Goal: Transaction & Acquisition: Purchase product/service

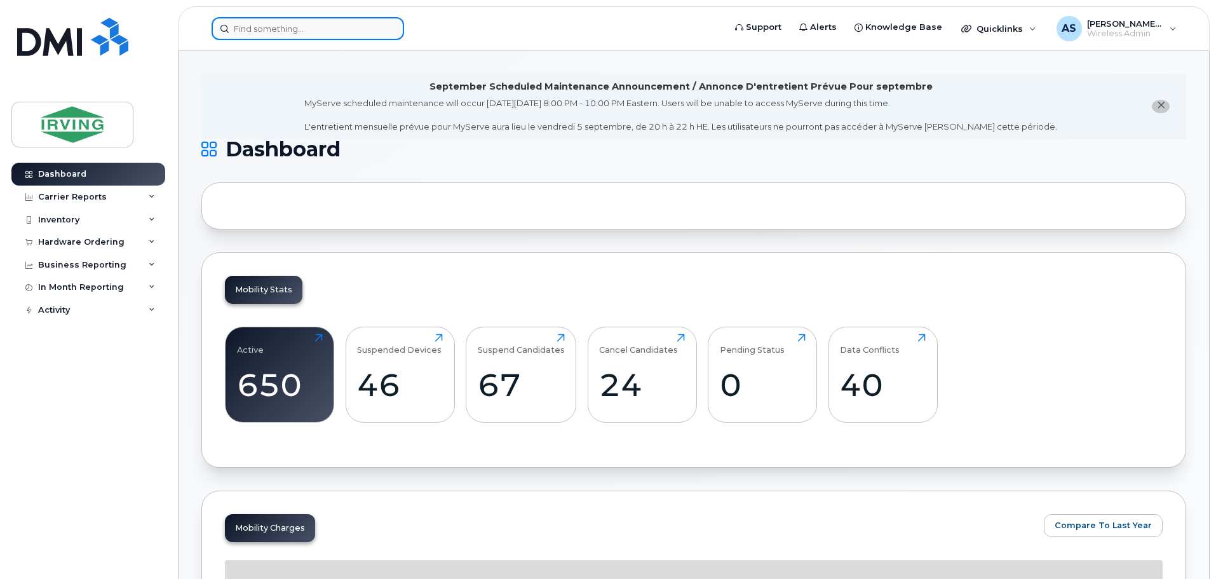
click at [266, 29] on input at bounding box center [308, 28] width 192 height 23
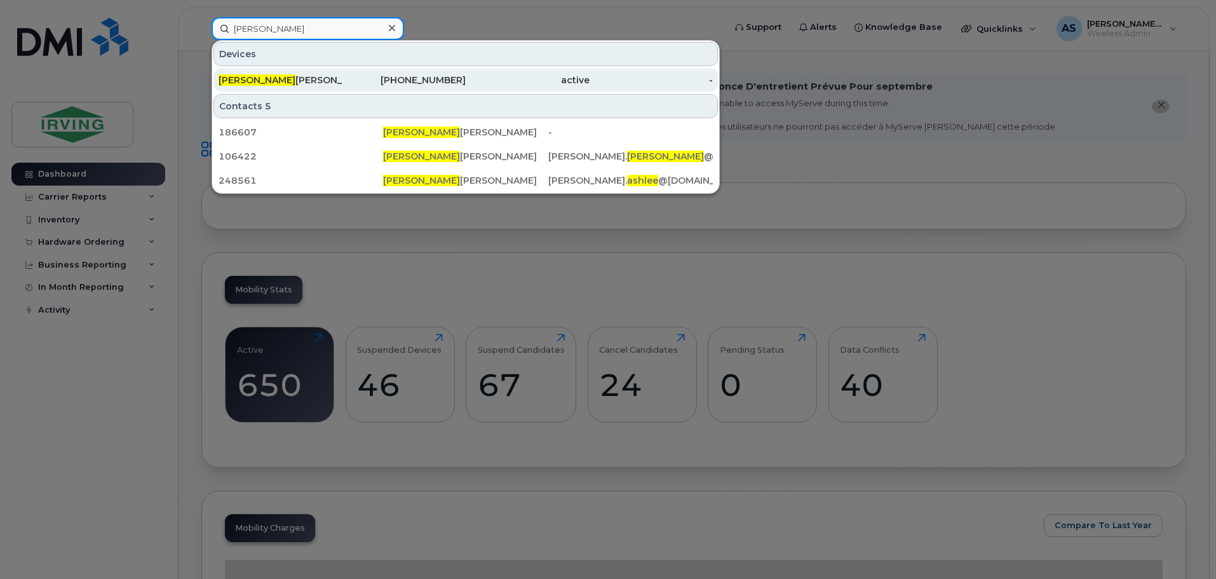
type input "Ashlee"
click at [313, 76] on div "Ashlee Hanson" at bounding box center [281, 80] width 124 height 13
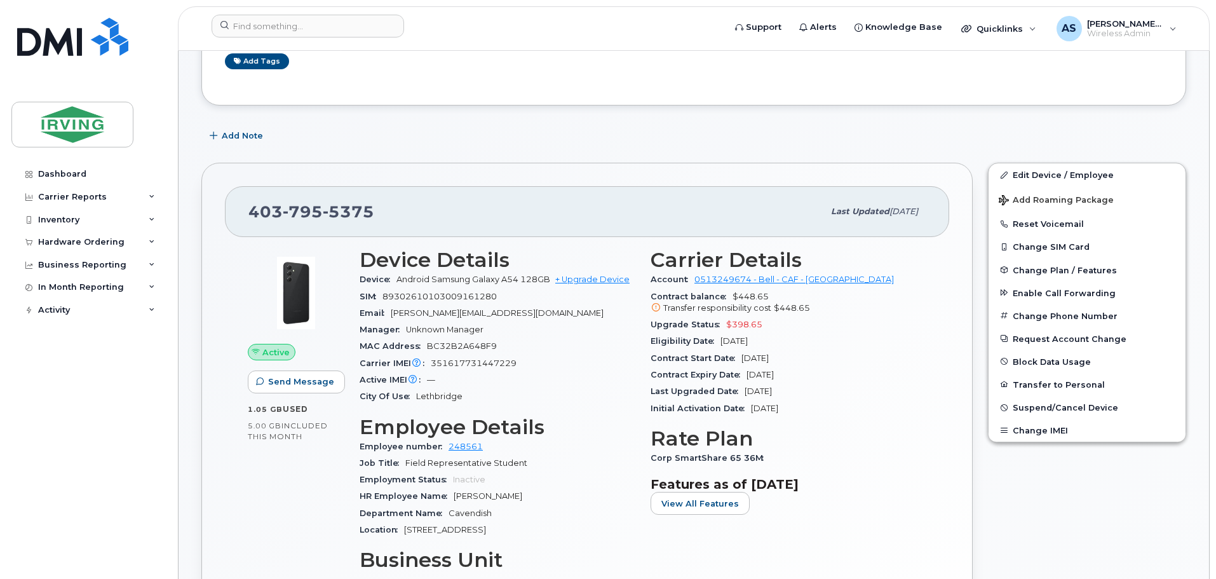
scroll to position [127, 0]
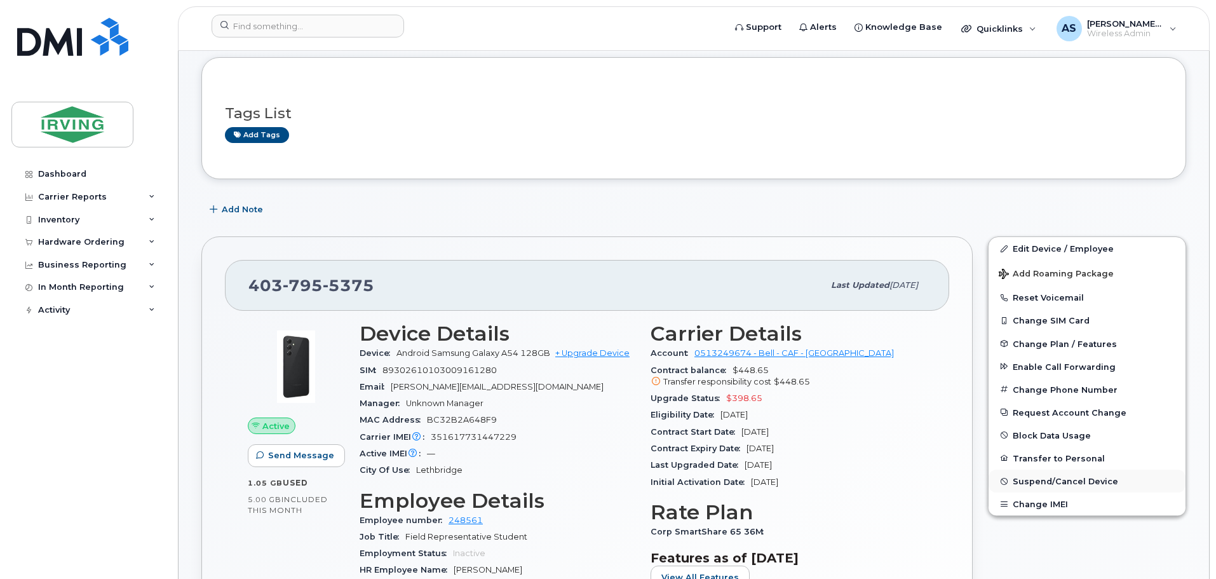
click at [1049, 474] on button "Suspend/Cancel Device" at bounding box center [1087, 480] width 197 height 23
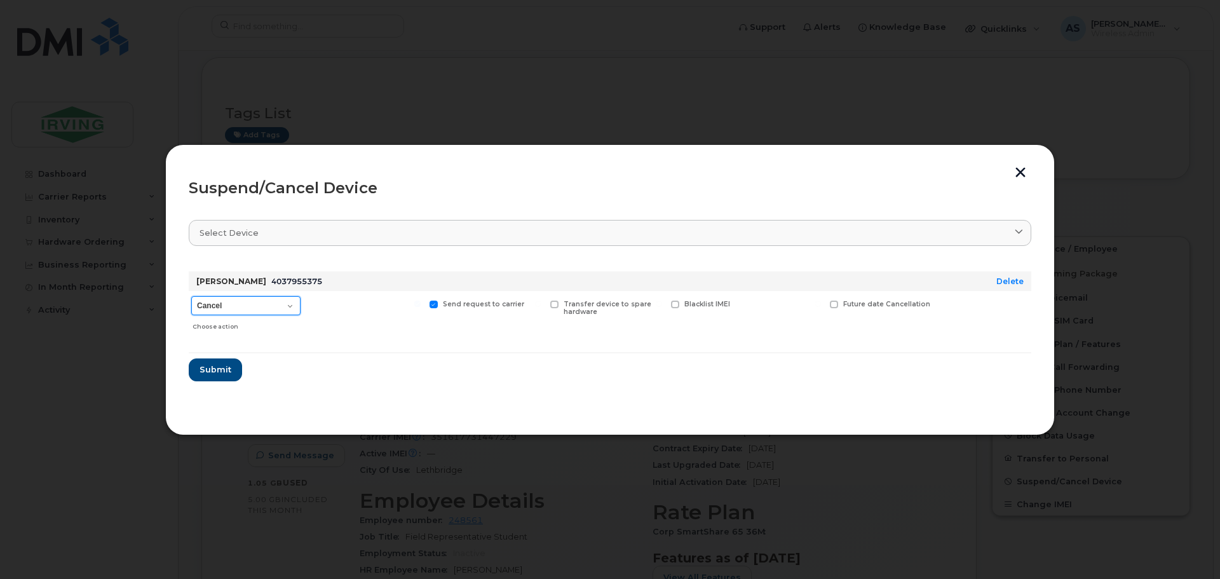
click at [290, 300] on select "Cancel Suspend - Extend Suspension Suspend - Reduced Rate Suspend - Full Rate S…" at bounding box center [245, 305] width 109 height 19
select select "[object Object]"
click at [191, 296] on select "Cancel Suspend - Extend Suspension Suspend - Reduced Rate Suspend - Full Rate S…" at bounding box center [245, 305] width 109 height 19
click at [222, 369] on span "Submit" at bounding box center [215, 369] width 32 height 12
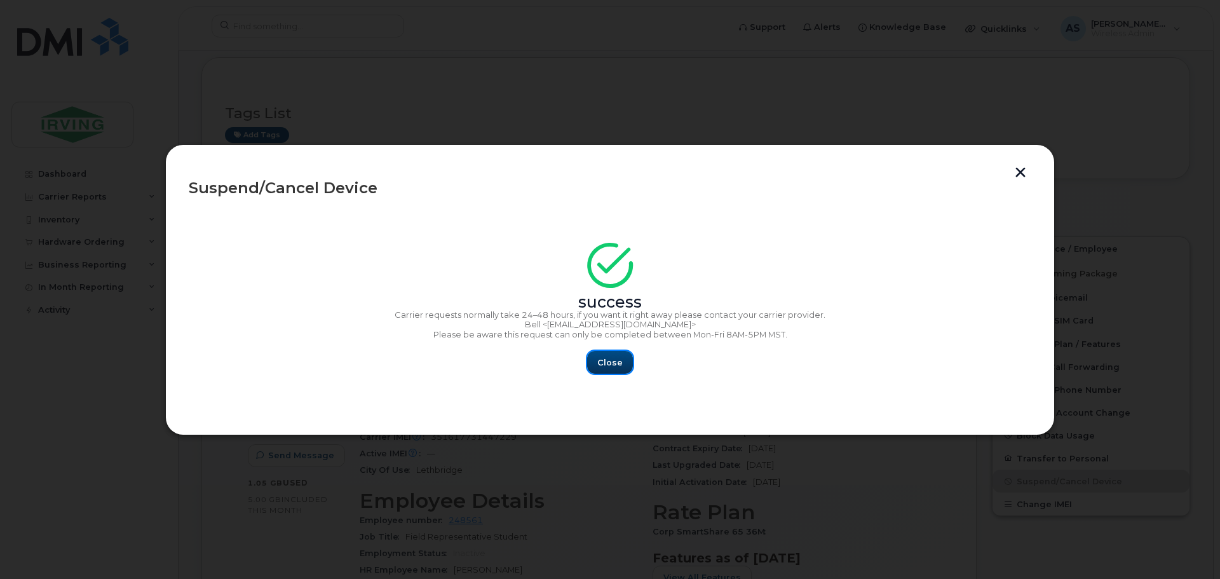
click at [625, 357] on button "Close" at bounding box center [610, 362] width 46 height 23
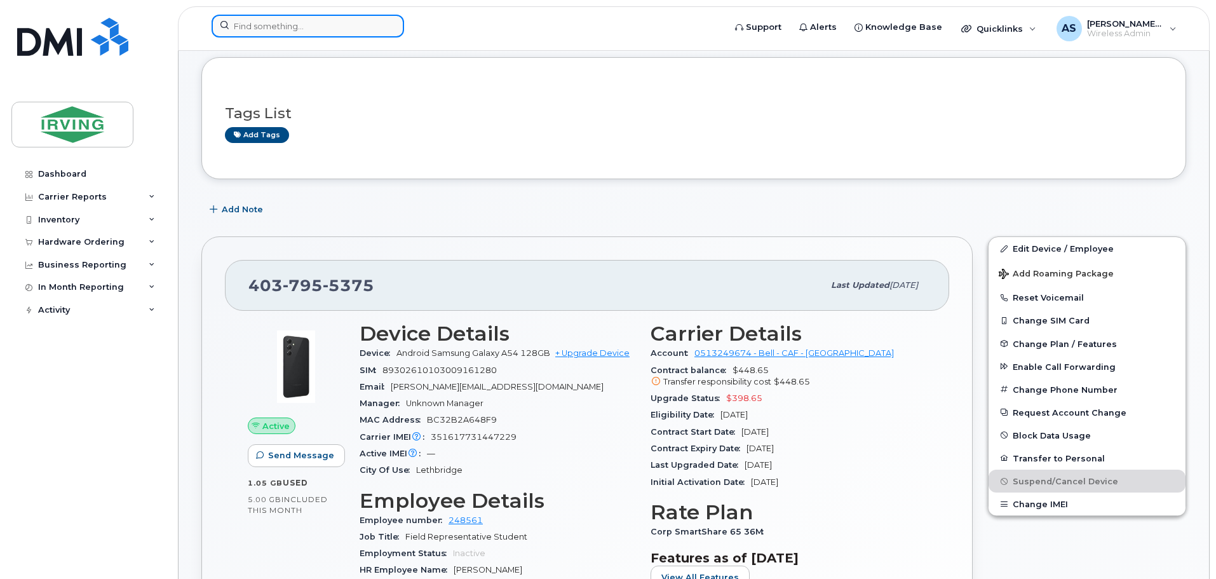
click at [348, 31] on input at bounding box center [308, 26] width 192 height 23
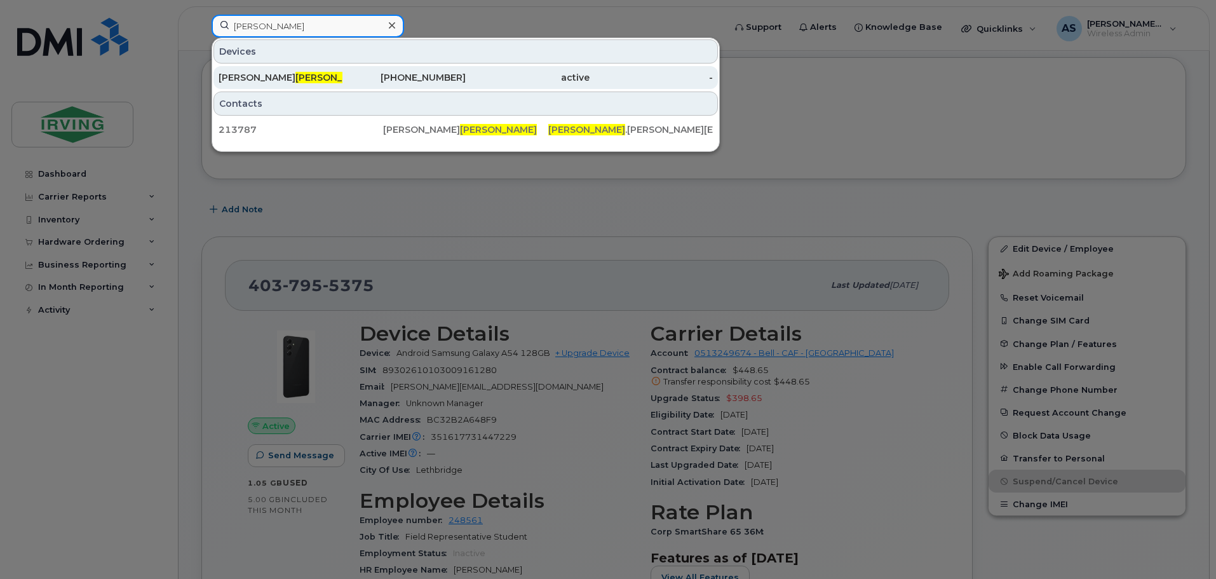
type input "otilla"
click at [318, 77] on div "Jessie Otilla" at bounding box center [281, 77] width 124 height 13
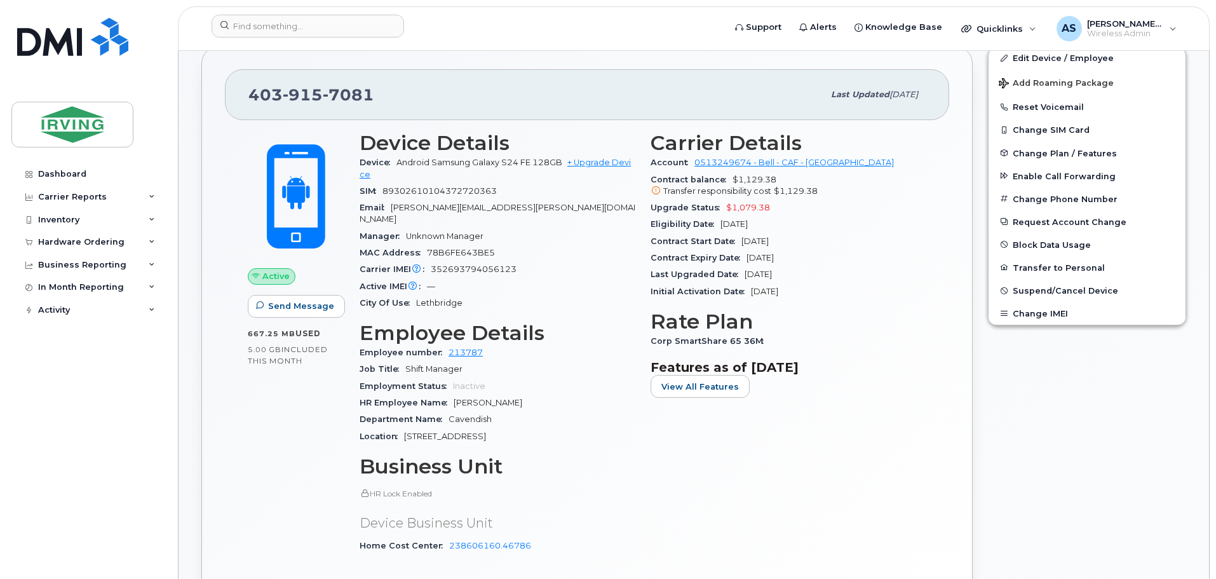
scroll to position [254, 0]
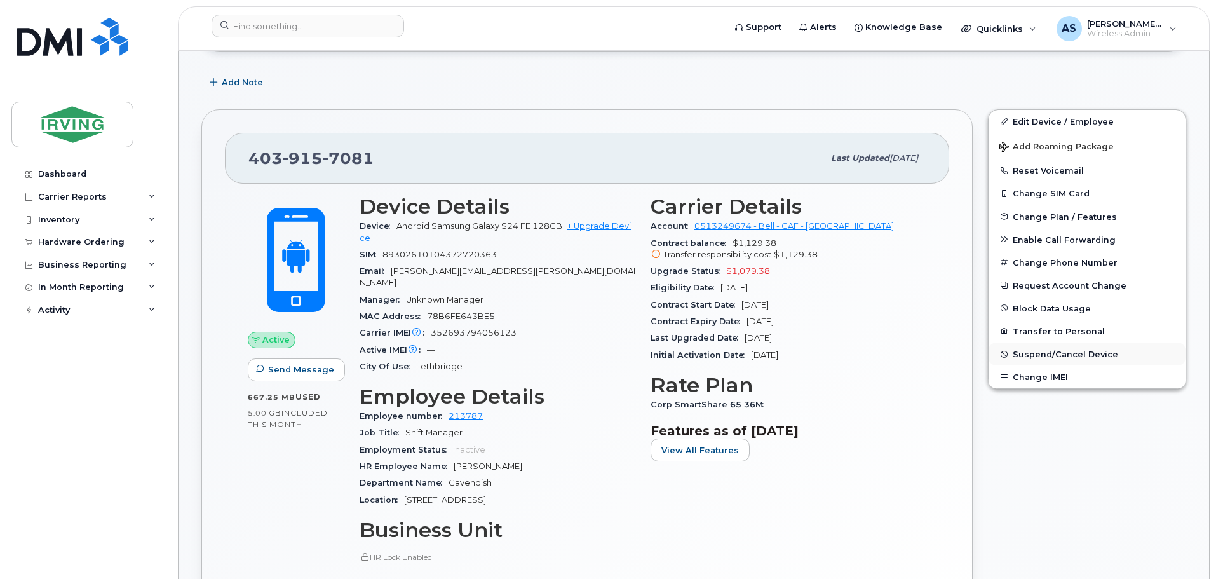
click at [1058, 355] on span "Suspend/Cancel Device" at bounding box center [1065, 354] width 105 height 10
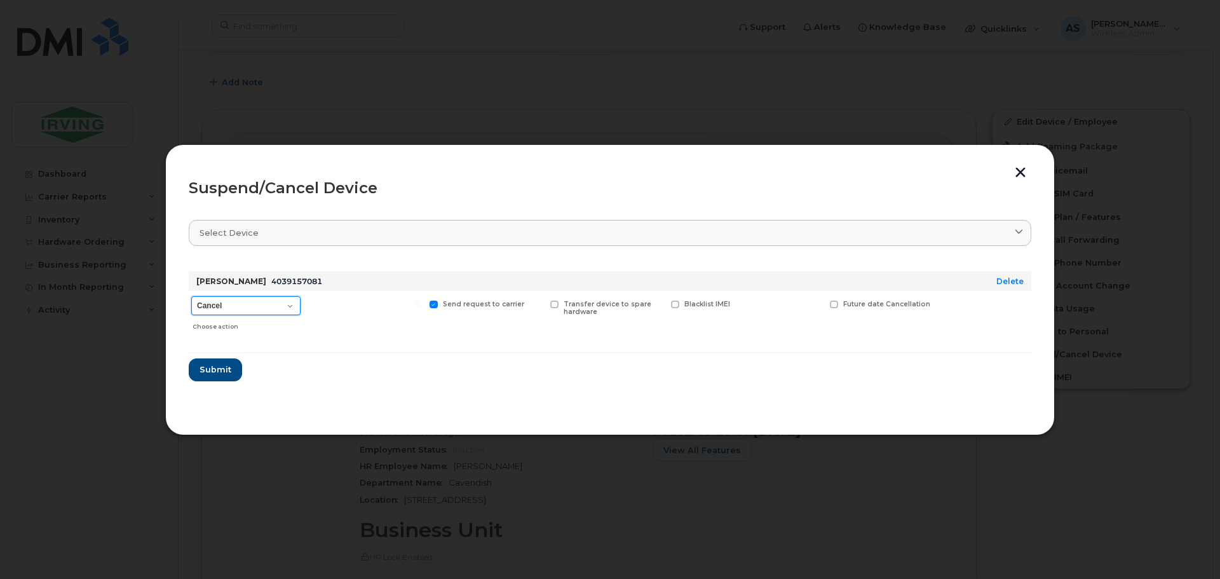
click at [294, 299] on select "Cancel Suspend - Extend Suspension Suspend - Reduced Rate Suspend - Full Rate S…" at bounding box center [245, 305] width 109 height 19
select select "[object Object]"
click at [191, 296] on select "Cancel Suspend - Extend Suspension Suspend - Reduced Rate Suspend - Full Rate S…" at bounding box center [245, 305] width 109 height 19
click at [222, 369] on span "Submit" at bounding box center [215, 369] width 32 height 12
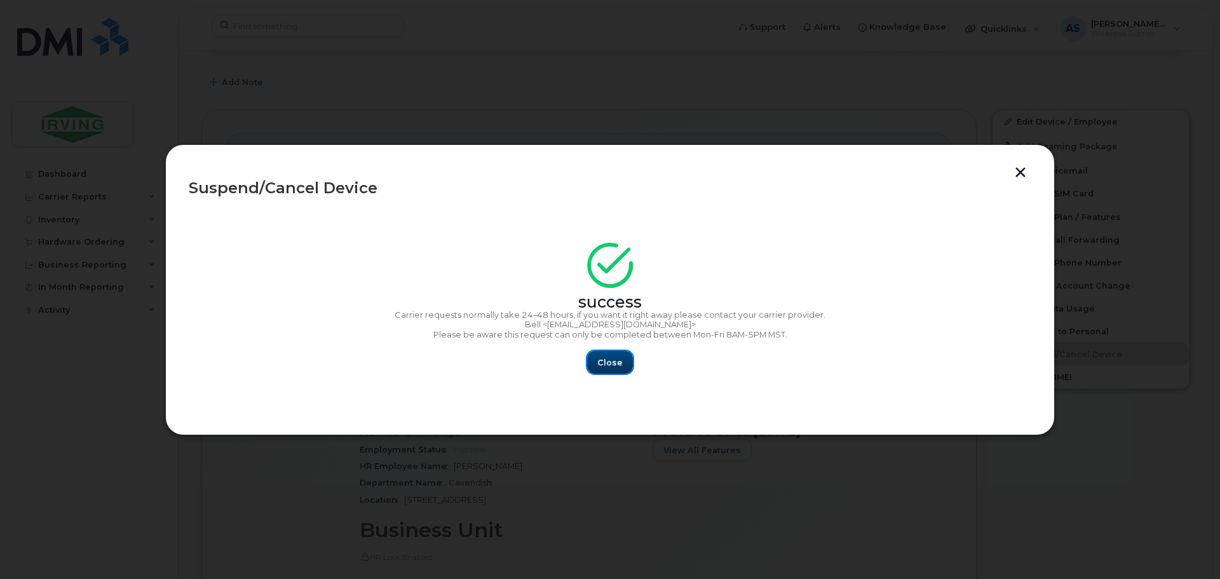
click at [614, 364] on span "Close" at bounding box center [609, 362] width 25 height 12
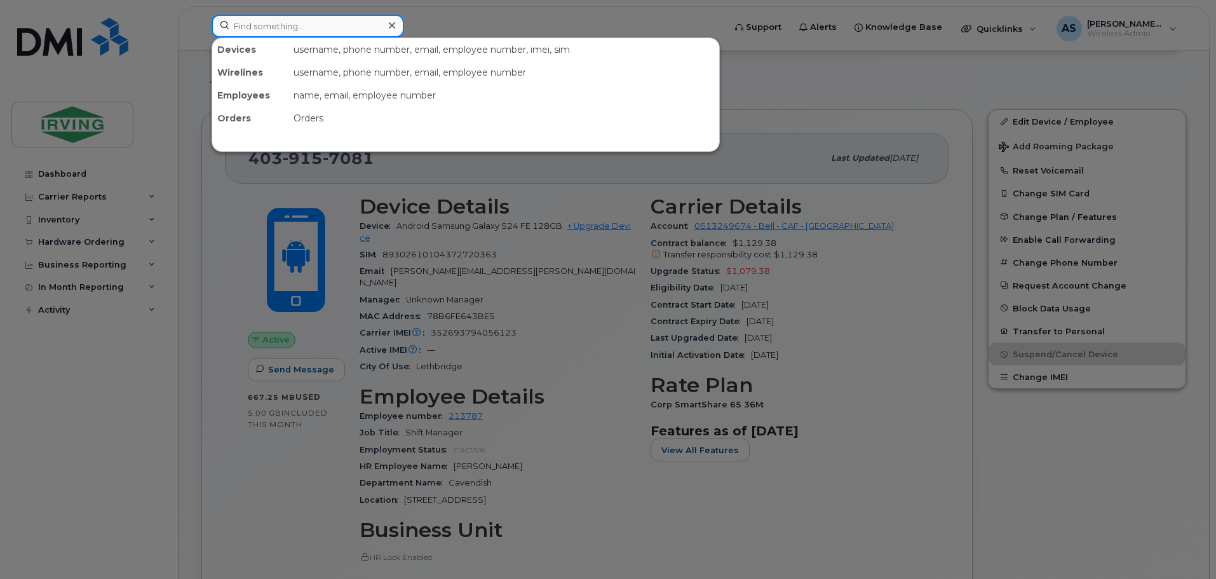
click at [364, 30] on input at bounding box center [308, 26] width 192 height 23
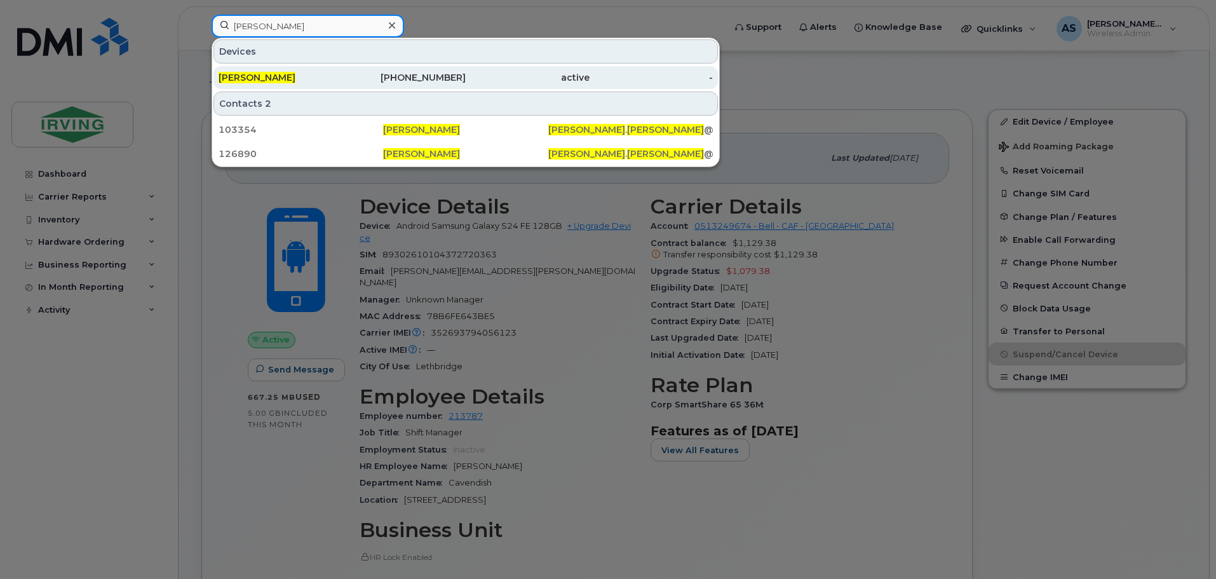
type input "douglas roberts"
click at [299, 74] on div "Douglas Roberts" at bounding box center [281, 77] width 124 height 13
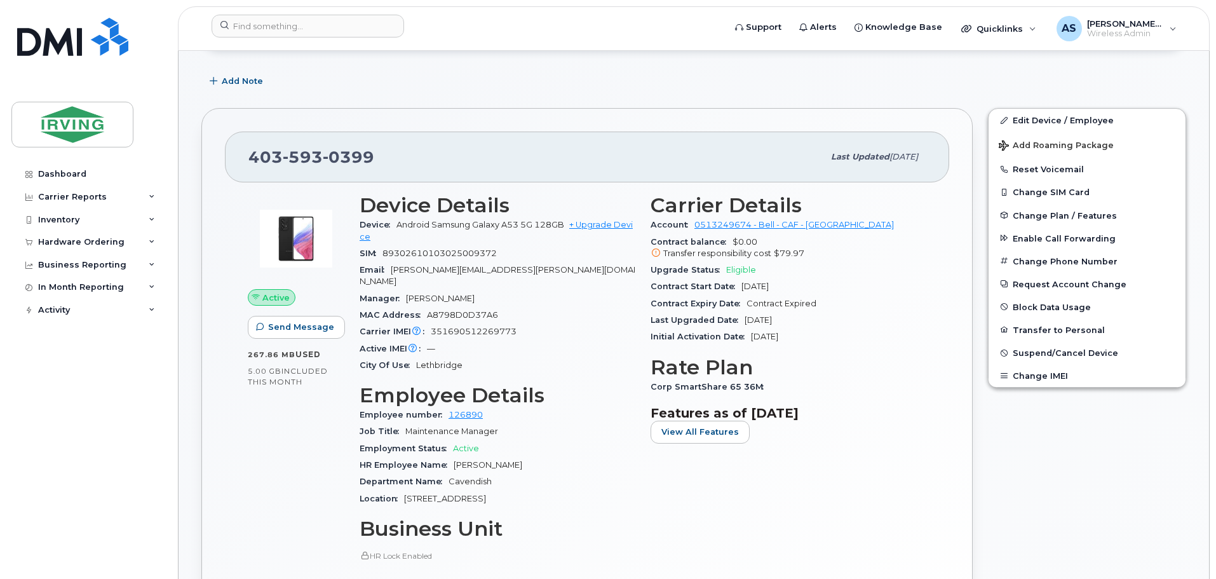
scroll to position [254, 0]
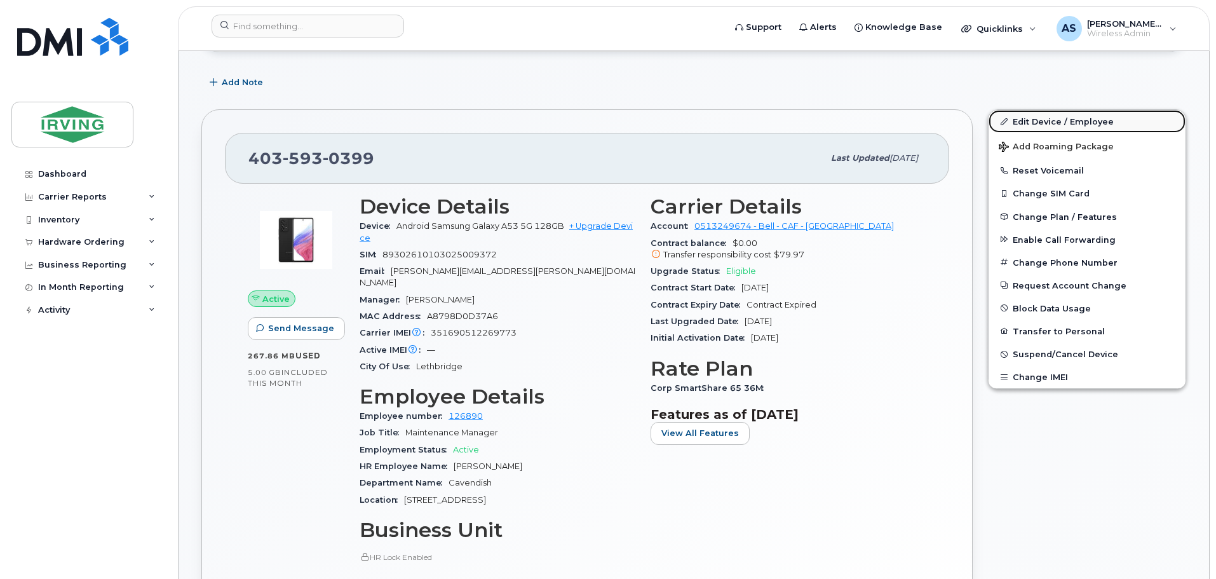
click at [1064, 123] on link "Edit Device / Employee" at bounding box center [1087, 121] width 197 height 23
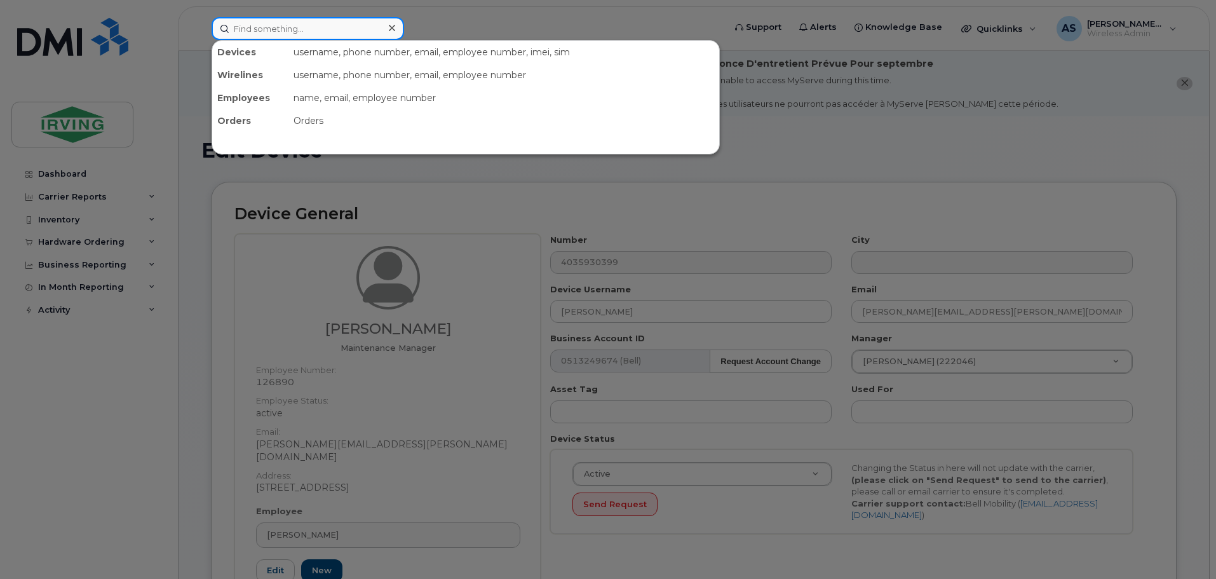
click at [274, 20] on input at bounding box center [308, 28] width 192 height 23
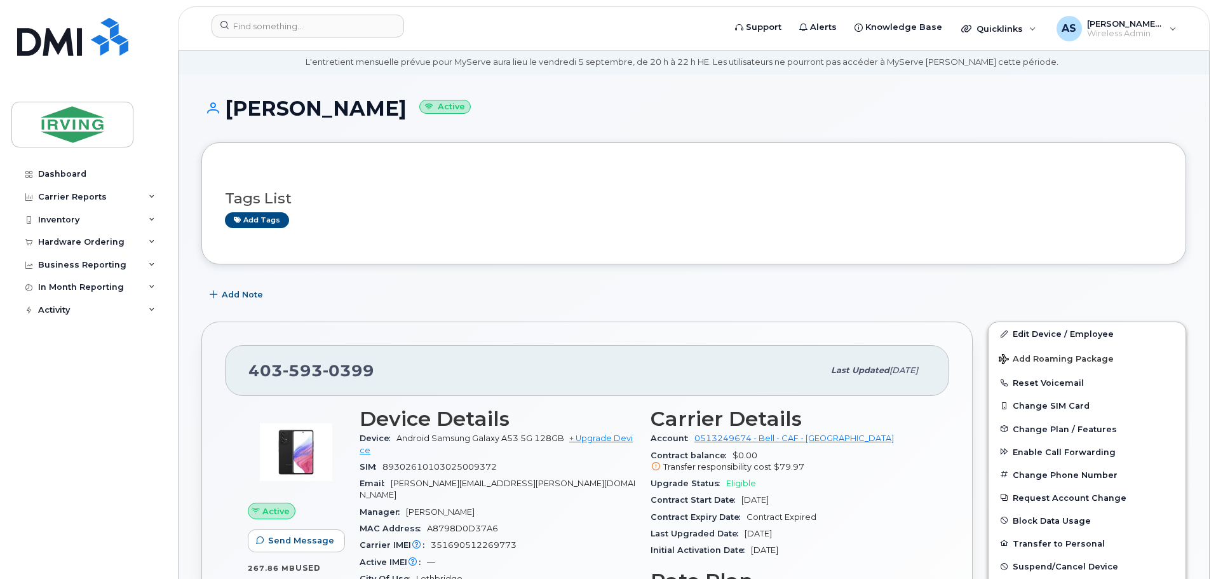
scroll to position [64, 0]
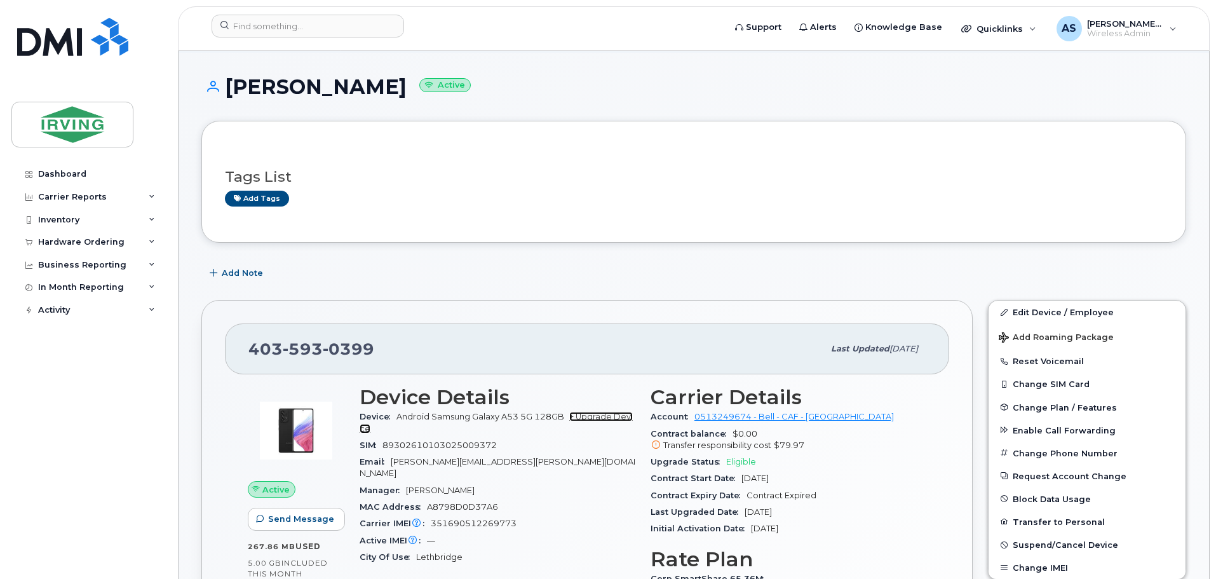
click at [596, 415] on link "+ Upgrade Device" at bounding box center [496, 422] width 273 height 21
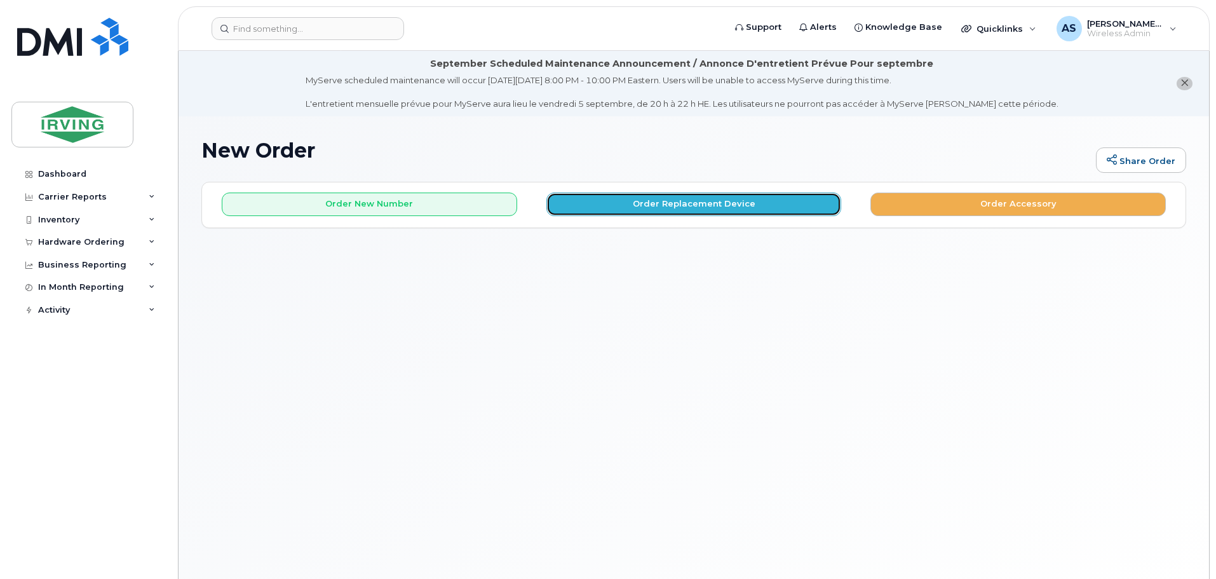
click at [712, 202] on button "Order Replacement Device" at bounding box center [693, 204] width 295 height 24
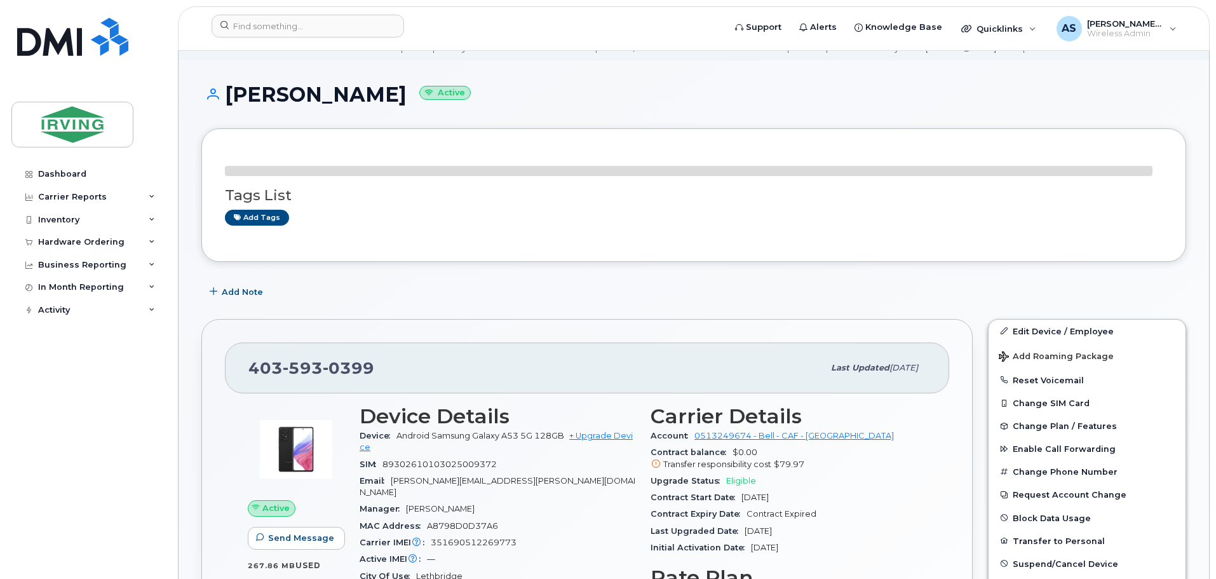
scroll to position [127, 0]
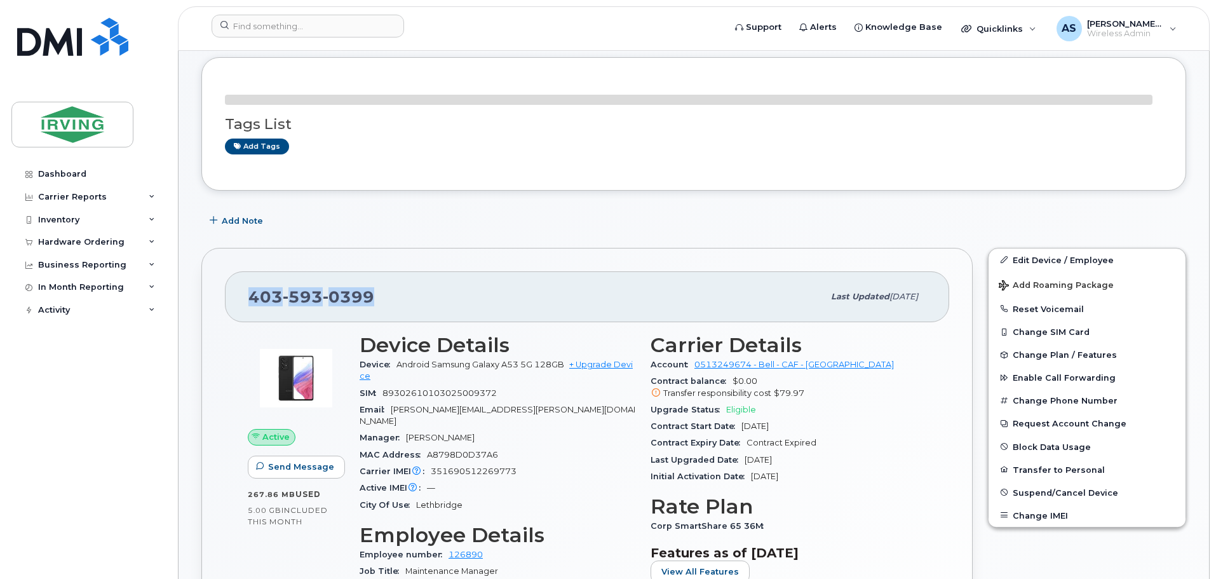
drag, startPoint x: 387, startPoint y: 296, endPoint x: 300, endPoint y: 321, distance: 90.5
click at [212, 295] on div "403 593 0399 Last updated Sep 08, 2025 Active Send Message 267.86 MB  used 5.00…" at bounding box center [586, 547] width 771 height 599
copy span "403 593 0399"
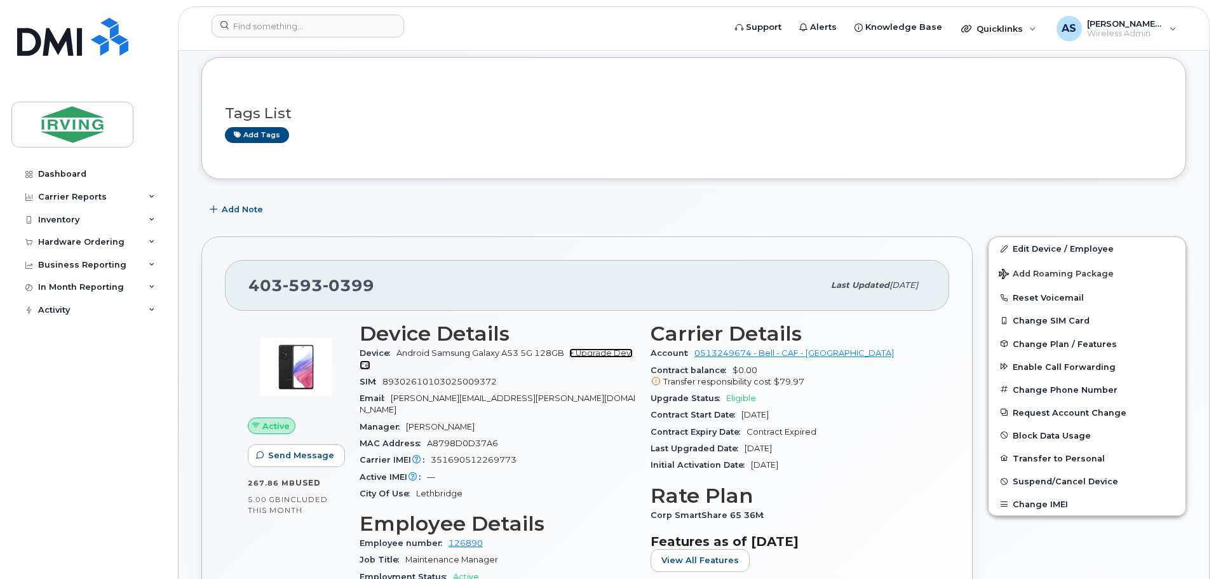
drag, startPoint x: 616, startPoint y: 369, endPoint x: 604, endPoint y: 357, distance: 17.1
drag, startPoint x: 604, startPoint y: 357, endPoint x: 662, endPoint y: 364, distance: 58.2
click at [662, 364] on div "Contract balance $0.00 Transfer responsibility cost $79.97" at bounding box center [789, 376] width 276 height 29
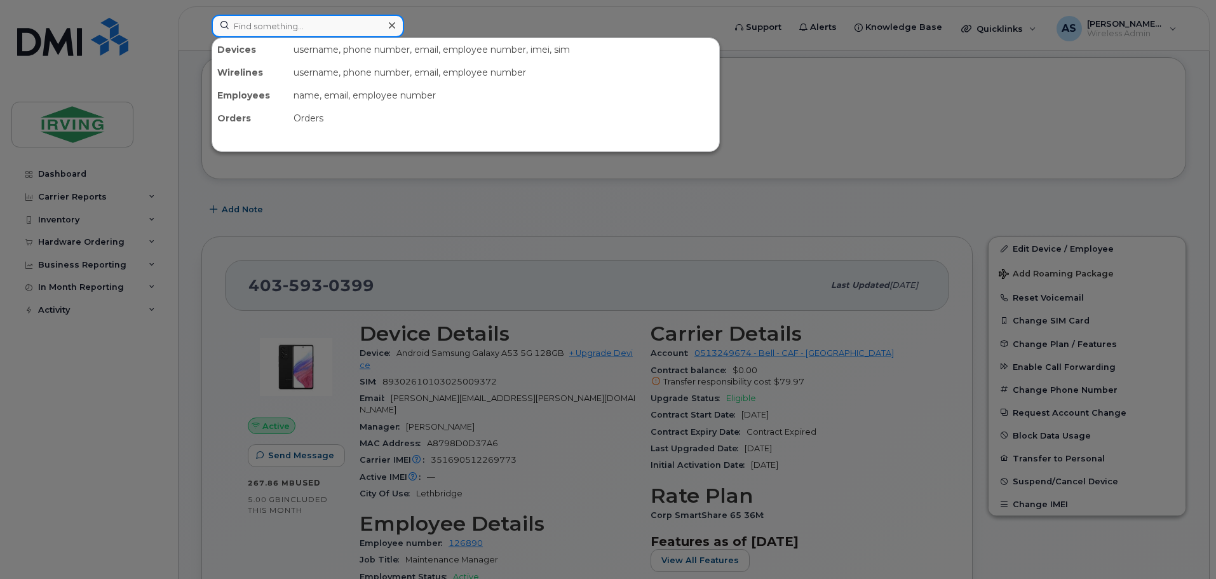
click at [304, 30] on input at bounding box center [308, 26] width 192 height 23
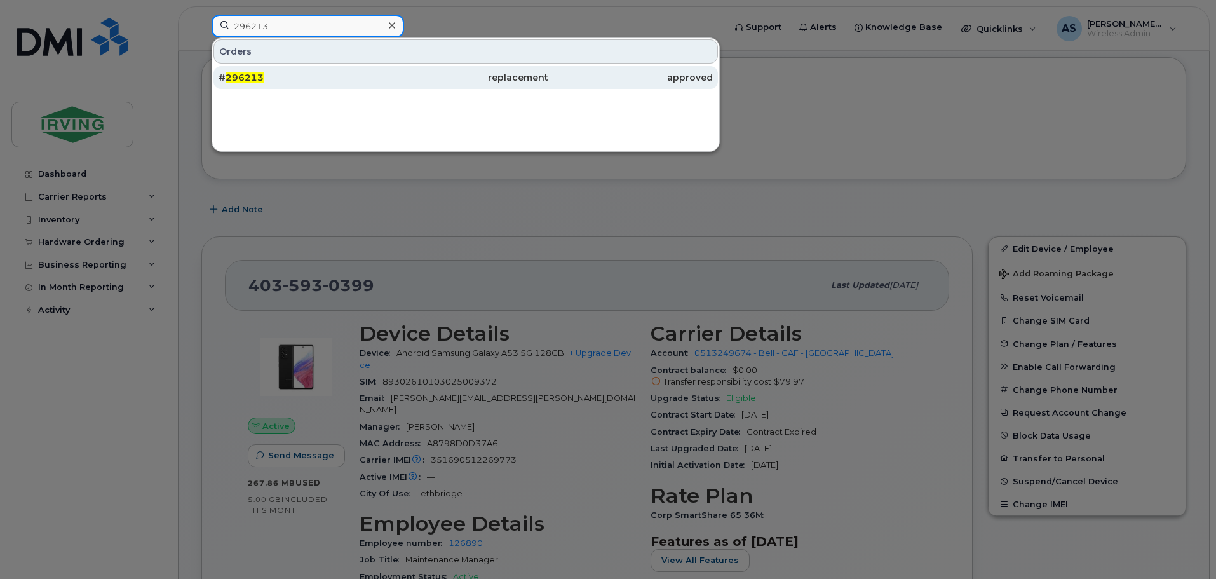
type input "296213"
click at [253, 72] on span "296213" at bounding box center [245, 77] width 38 height 11
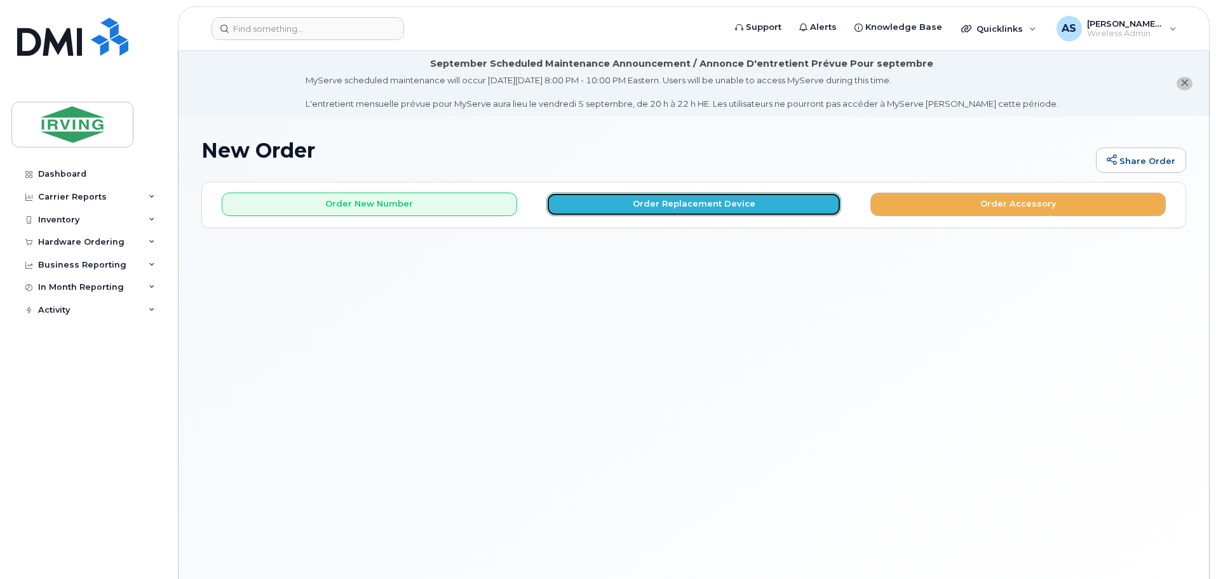
click at [630, 201] on button "Order Replacement Device" at bounding box center [693, 204] width 295 height 24
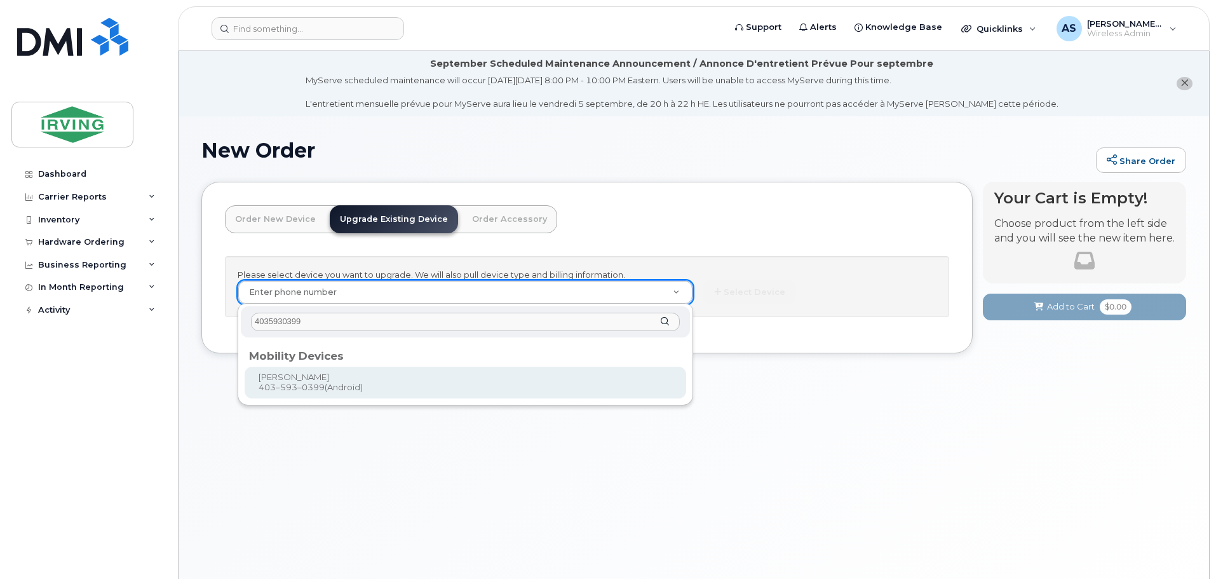
type input "4035930399"
type input "701239"
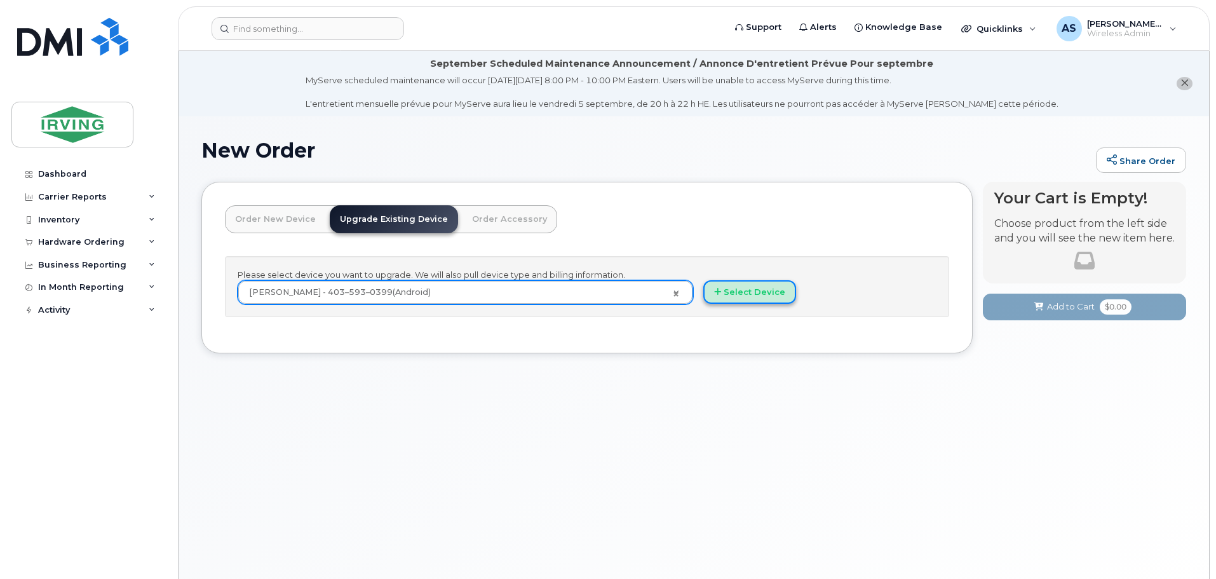
click at [750, 291] on button "Select Device" at bounding box center [749, 292] width 93 height 24
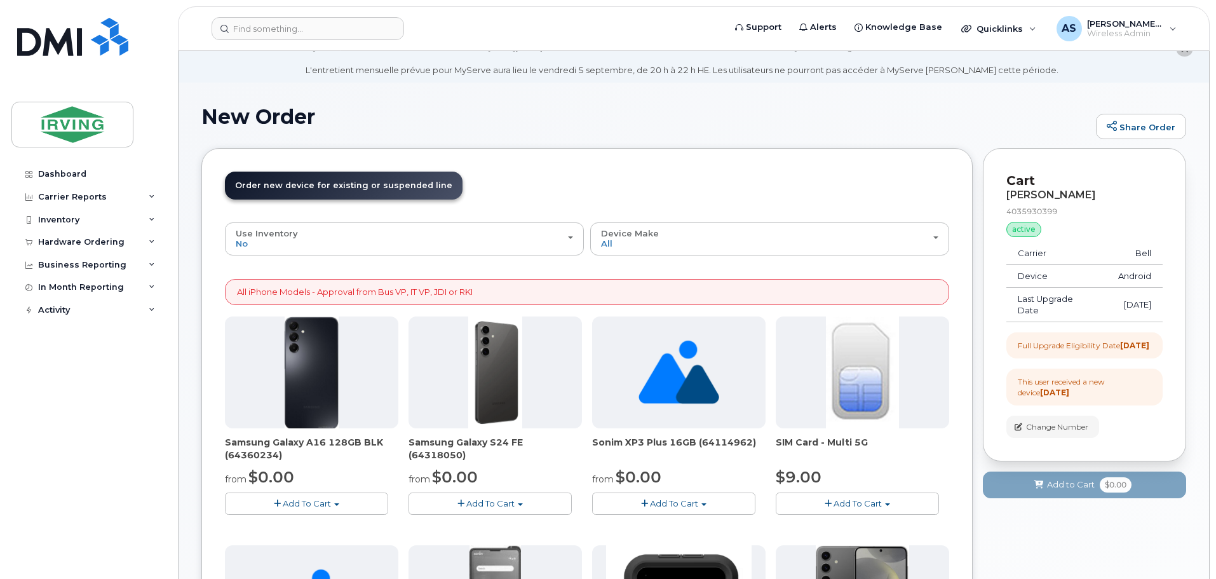
scroll to position [64, 0]
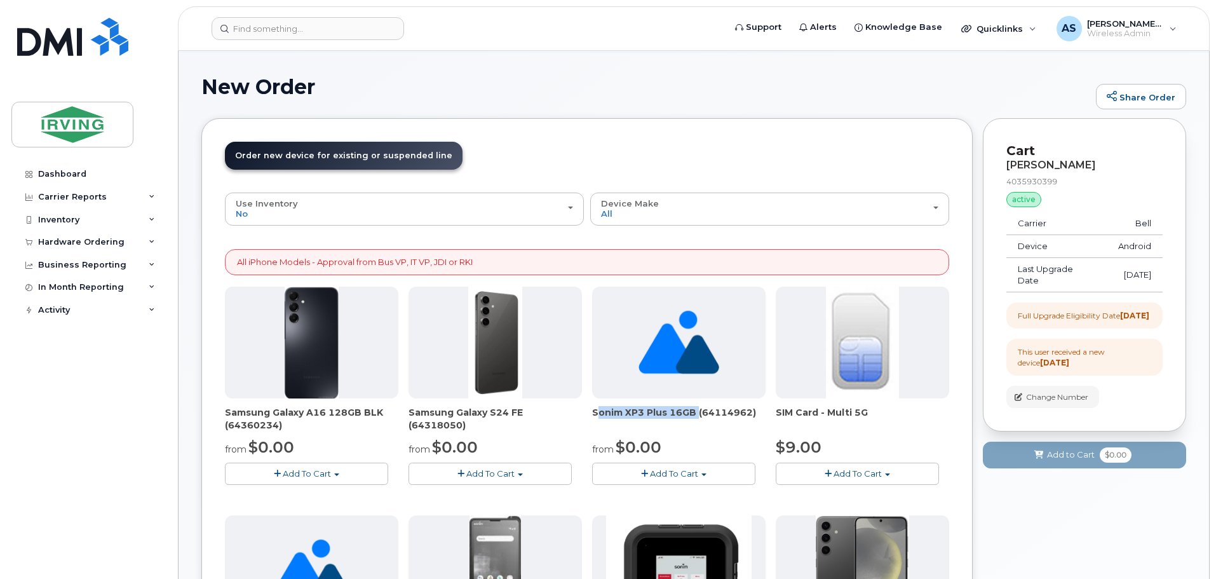
drag, startPoint x: 592, startPoint y: 414, endPoint x: 692, endPoint y: 412, distance: 99.8
click at [692, 412] on span "Sonim XP3 Plus 16GB (64114962)" at bounding box center [678, 418] width 173 height 25
copy span "Sonim XP3 Plus 16GB"
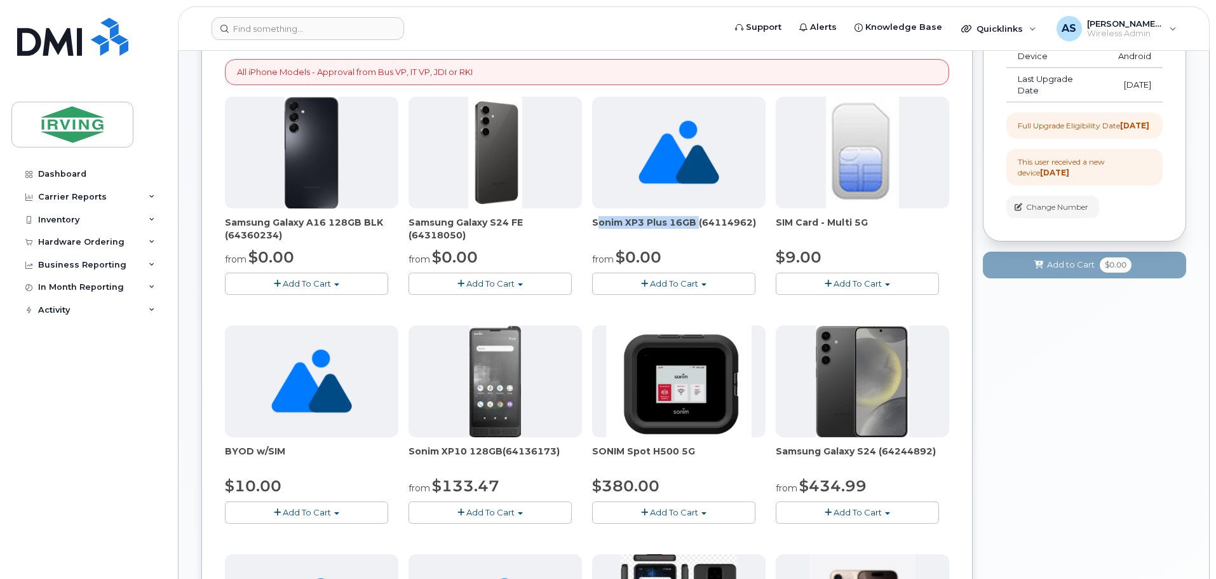
scroll to position [254, 0]
click at [492, 177] on img at bounding box center [495, 152] width 54 height 112
click at [478, 278] on span "Add To Cart" at bounding box center [490, 283] width 48 height 10
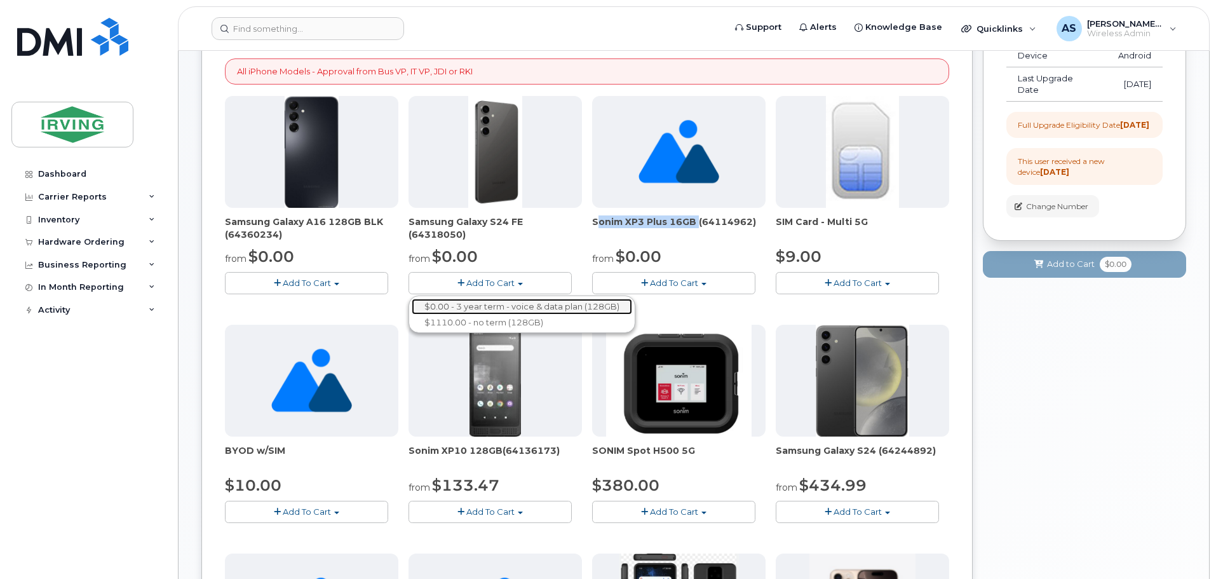
click at [472, 309] on link "$0.00 - 3 year term - voice & data plan (128GB)" at bounding box center [522, 307] width 220 height 16
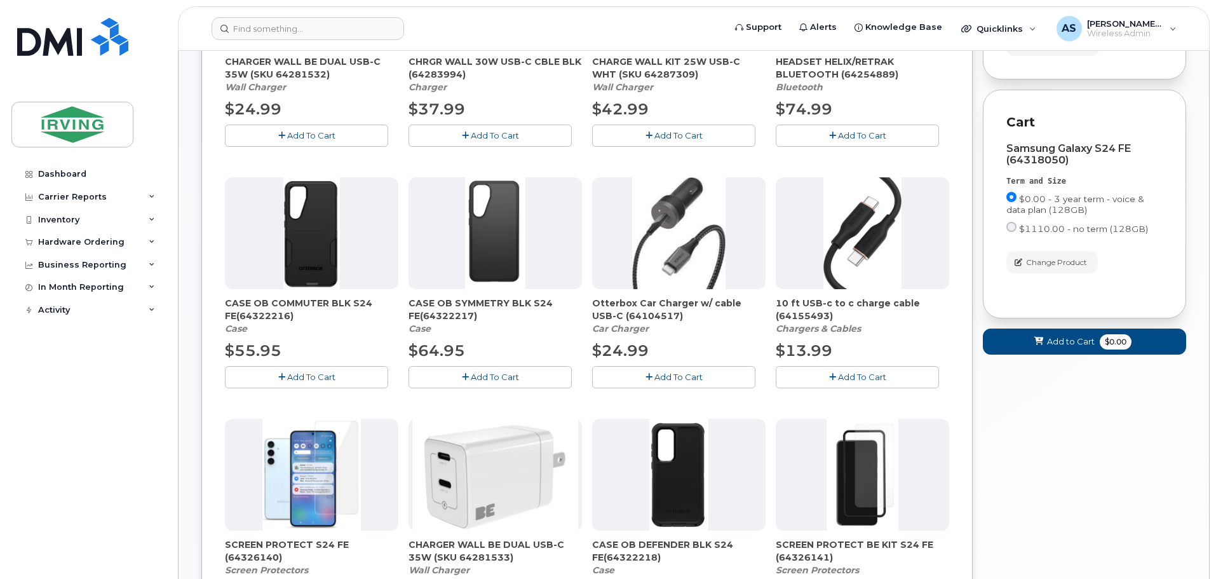
scroll to position [572, 0]
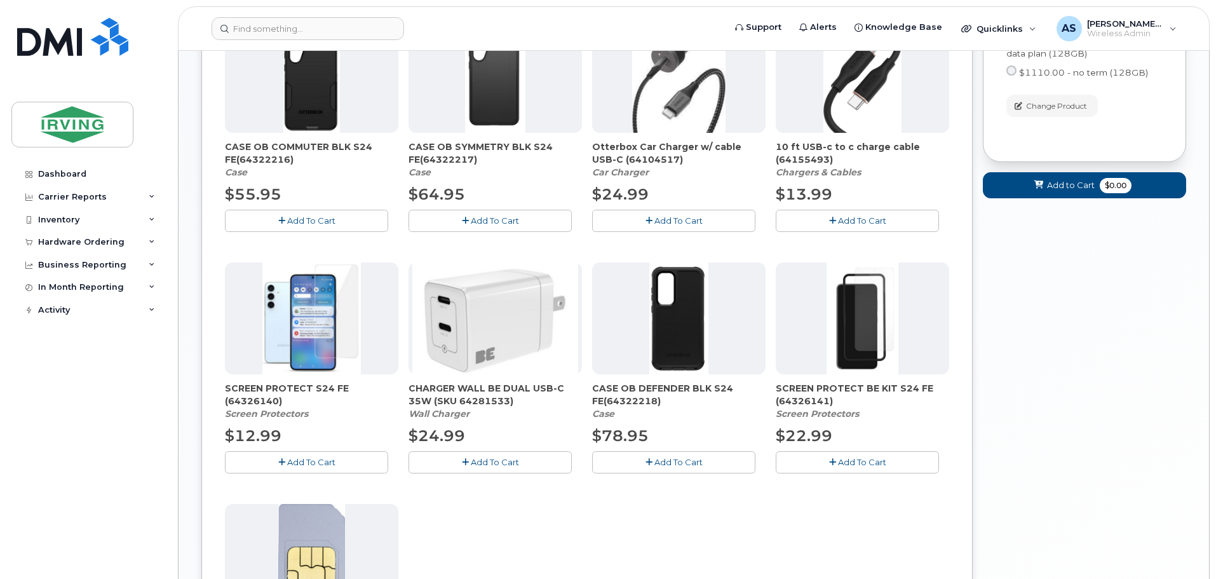
click at [669, 389] on span "CASE OB DEFENDER BLK S24 FE(64322218)" at bounding box center [678, 394] width 173 height 25
click at [654, 459] on span "Add To Cart" at bounding box center [678, 462] width 48 height 10
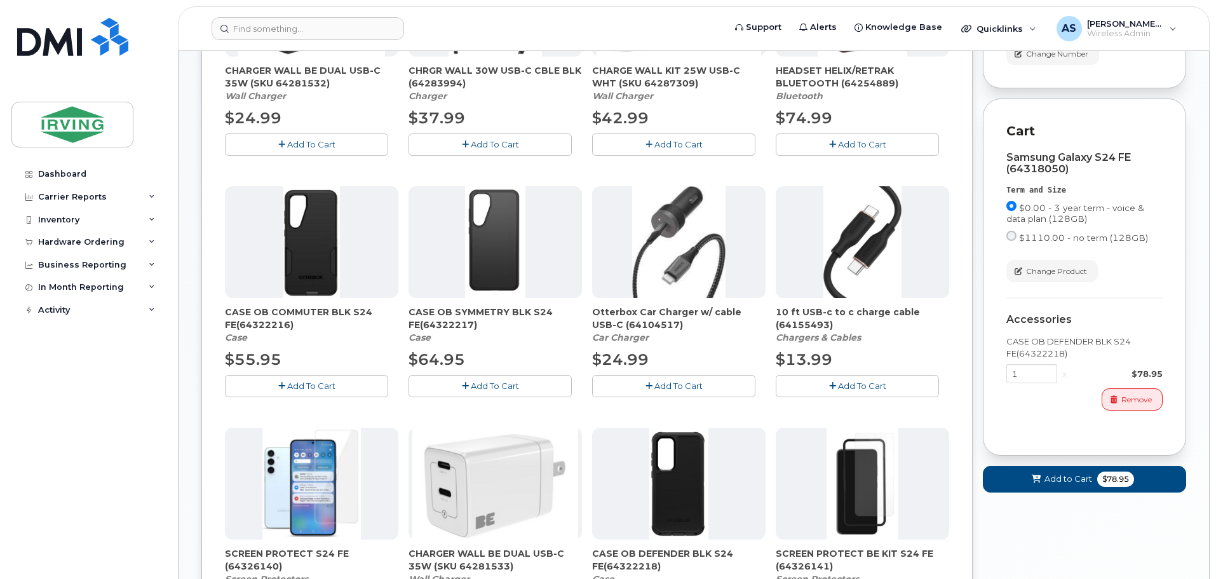
scroll to position [254, 0]
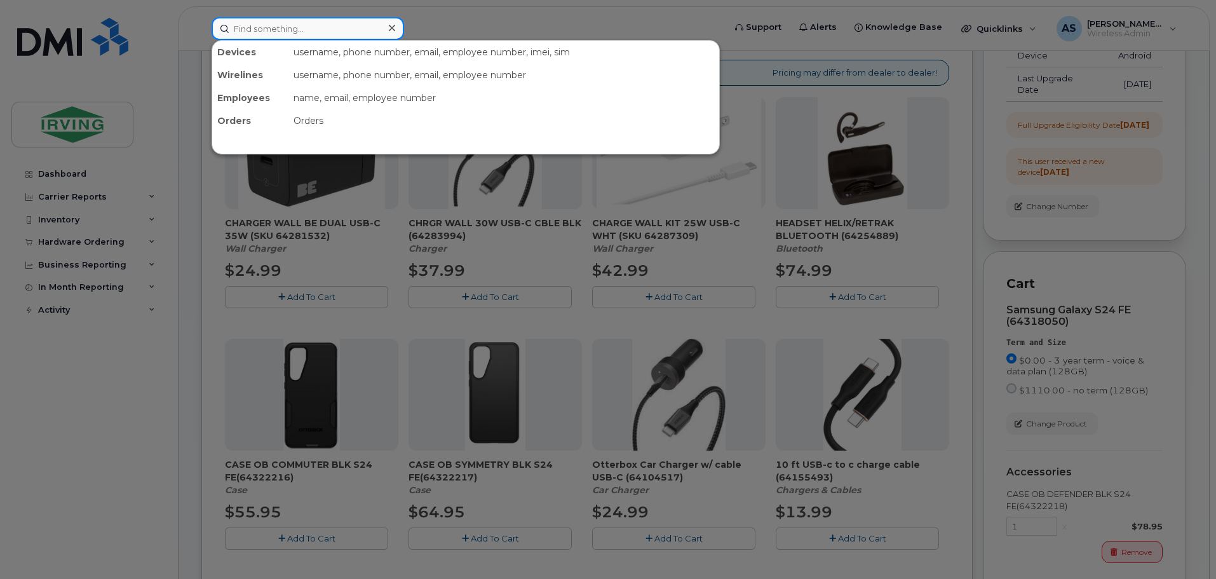
click at [334, 18] on input at bounding box center [308, 28] width 192 height 23
paste input "64326140"
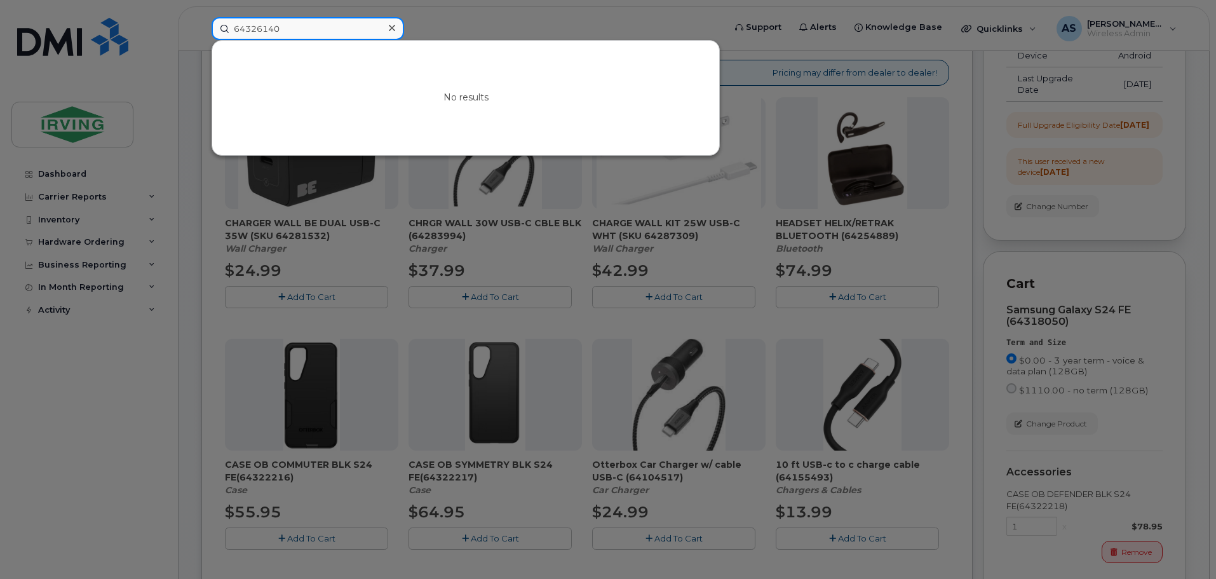
type input "64326140"
click at [945, 331] on div at bounding box center [608, 289] width 1216 height 579
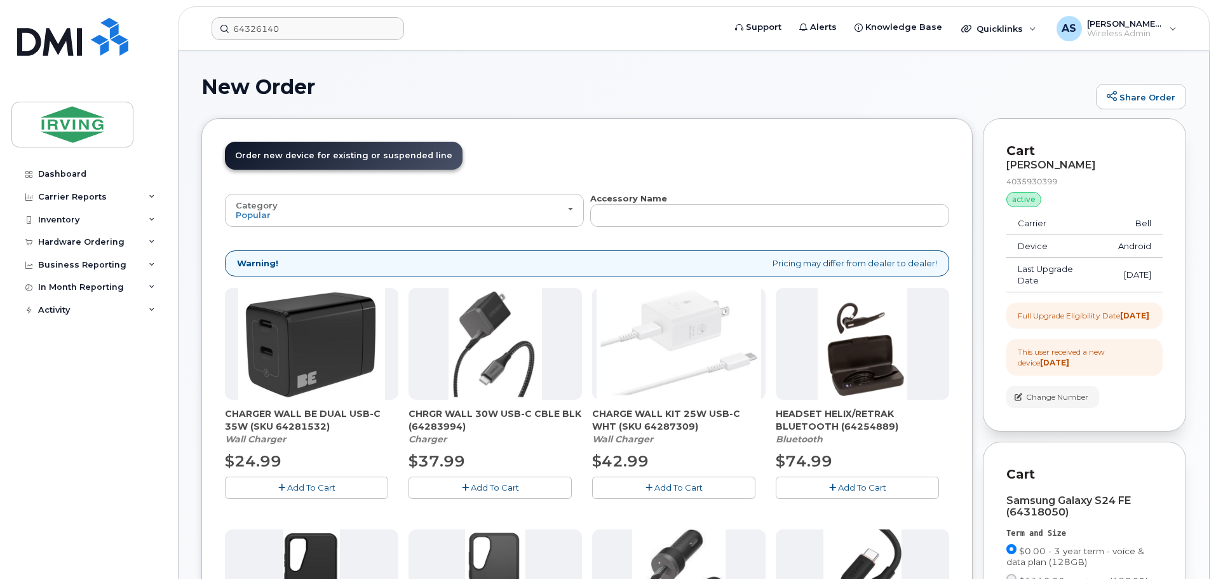
scroll to position [0, 0]
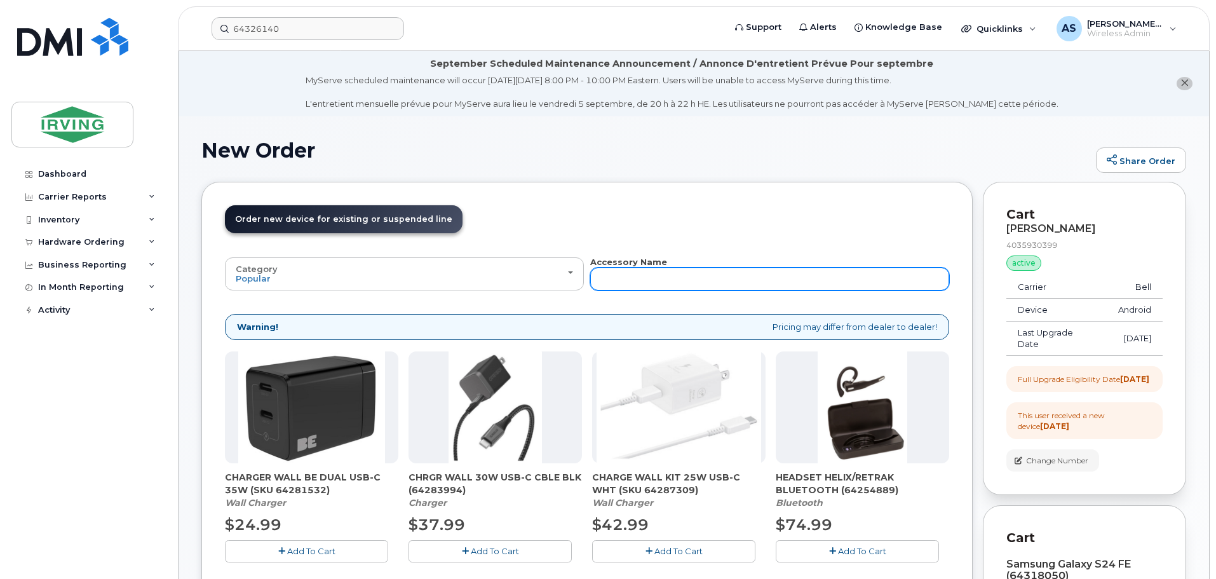
click at [679, 285] on input "text" at bounding box center [769, 278] width 359 height 23
paste input "64326140"
type input "64326140"
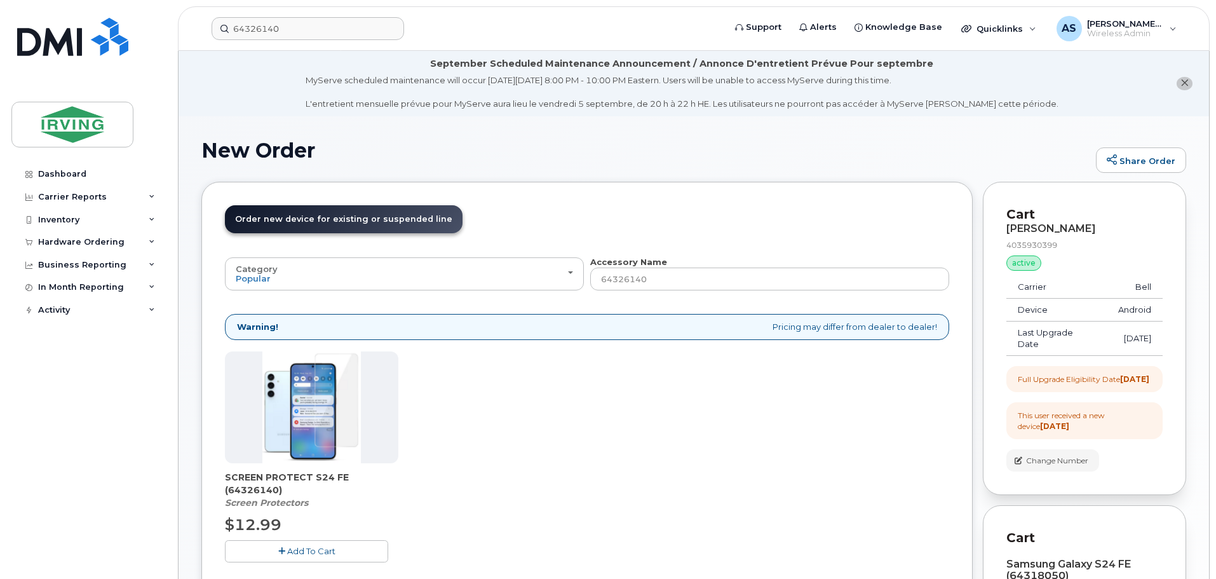
scroll to position [64, 0]
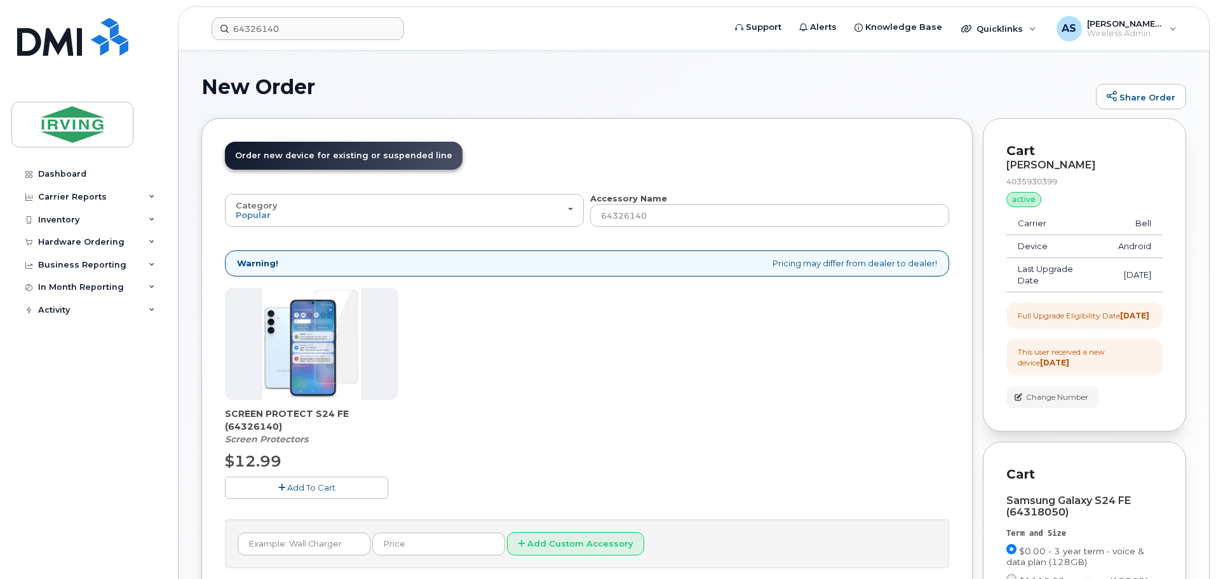
click at [334, 482] on button "Add To Cart" at bounding box center [306, 487] width 163 height 22
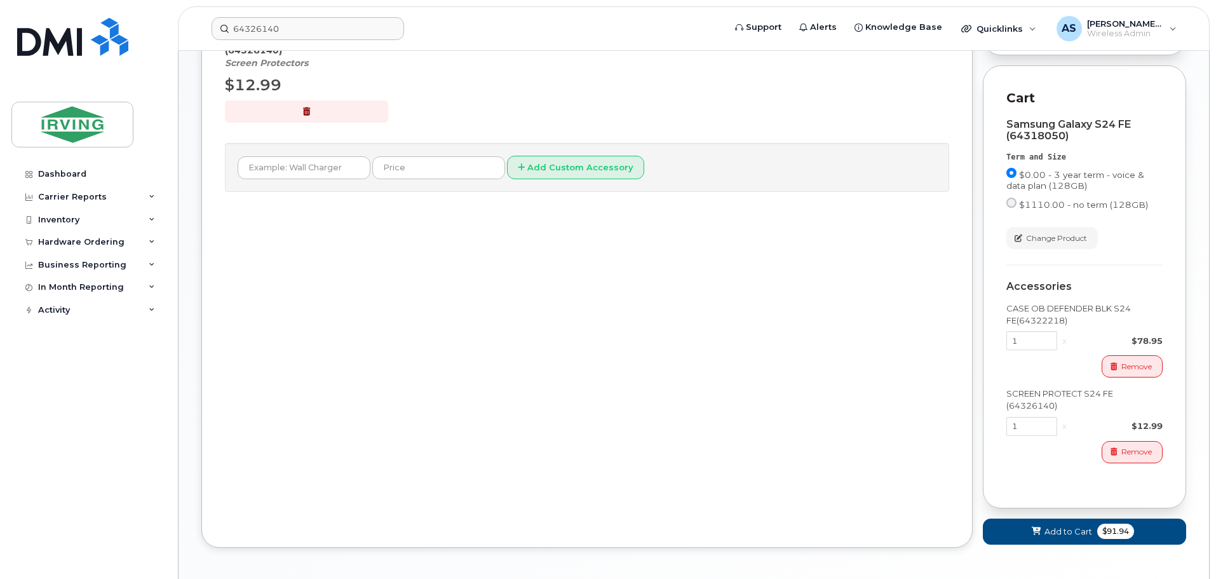
scroll to position [445, 0]
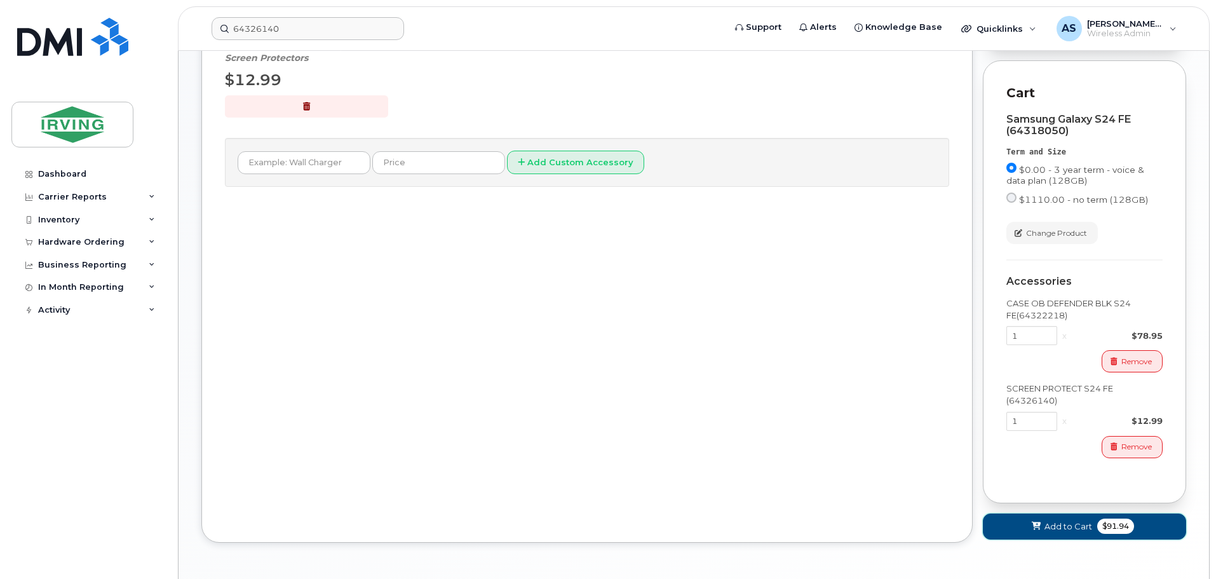
click at [1084, 532] on span "Add to Cart" at bounding box center [1068, 526] width 48 height 12
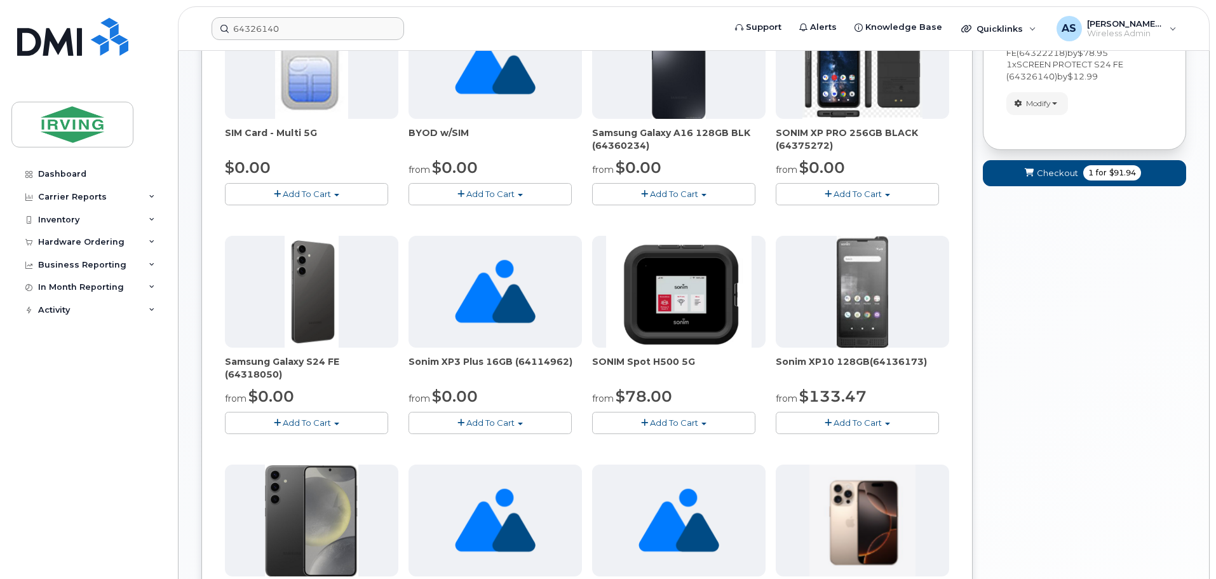
scroll to position [251, 0]
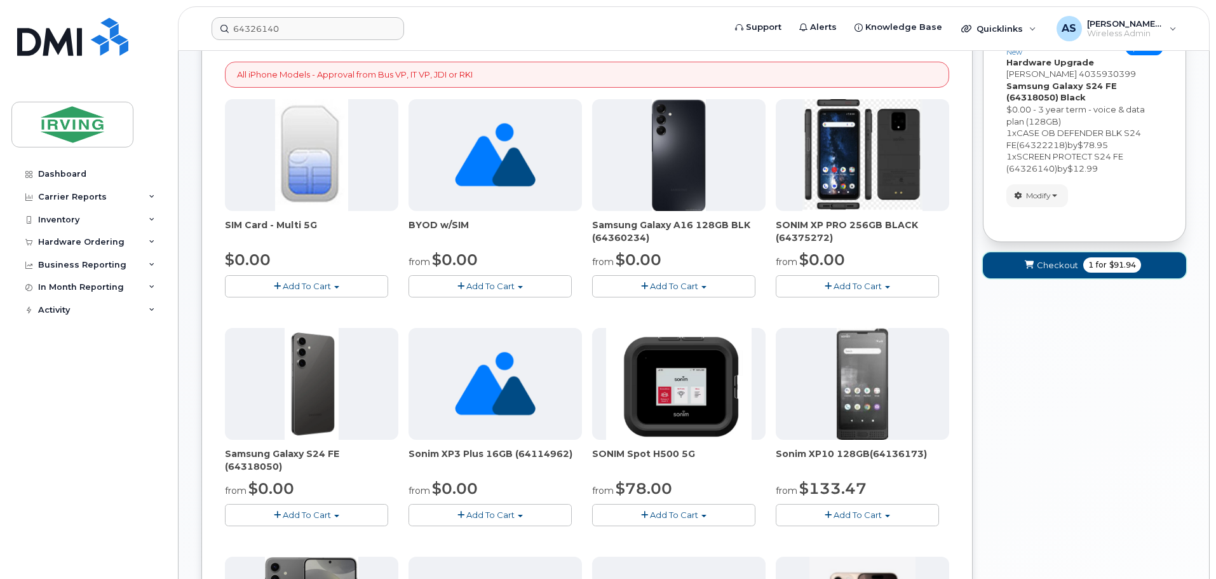
click at [1058, 262] on span "Checkout" at bounding box center [1057, 265] width 41 height 12
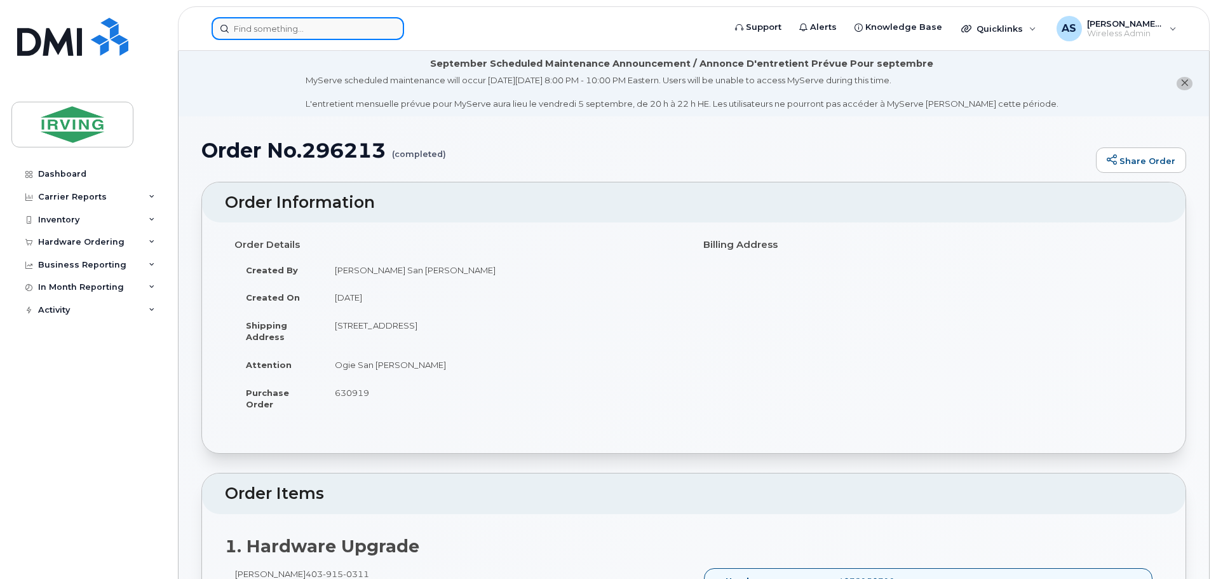
click at [370, 29] on input at bounding box center [308, 28] width 192 height 23
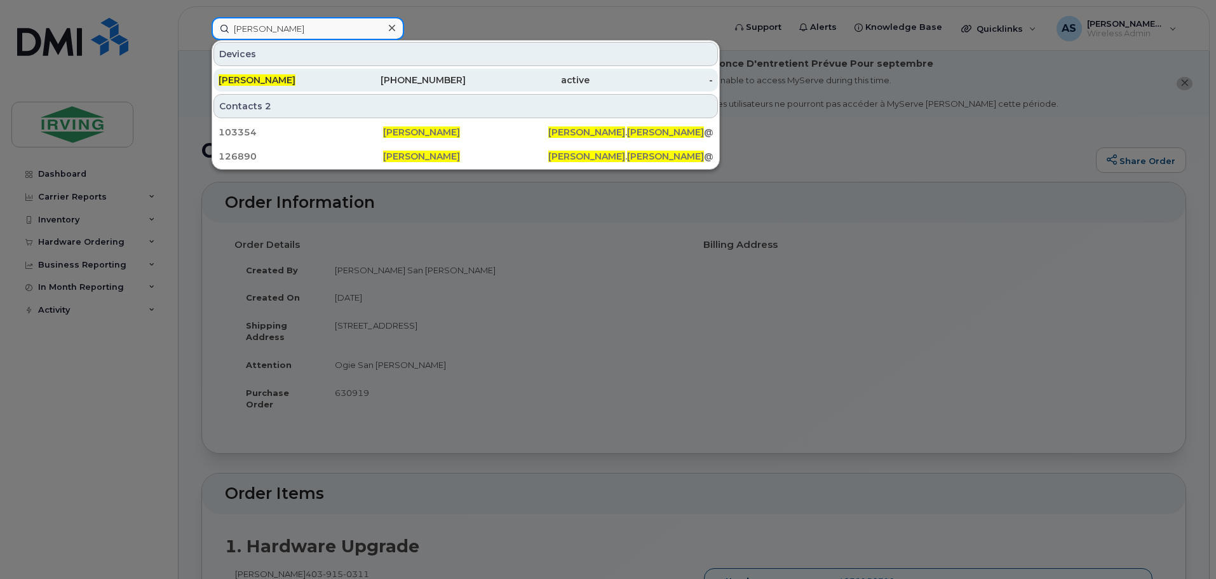
type input "[PERSON_NAME]"
click at [342, 71] on div "403-593-0399" at bounding box center [404, 80] width 124 height 23
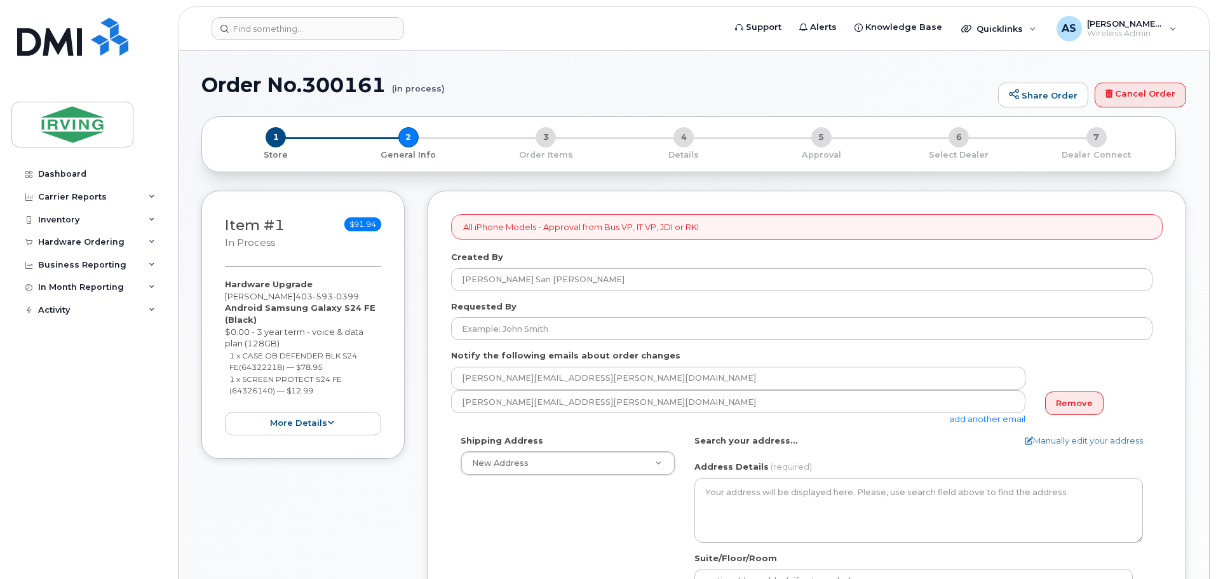
select select
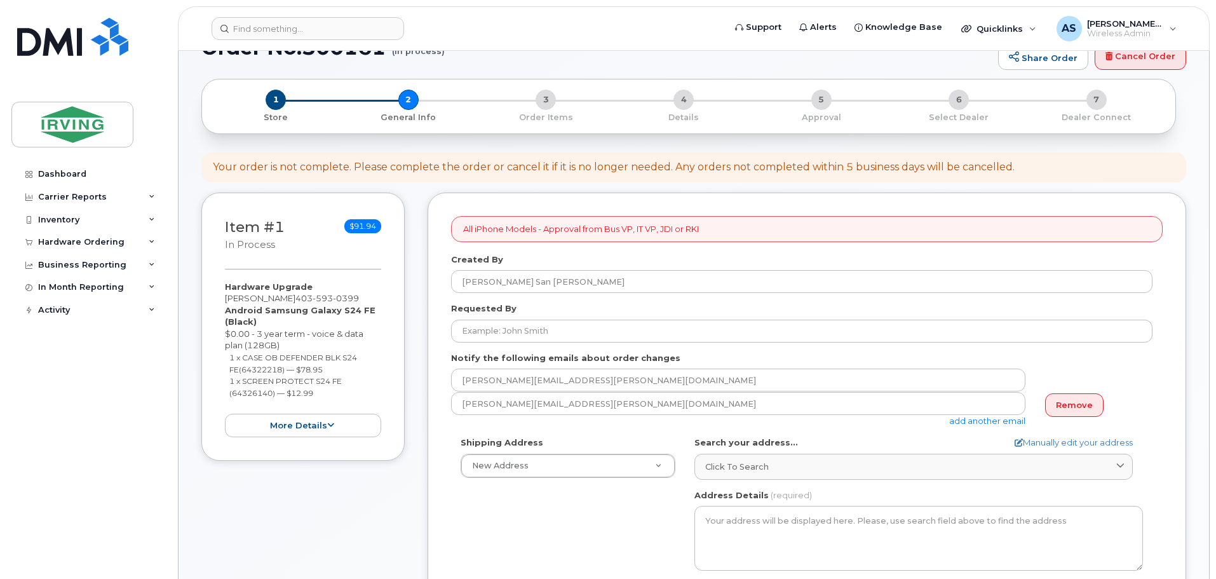
scroll to position [127, 0]
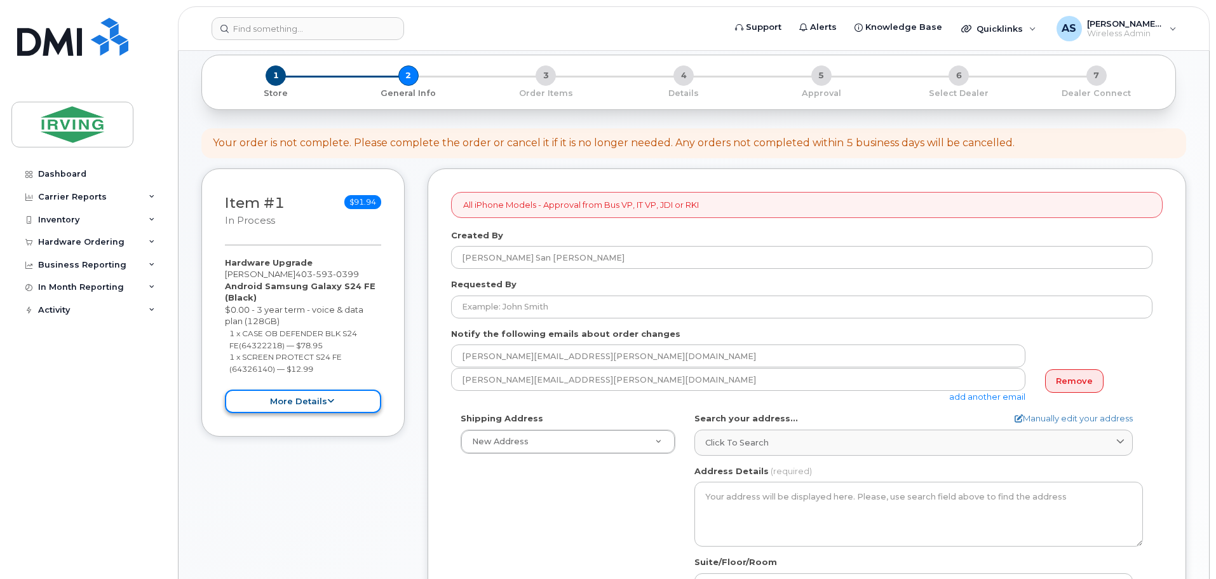
click at [308, 400] on button "more details" at bounding box center [303, 401] width 156 height 24
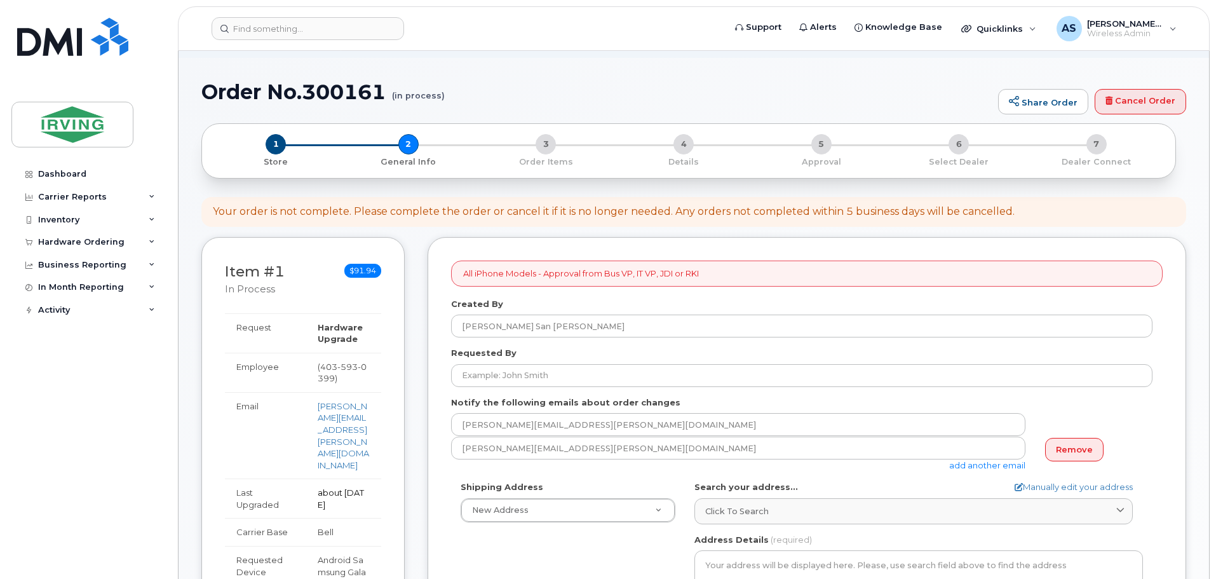
scroll to position [0, 0]
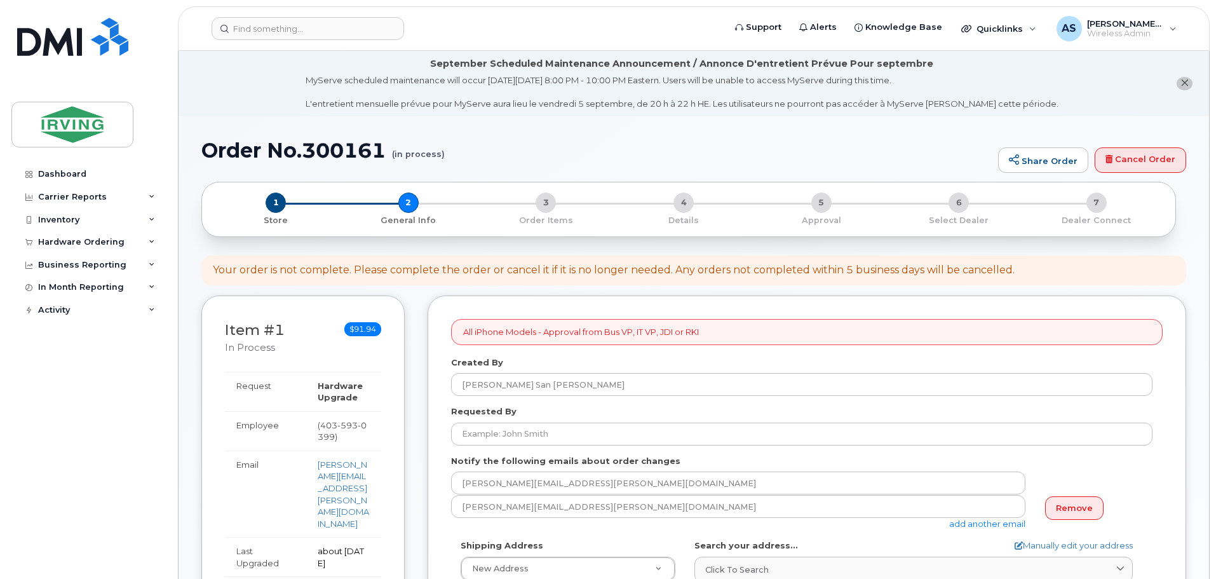
click at [364, 325] on span "$91.94" at bounding box center [362, 329] width 37 height 14
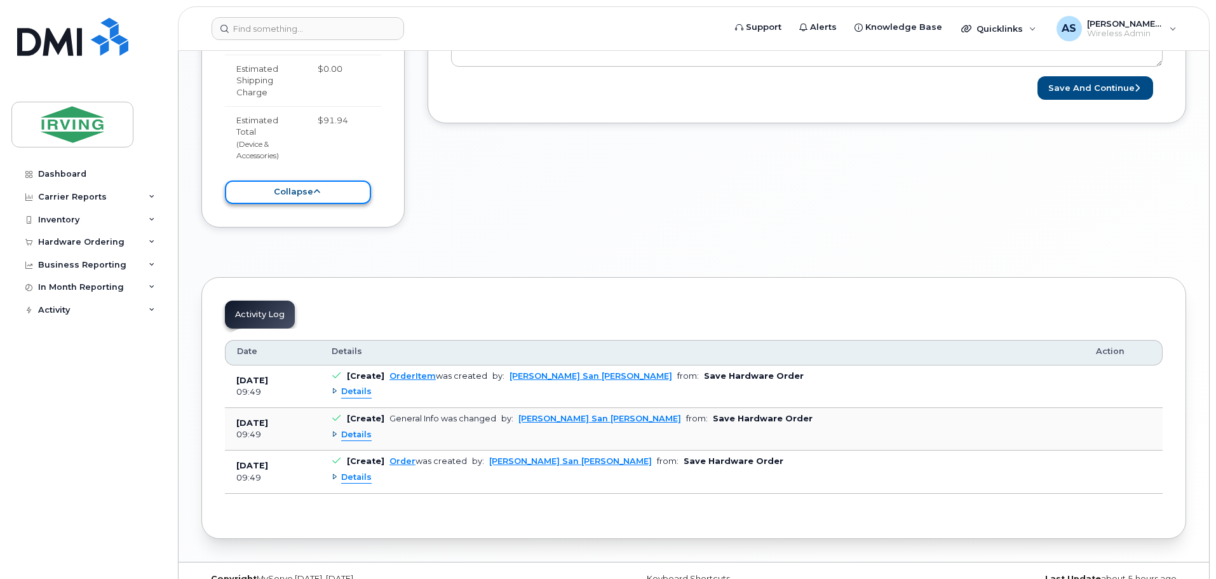
click at [335, 180] on button "collapse" at bounding box center [298, 192] width 146 height 24
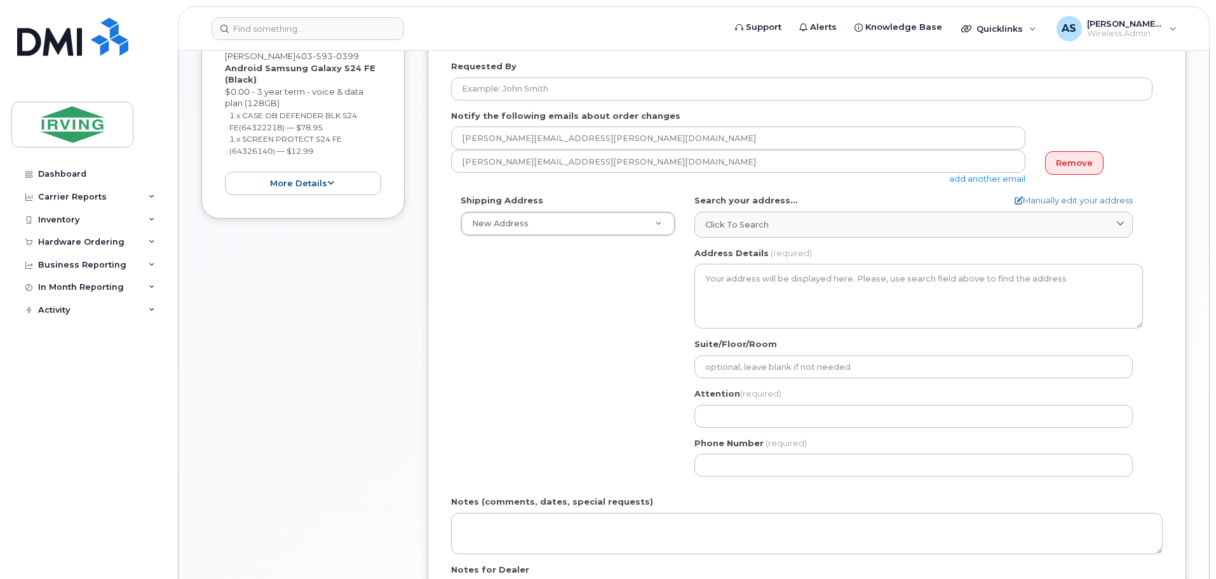
scroll to position [248, 0]
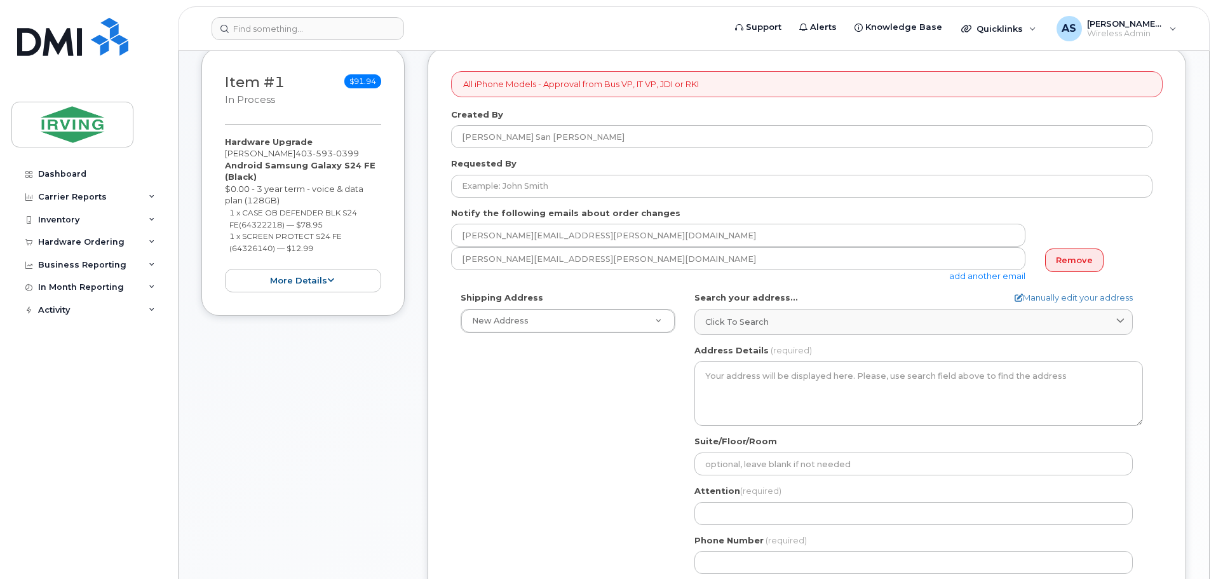
drag, startPoint x: 1143, startPoint y: 251, endPoint x: 1151, endPoint y: 259, distance: 10.8
click at [1143, 251] on div "Remove" at bounding box center [1094, 260] width 117 height 26
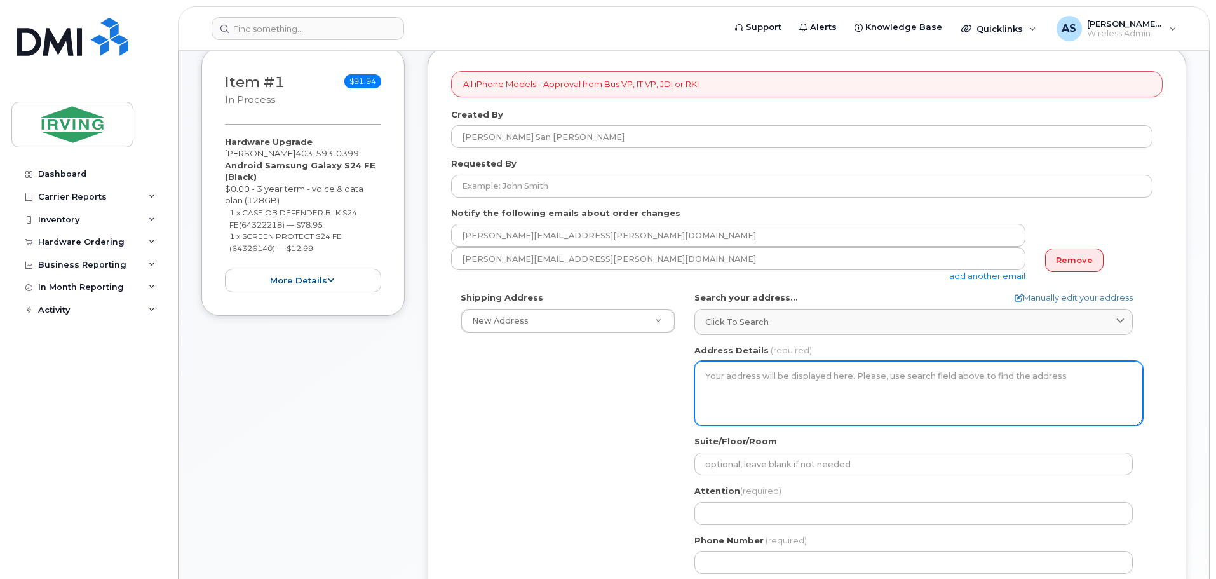
click at [727, 382] on textarea "Address Details" at bounding box center [918, 393] width 449 height 65
click at [732, 379] on textarea "Address Details" at bounding box center [918, 393] width 449 height 65
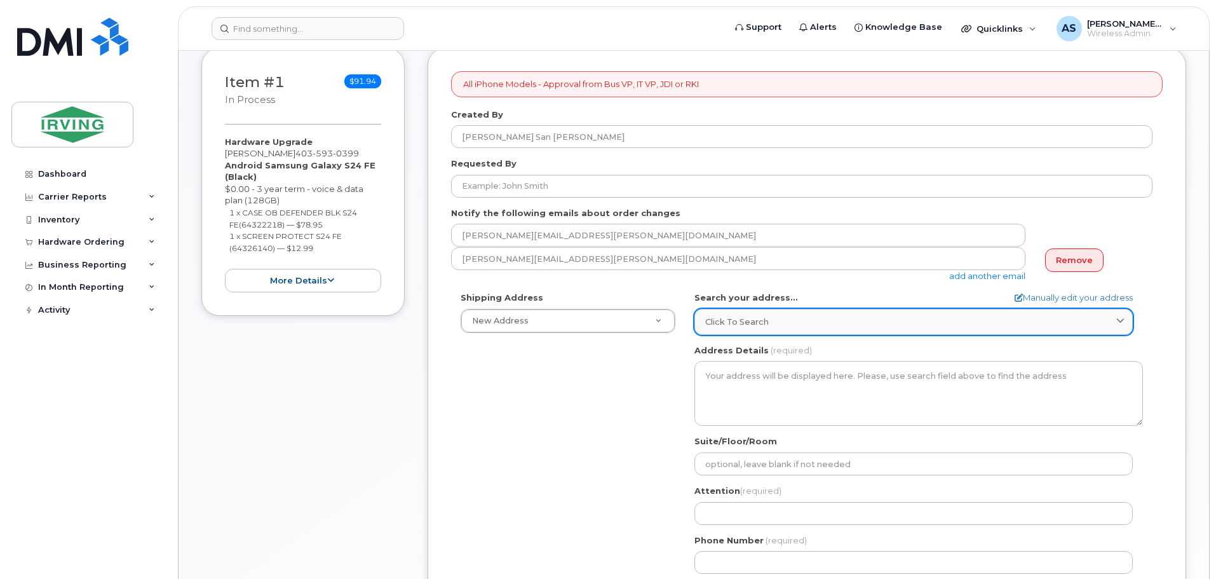
click at [757, 327] on span "Click to search" at bounding box center [737, 322] width 64 height 12
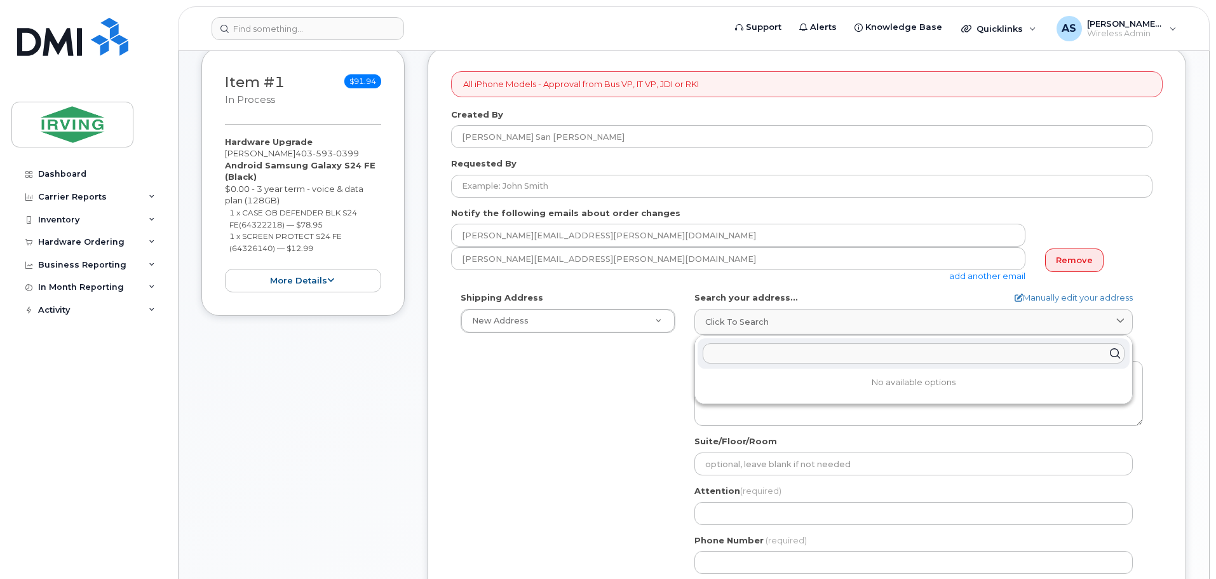
click at [760, 351] on input "text" at bounding box center [914, 353] width 422 height 20
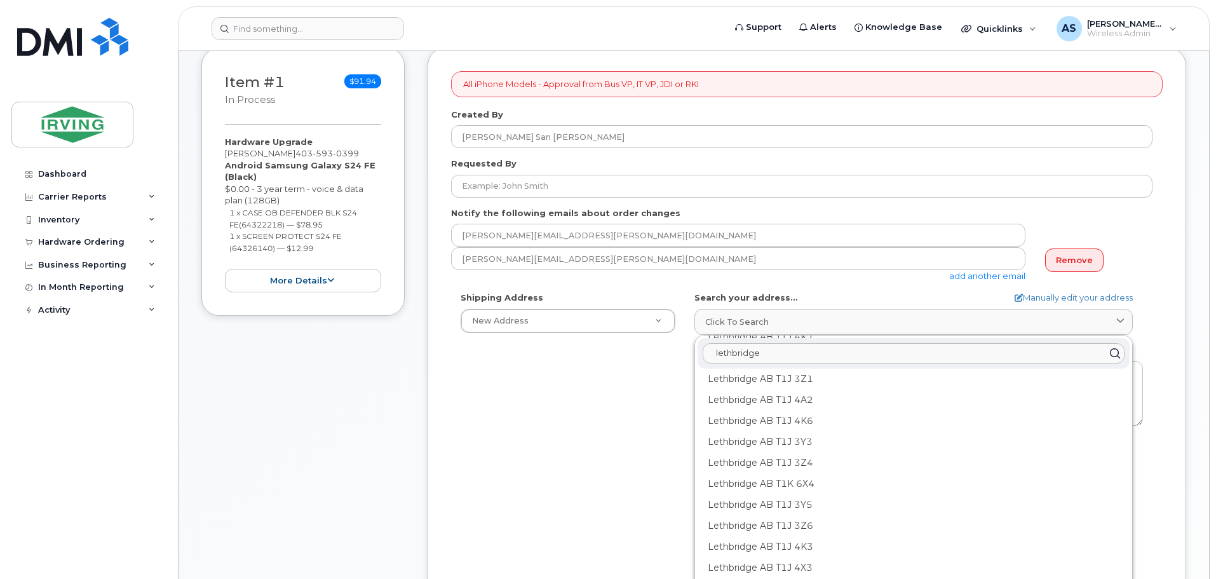
scroll to position [816, 0]
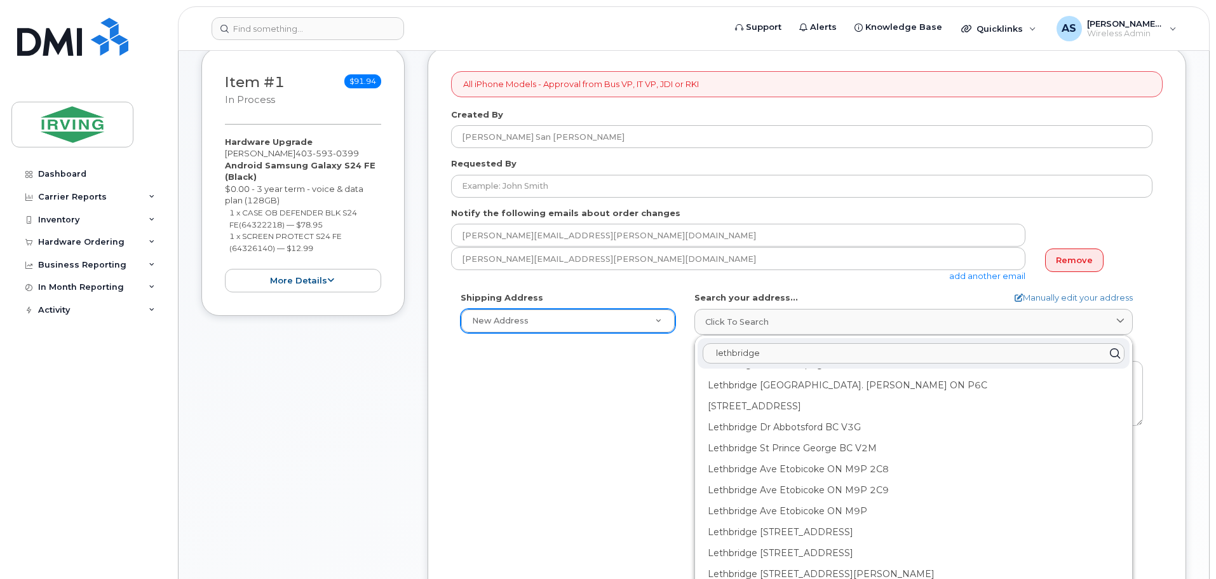
type input "lethbridge"
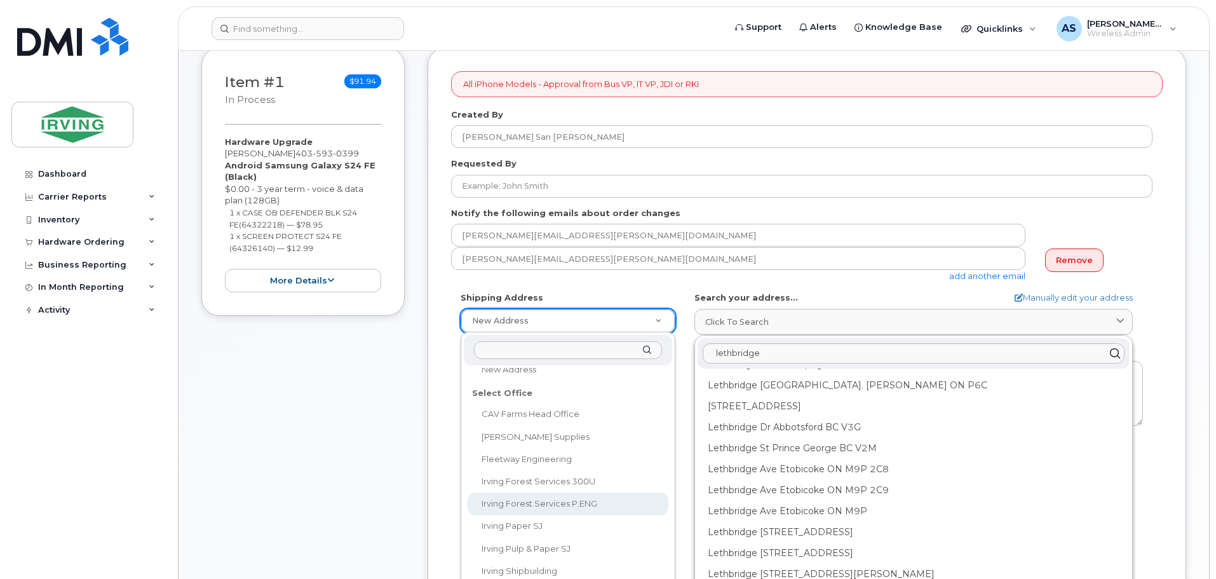
scroll to position [0, 0]
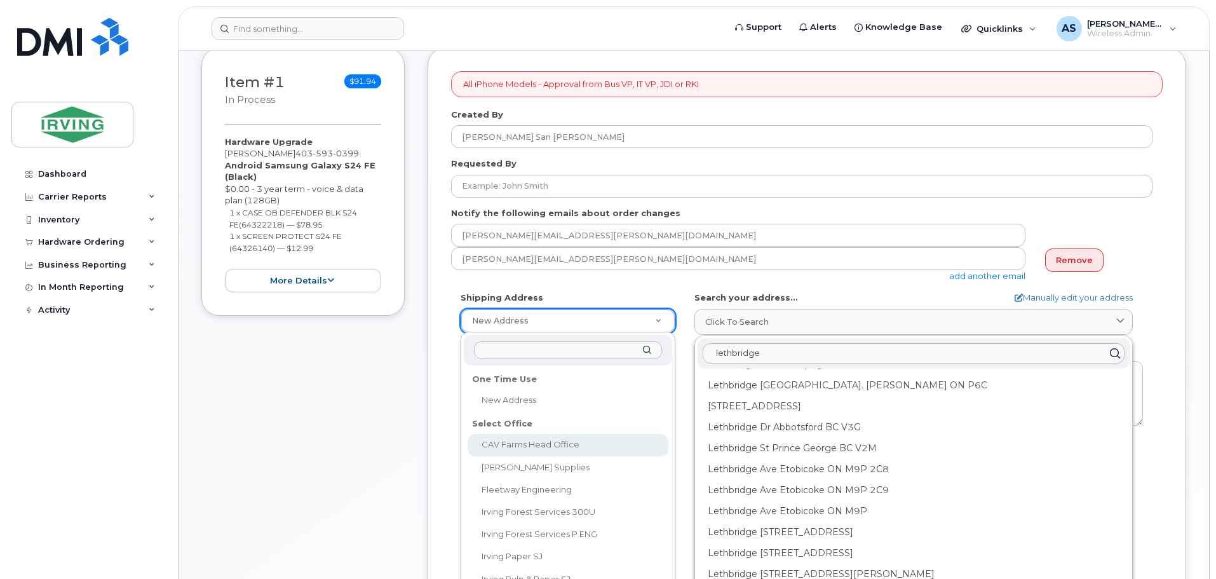
select select
type textarea "100 Prom Midland DIEPPE NB E1A 6X4 CANADA Dieppe New Brunswick E1A 6X4"
type input "Jim Briggs"
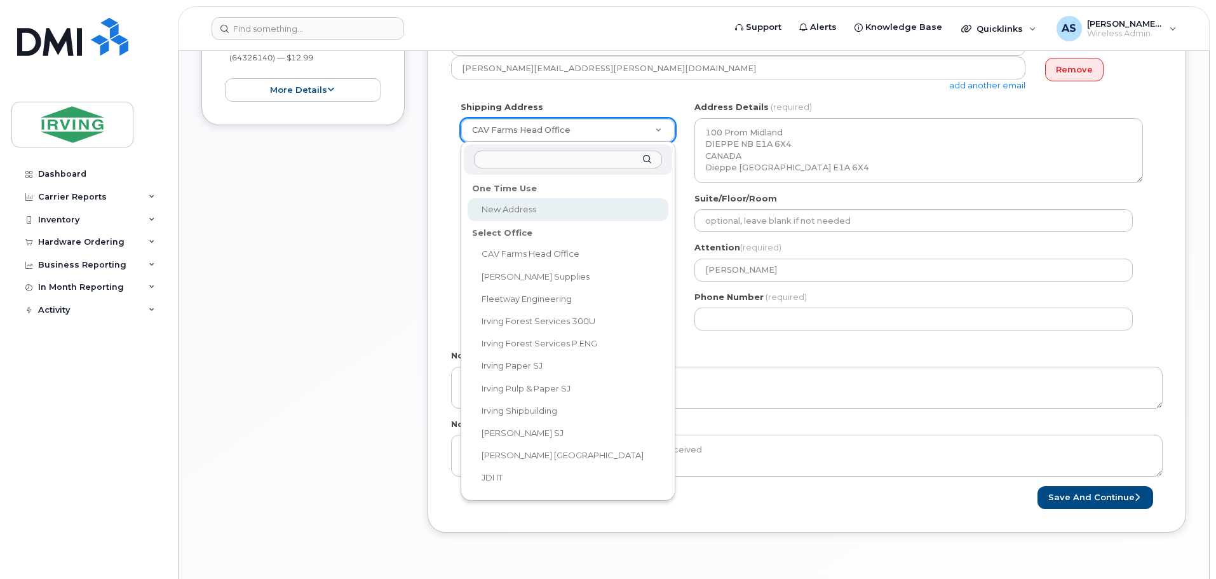
select select
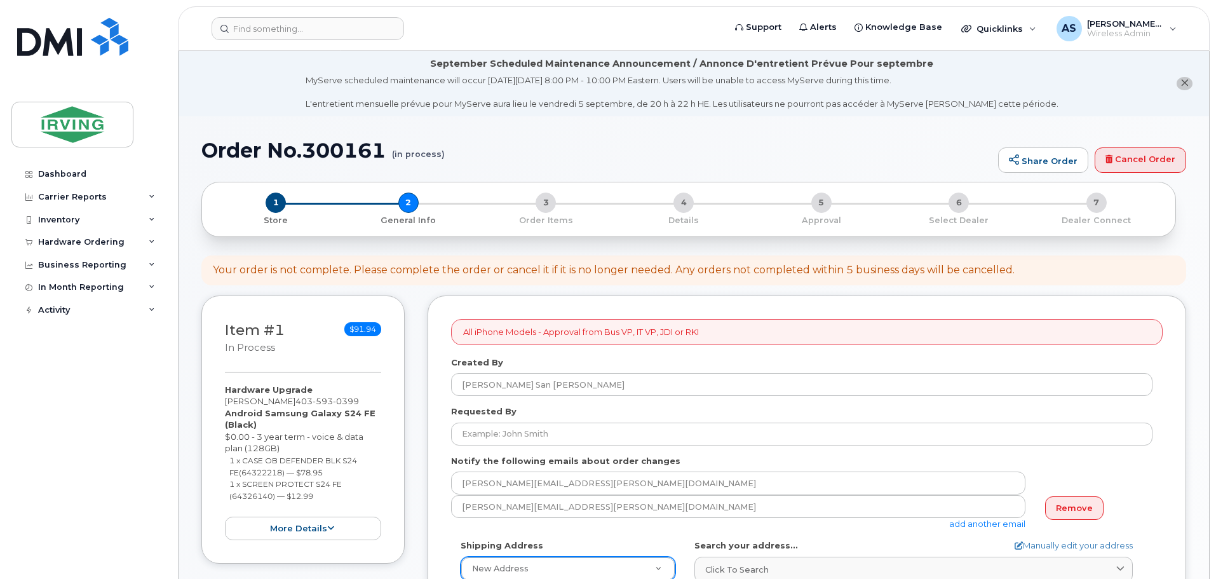
scroll to position [191, 0]
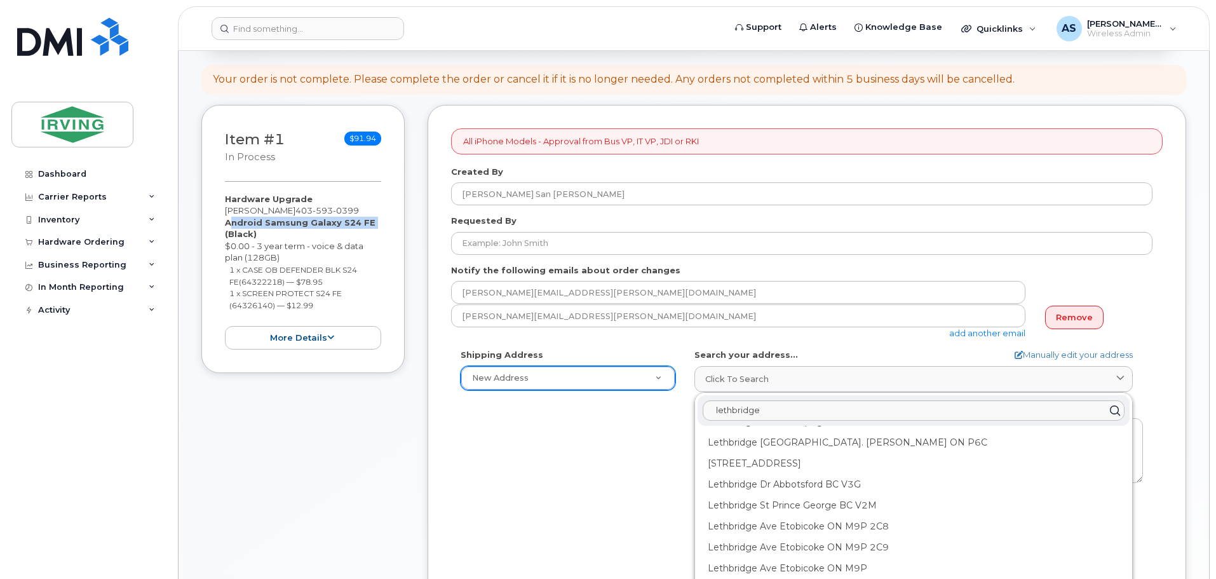
drag, startPoint x: 220, startPoint y: 223, endPoint x: 370, endPoint y: 225, distance: 149.9
click at [370, 225] on div "Item #1 in process $91.94 Hardware Upgrade Douglas Roberts 403 593 0399 Android…" at bounding box center [302, 239] width 203 height 268
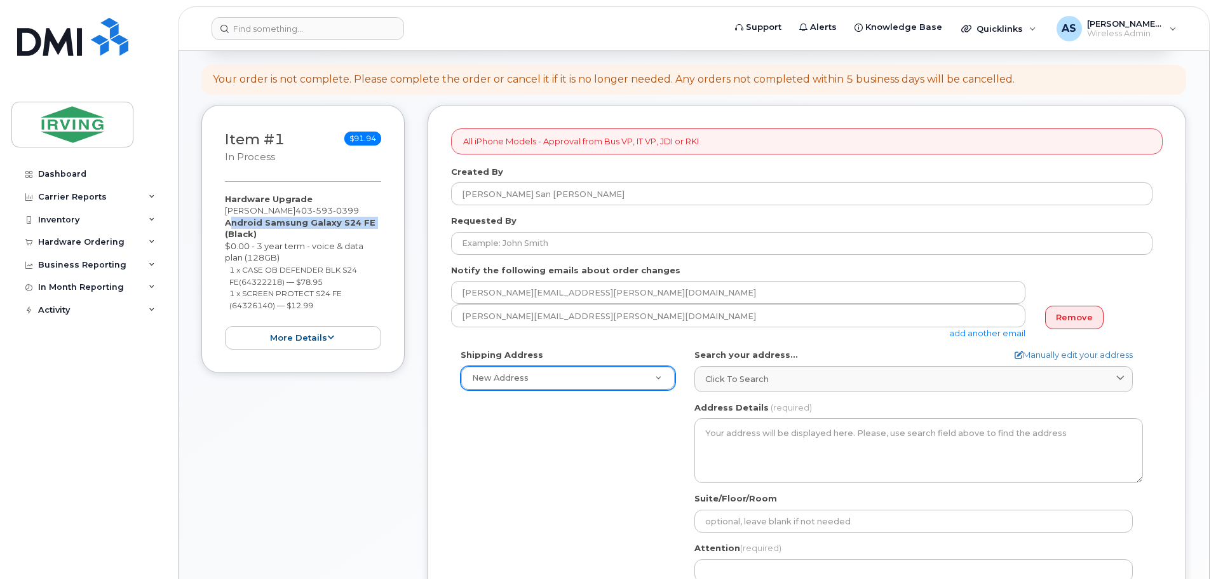
copy strong "Android Samsung Galaxy S24 FE"
drag, startPoint x: 367, startPoint y: 208, endPoint x: 297, endPoint y: 212, distance: 70.0
click at [297, 212] on div "Hardware Upgrade Douglas Roberts 403 593 0399 Android Samsung Galaxy S24 FE (Bl…" at bounding box center [303, 271] width 156 height 156
copy span "403 593 0399"
drag, startPoint x: 230, startPoint y: 269, endPoint x: 361, endPoint y: 268, distance: 131.5
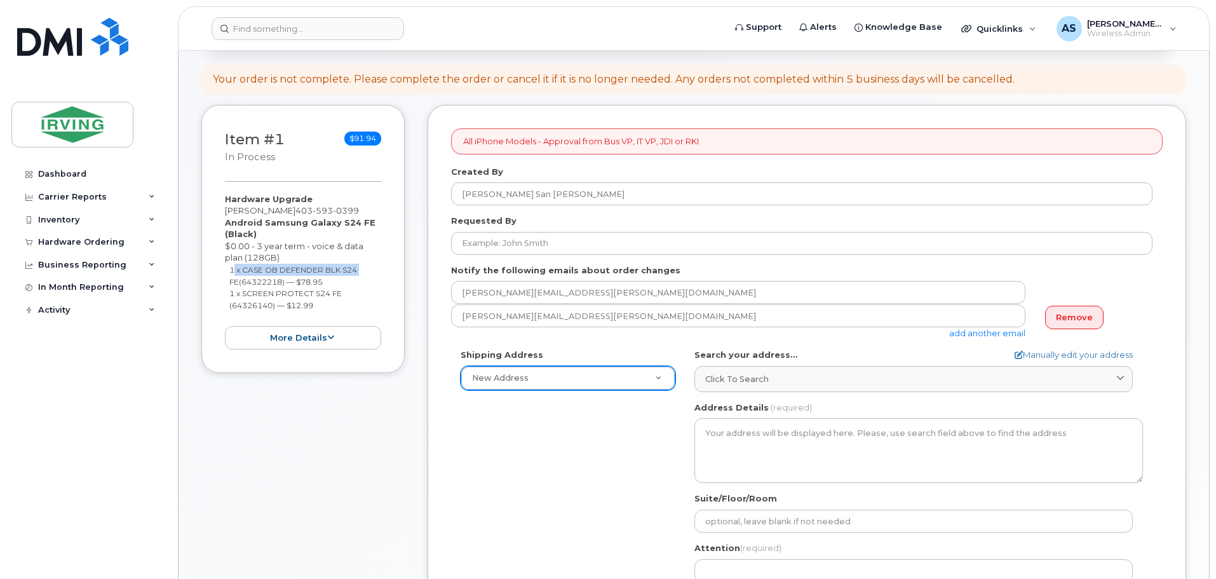
click at [361, 268] on li "1 x CASE OB DEFENDER BLK S24 FE(64322218) — $78.95" at bounding box center [305, 276] width 152 height 24
copy small "1 x CASE OB DEFENDER BLK S24"
click at [255, 282] on small "1 x CASE OB DEFENDER BLK S24 FE(64322218) — $78.95" at bounding box center [293, 276] width 128 height 22
copy small "64322218"
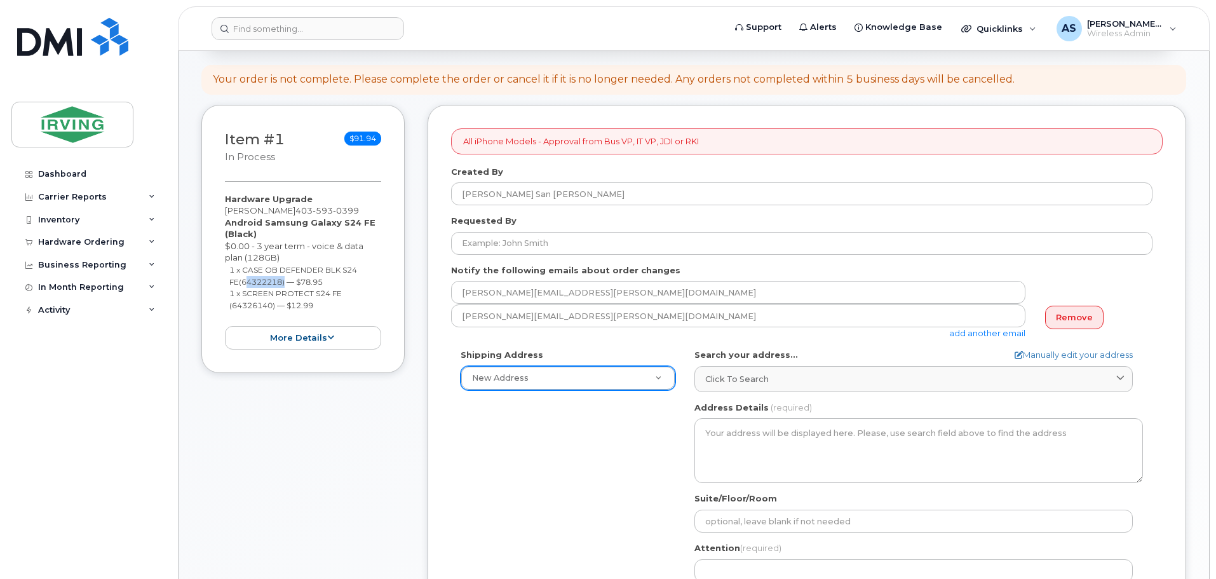
drag, startPoint x: 328, startPoint y: 283, endPoint x: 302, endPoint y: 283, distance: 26.0
click at [302, 283] on li "1 x CASE OB DEFENDER BLK S24 FE(64322218) — $78.95" at bounding box center [305, 276] width 152 height 24
copy small "78.95"
drag, startPoint x: 230, startPoint y: 295, endPoint x: 361, endPoint y: 293, distance: 130.9
click at [361, 293] on li "1 x SCREEN PROTECT S24 FE (64326140) — $12.99" at bounding box center [305, 299] width 152 height 24
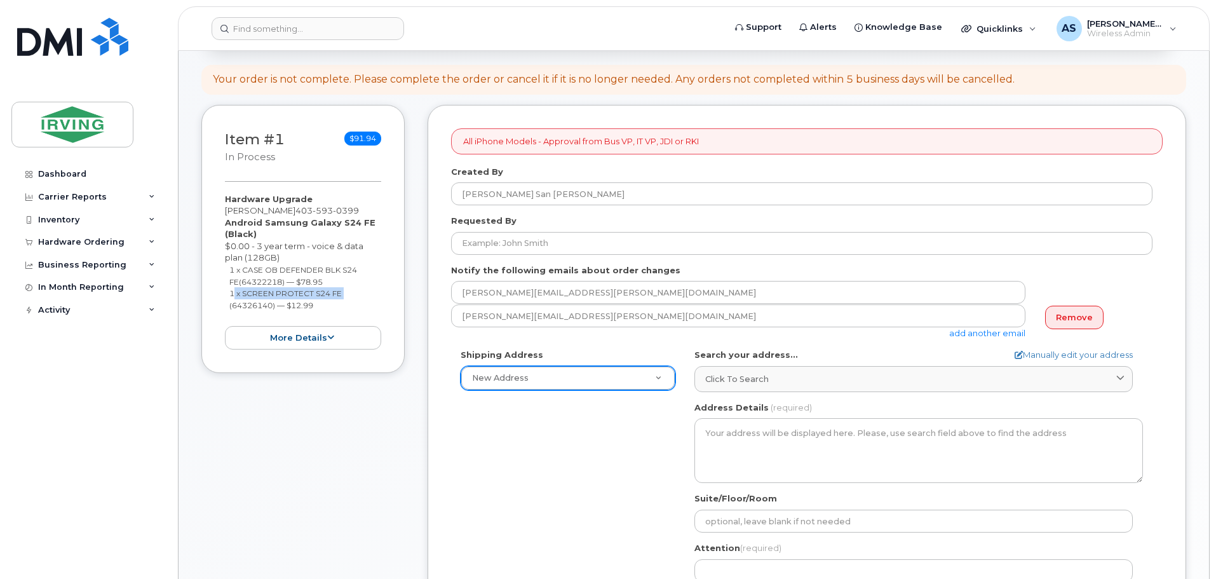
copy small "1 x SCREEN PROTECT S24 FE"
click at [268, 303] on small "1 x SCREEN PROTECT S24 FE (64326140) — $12.99" at bounding box center [285, 299] width 112 height 22
copy small "64326140"
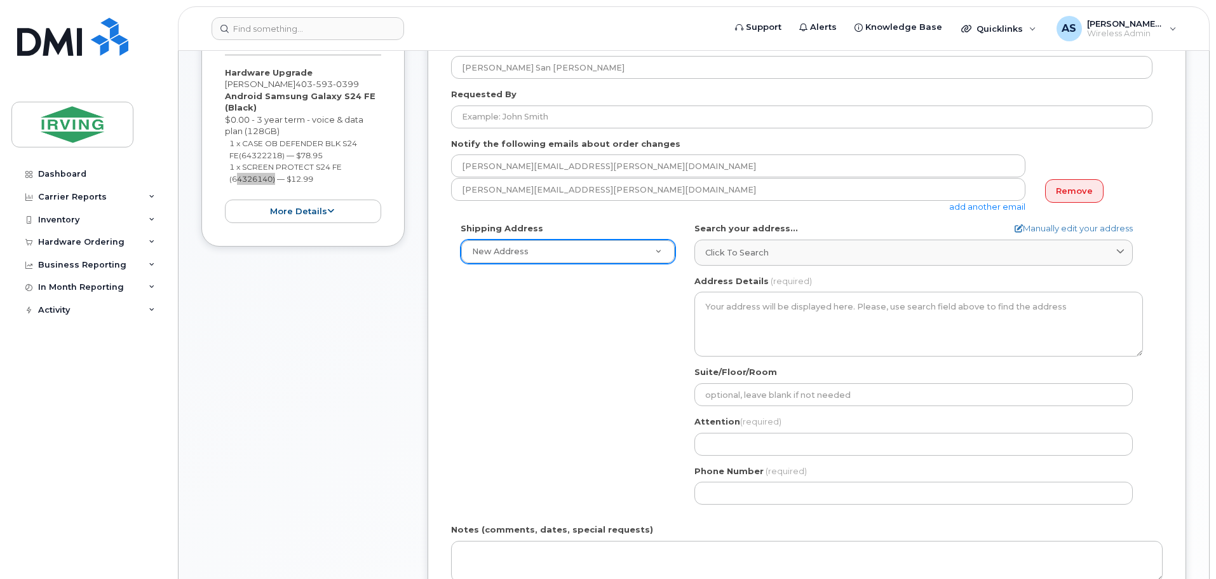
scroll to position [318, 0]
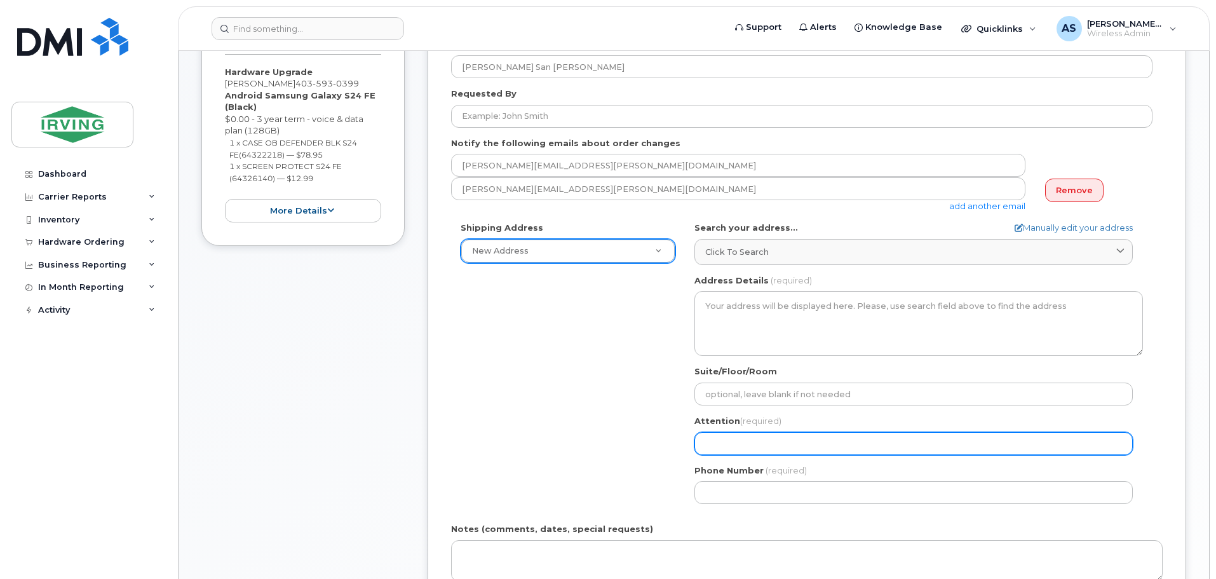
click at [822, 443] on input "Attention (required)" at bounding box center [913, 443] width 438 height 23
select select
type input "O"
select select
type input "Og"
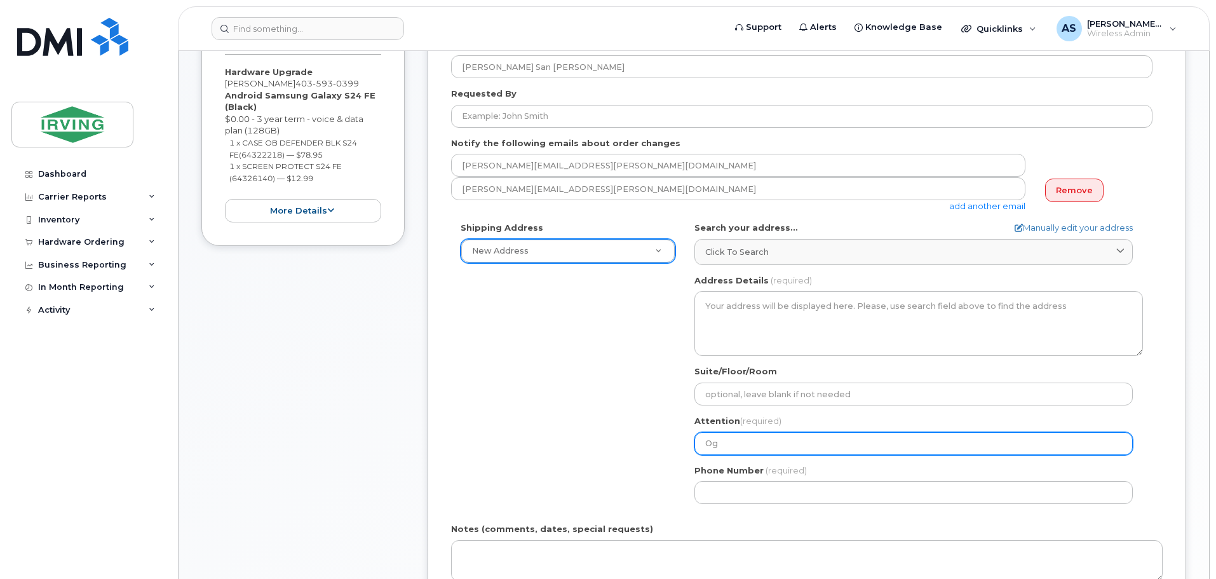
select select
type input "Ogg"
select select
type input "Oggi"
select select
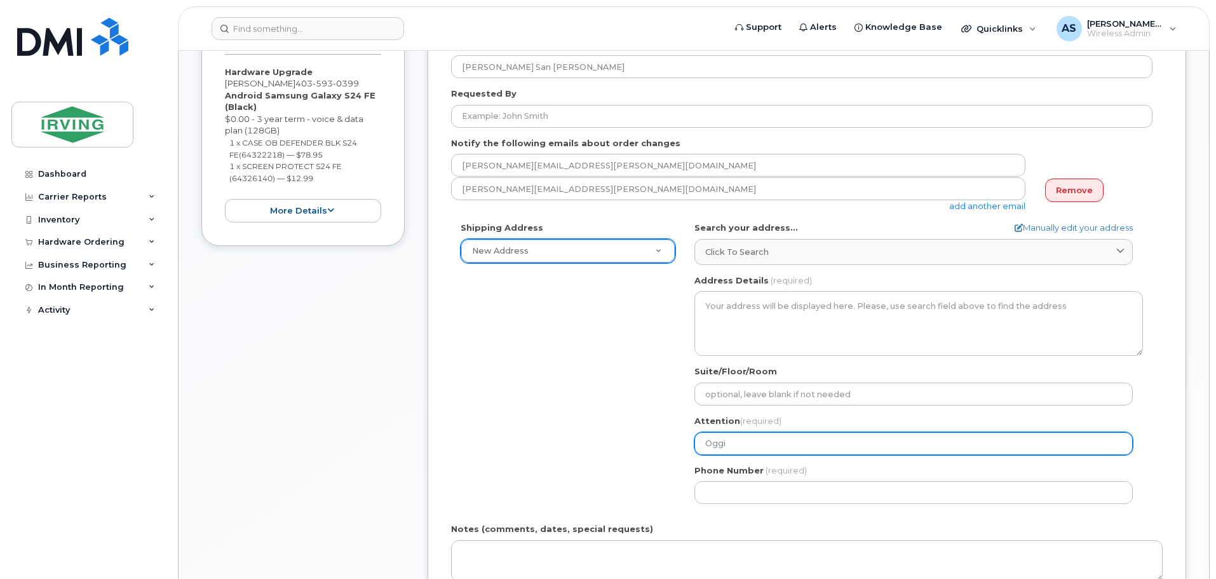
type input "Ogg"
select select
type input "Og"
select select
type input "Ogi"
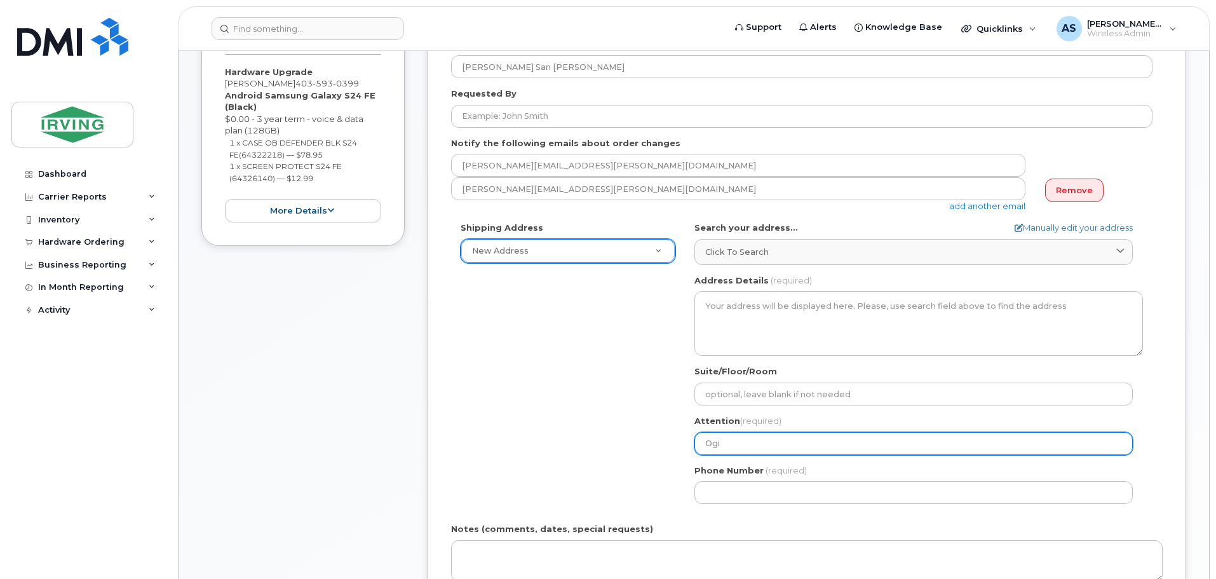
select select
type input "Ogie"
select select
type input "Ogie S"
select select
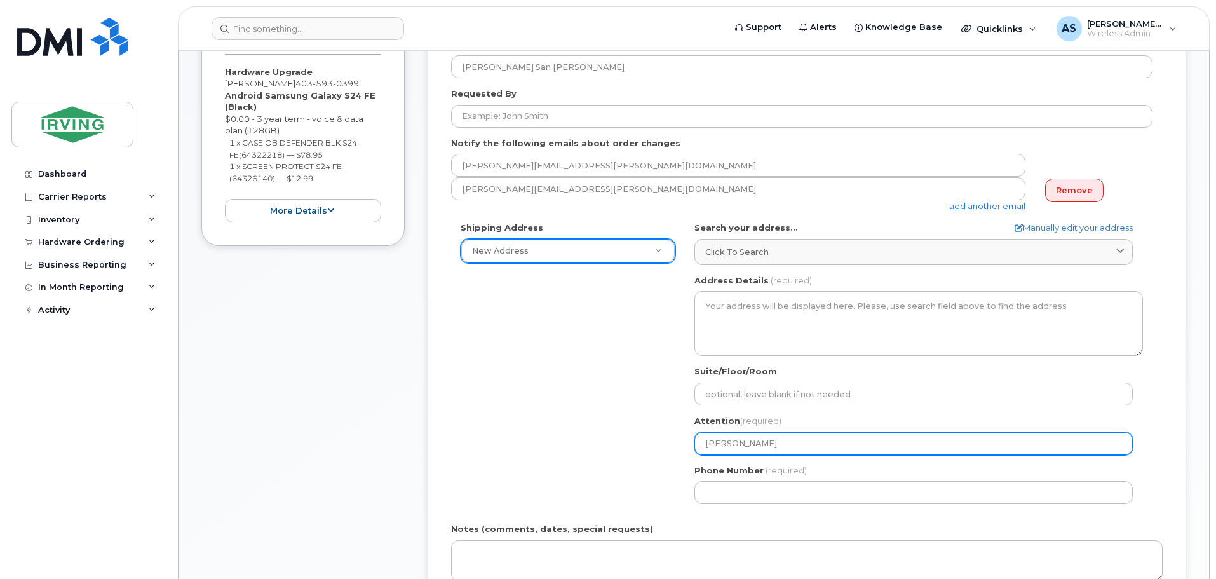
type input "Ogie Sa"
select select
type input "Ogie San"
select select
type input "Ogie San J"
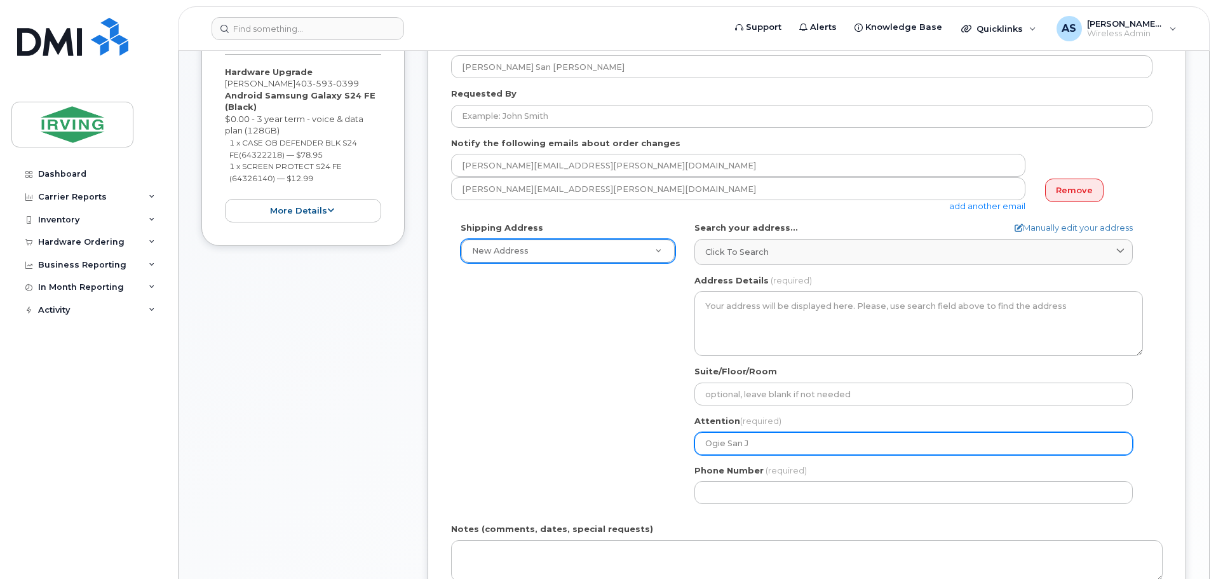
select select
type input "Ogie San Ju"
select select
type input "Ogie San Jua"
select select
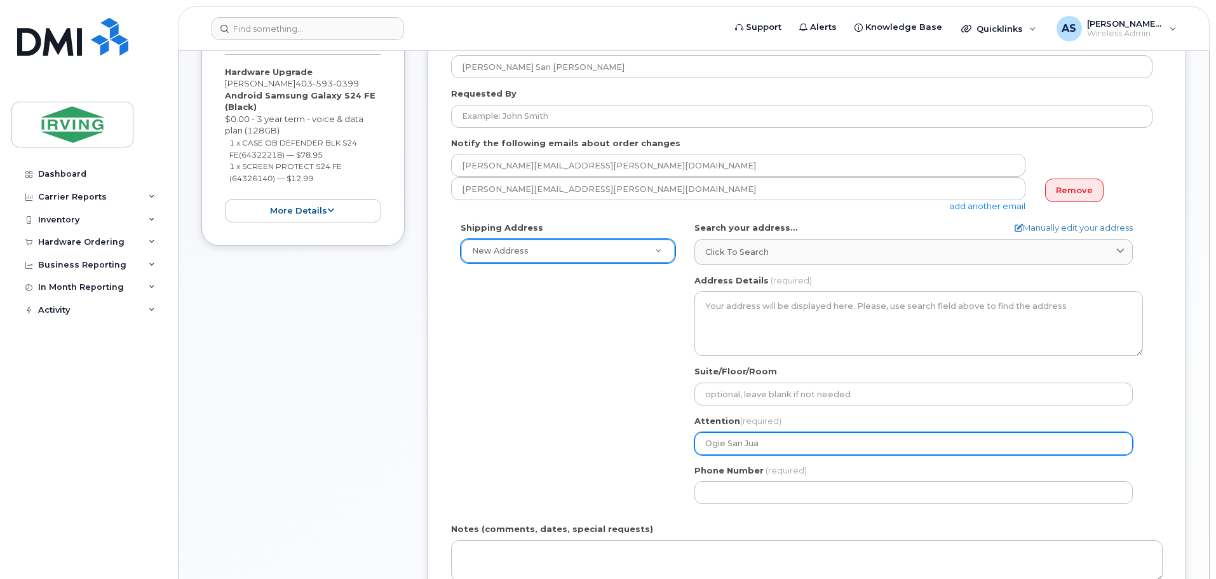
type input "Ogie San Juaj"
select select
type input "Ogie San Jua"
select select
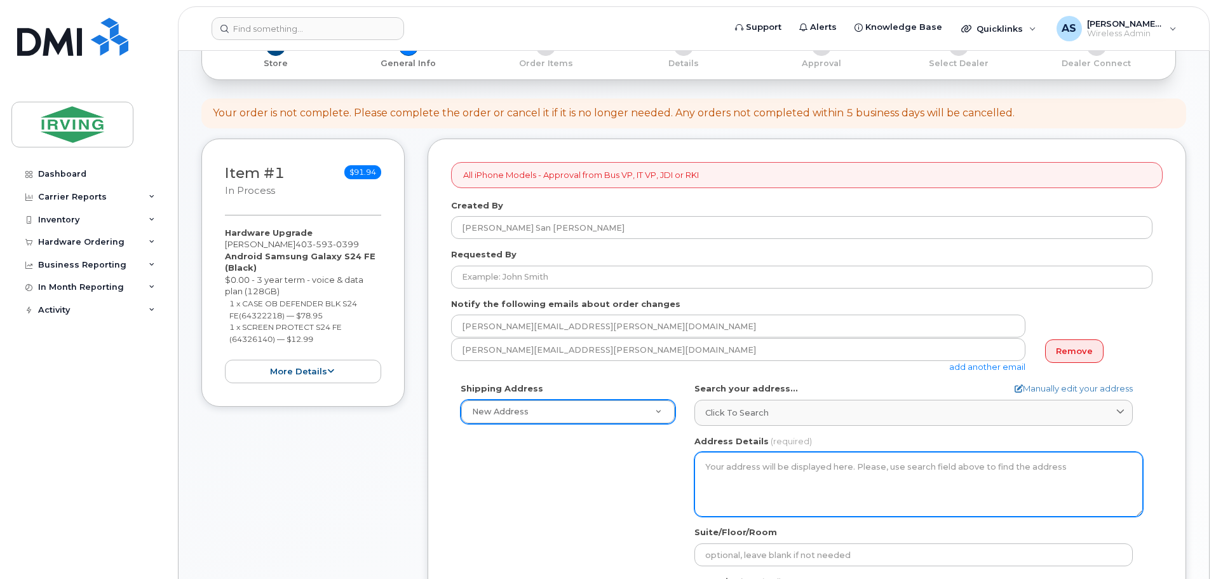
scroll to position [254, 0]
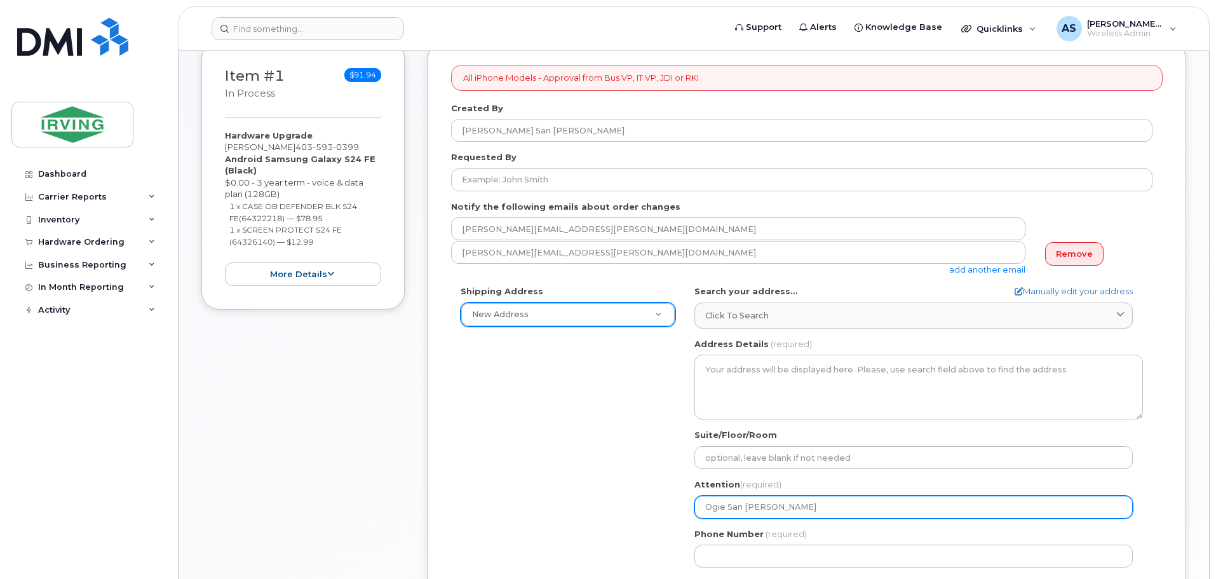
type input "Ogie San Juan"
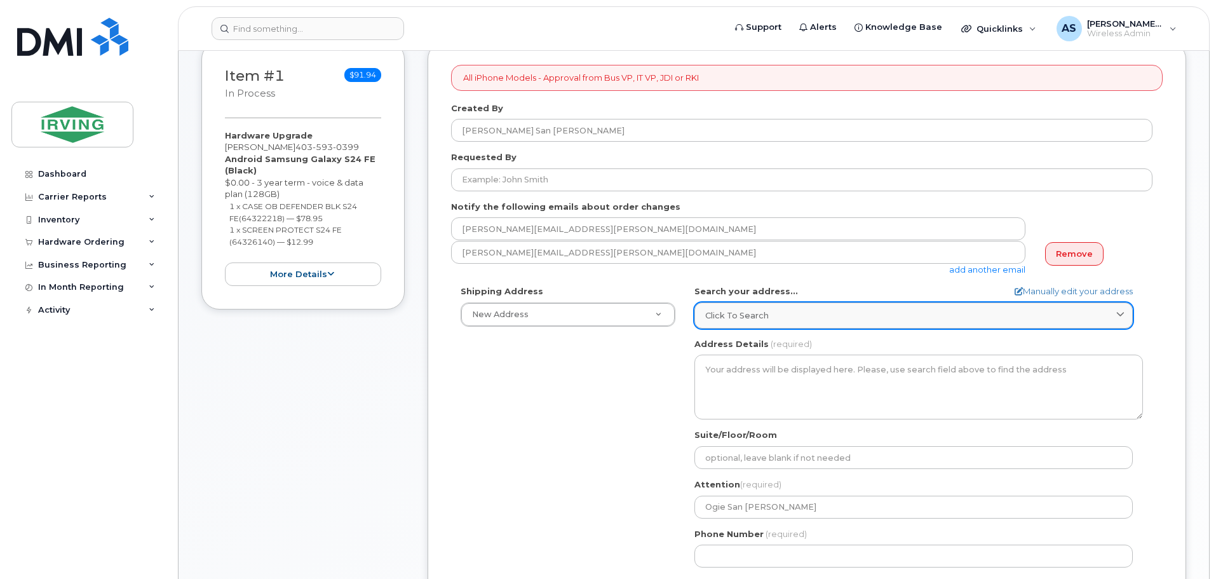
click at [748, 316] on span "Click to search" at bounding box center [737, 315] width 64 height 12
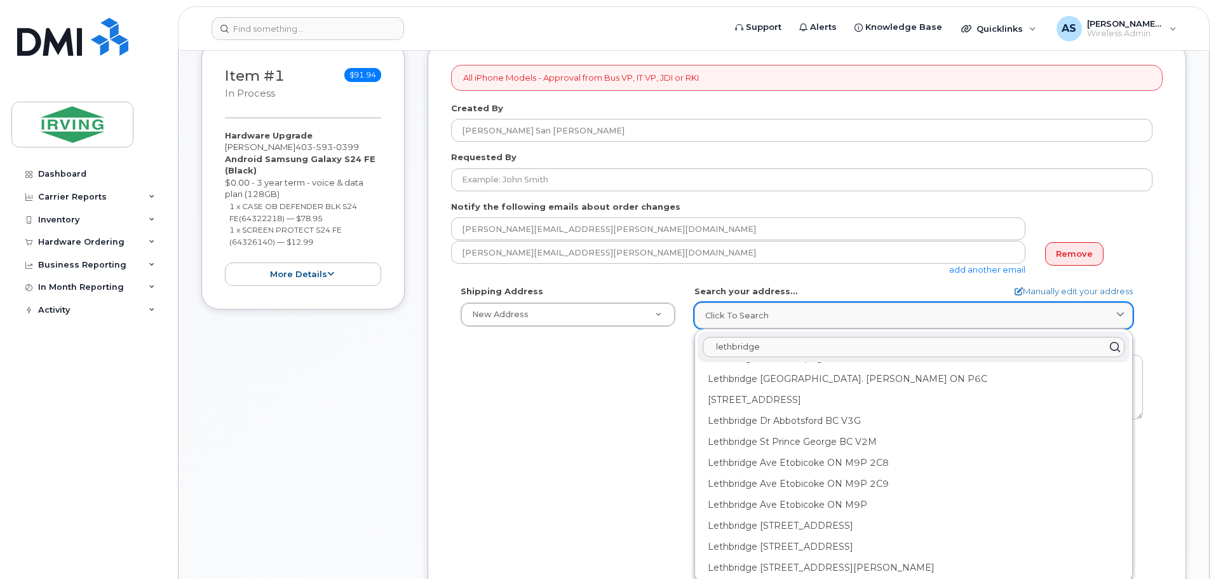
click at [762, 320] on span "Click to search" at bounding box center [737, 315] width 64 height 12
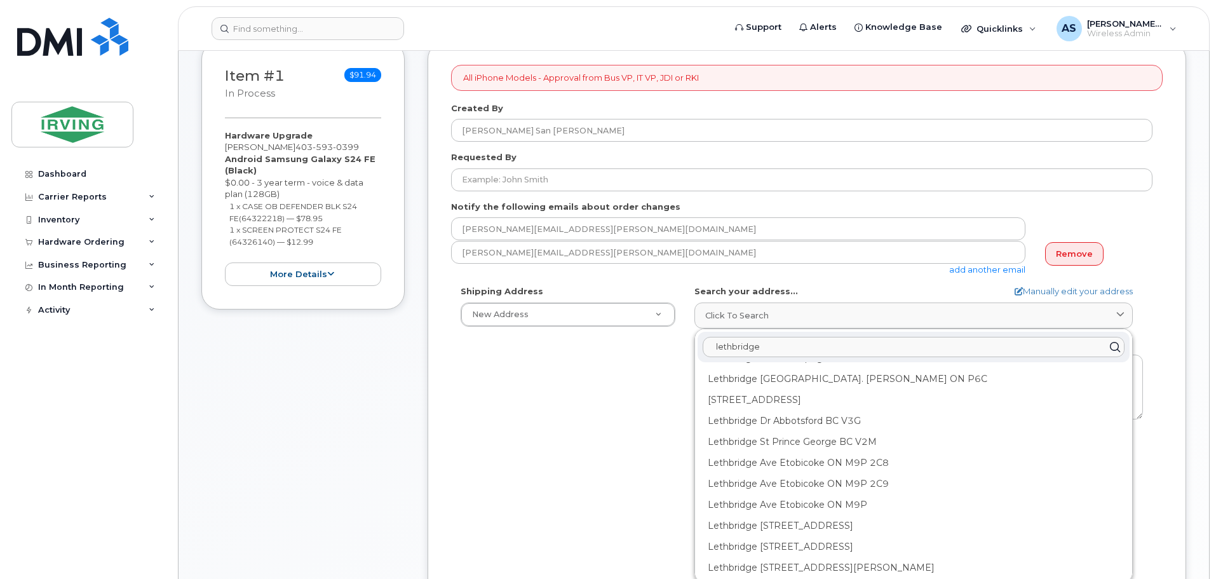
drag, startPoint x: 774, startPoint y: 345, endPoint x: 663, endPoint y: 346, distance: 111.8
click at [663, 346] on div "Shipping Address New Address New Address CAV Farms Head Office Chandler Supplie…" at bounding box center [801, 431] width 701 height 292
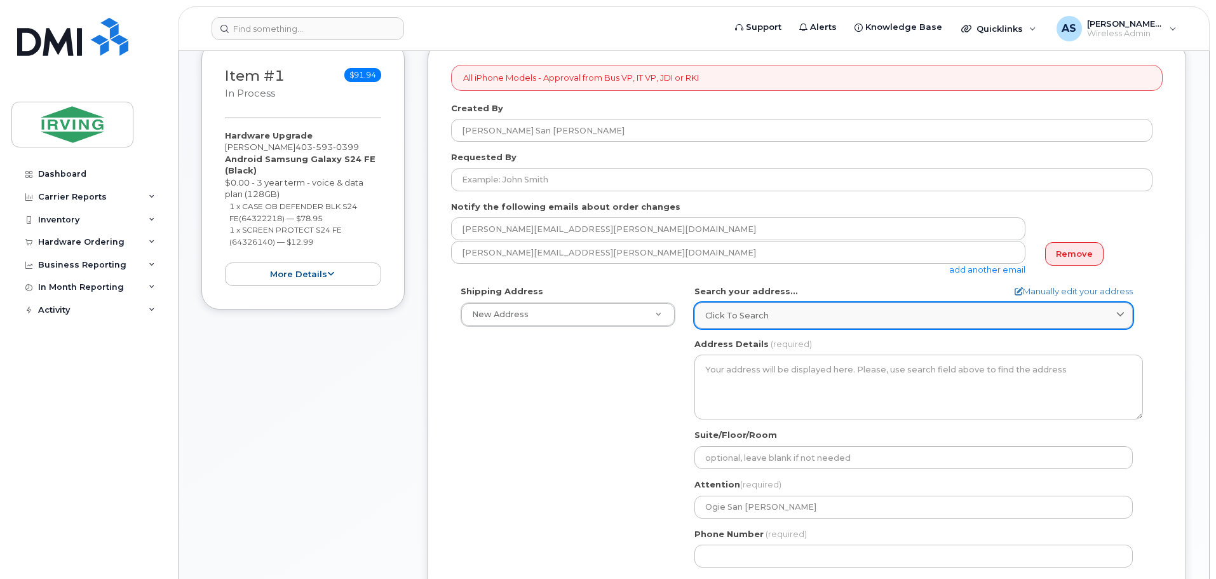
click at [813, 320] on div "Click to search" at bounding box center [913, 315] width 417 height 12
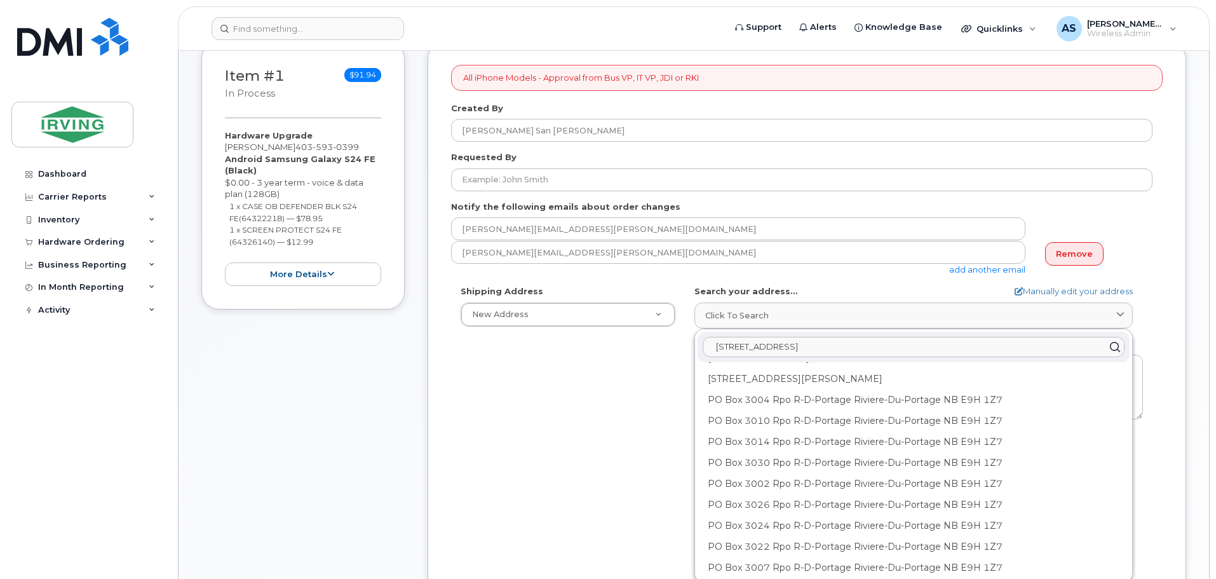
scroll to position [127, 0]
type input "4093 cavendish Rd North"
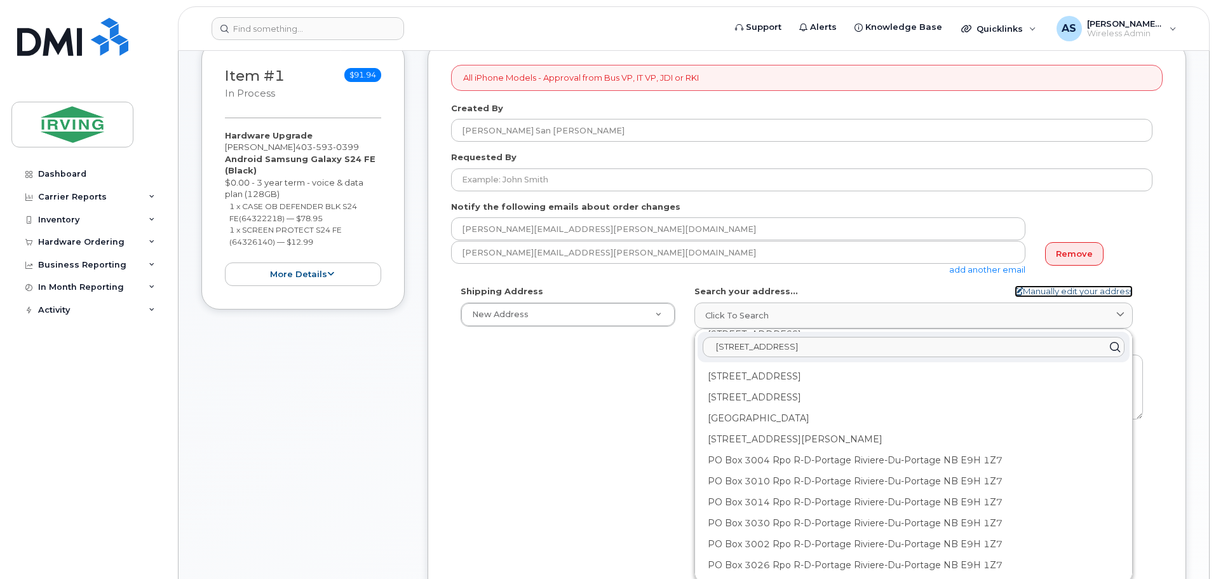
click at [1067, 295] on link "Manually edit your address" at bounding box center [1074, 291] width 118 height 12
select select
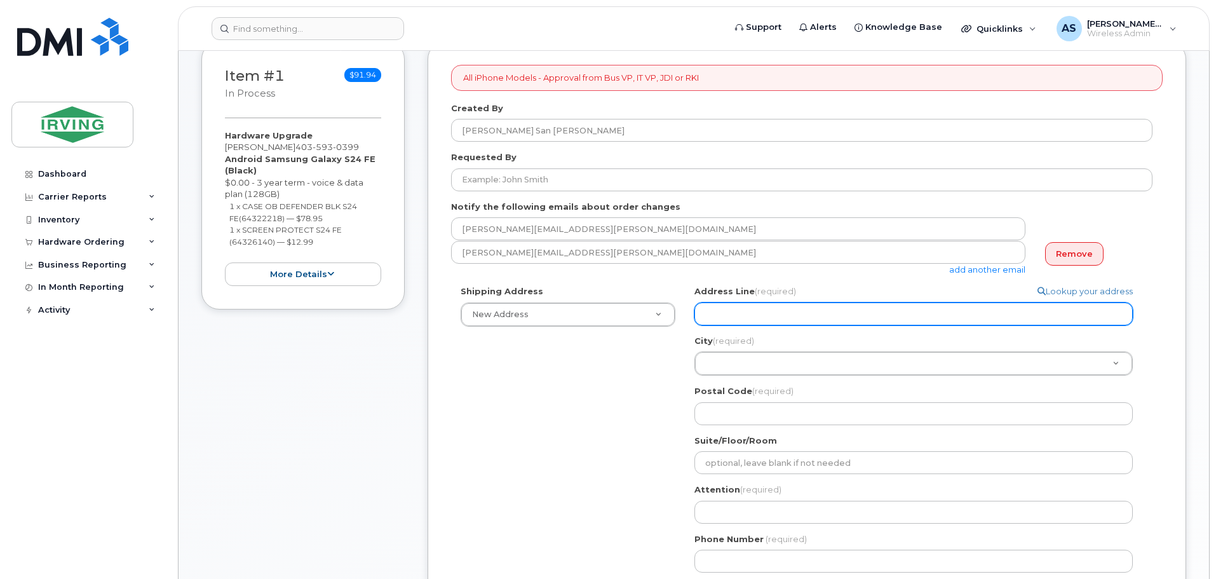
click at [938, 311] on input "Address Line (required)" at bounding box center [913, 313] width 438 height 23
select select
type input "4"
select select
type input "40"
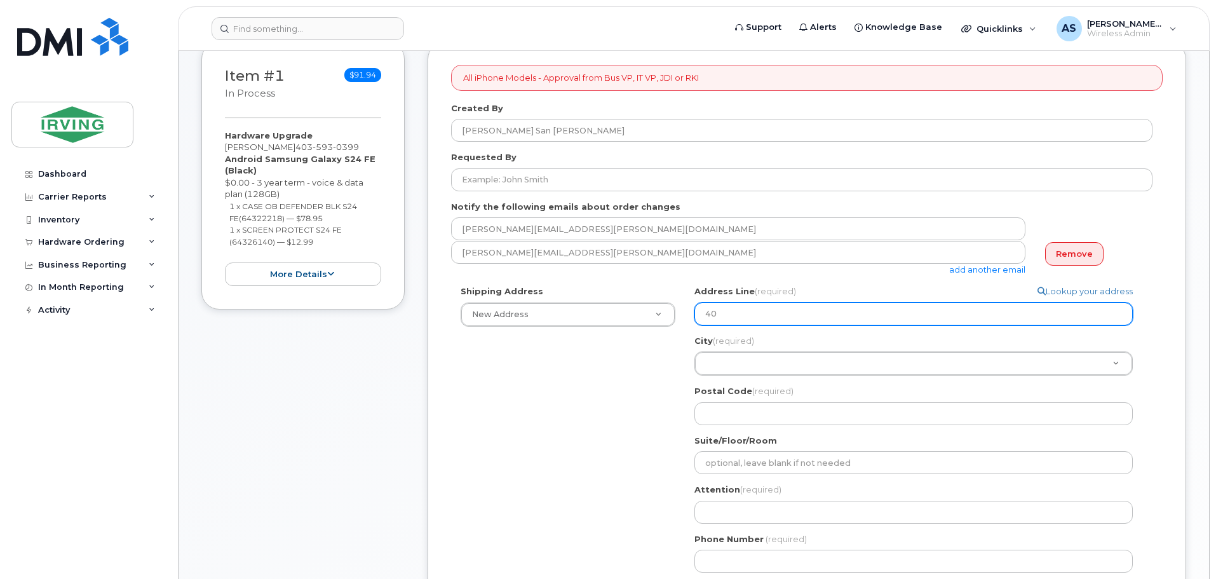
select select
type input "409"
select select
type input "4093"
select select
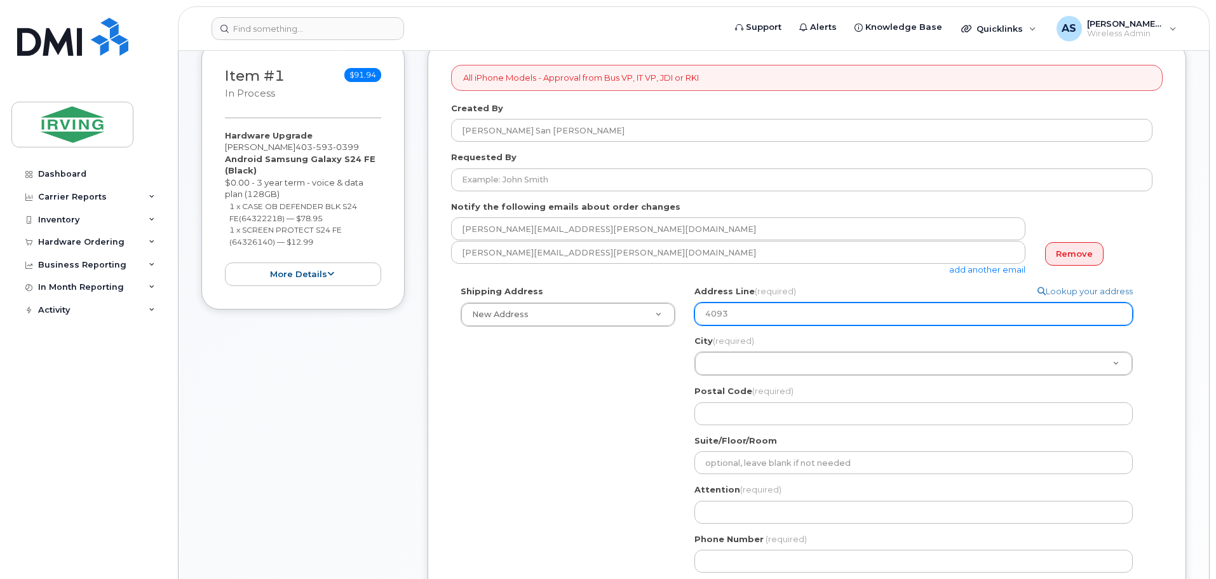
type input "4093 C"
select select
type input "4093 Ca"
select select
type input "4093 Cav"
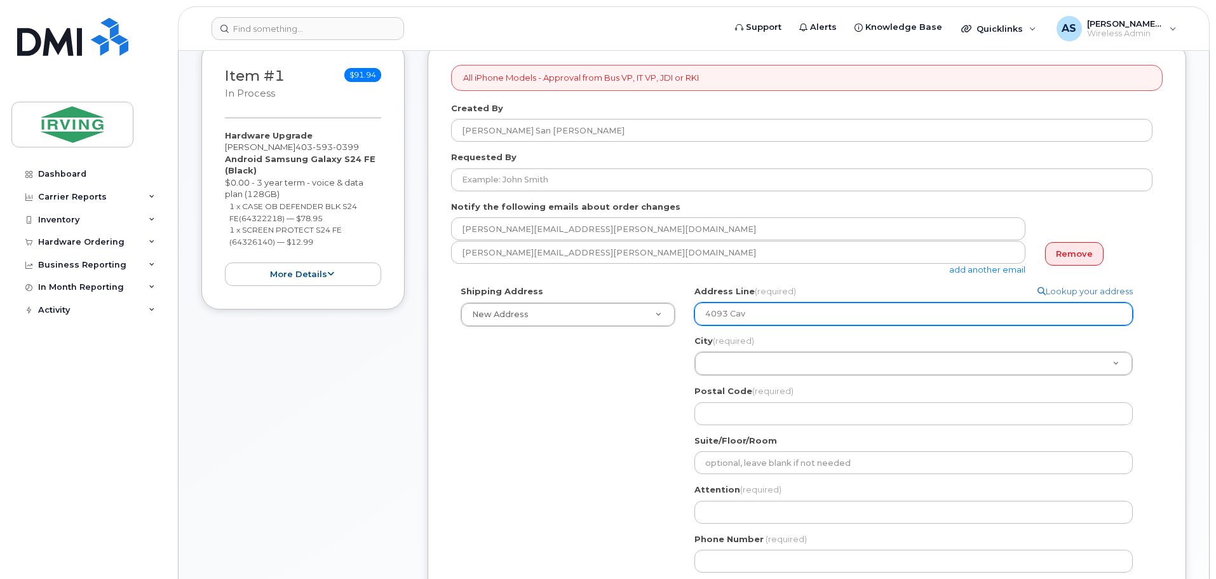
select select
type input "4093 Cave"
select select
type input "4093 Caven"
select select
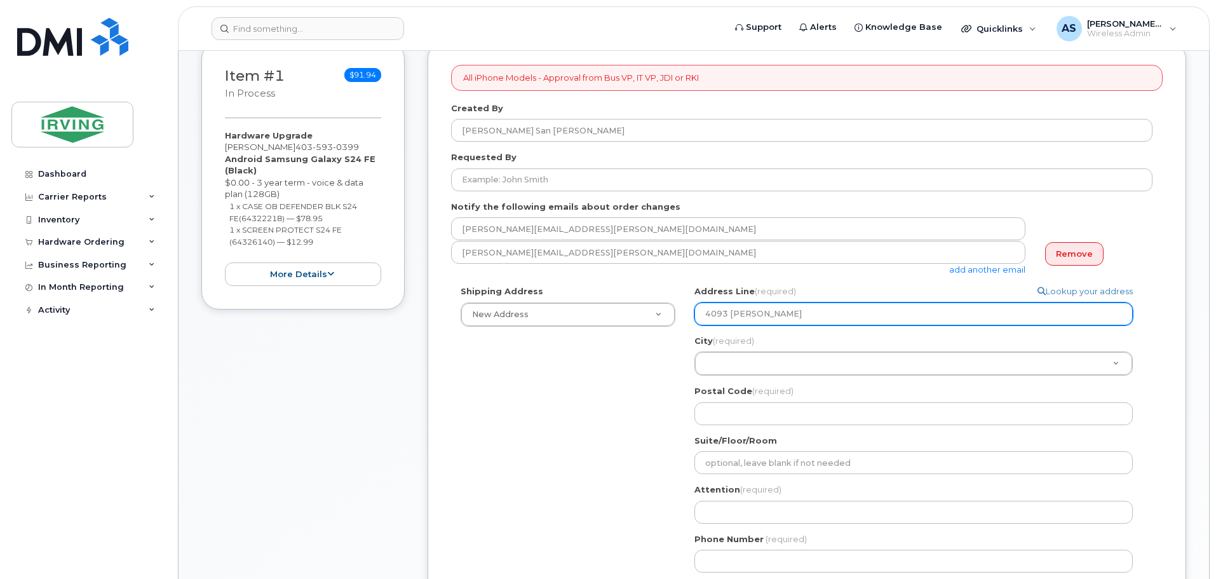
type input "4093 Cavend"
select select
type input "4093 Cavendi"
select select
type input "4093 Cavendis"
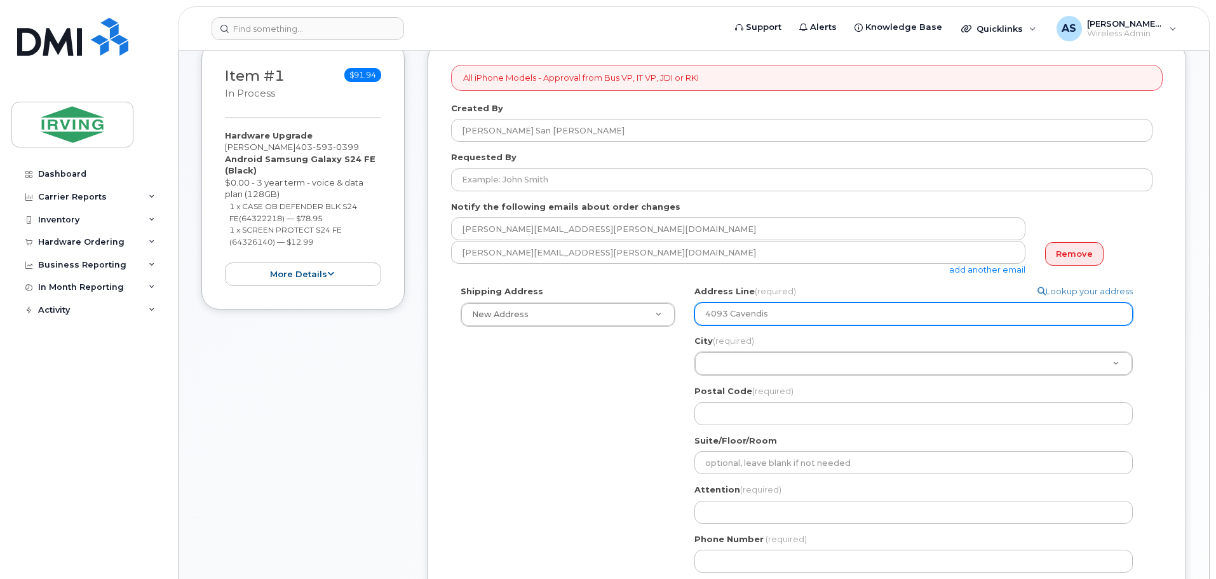
select select
type input "4093 Cavendish"
select select
type input "4093 Cavendish R"
select select
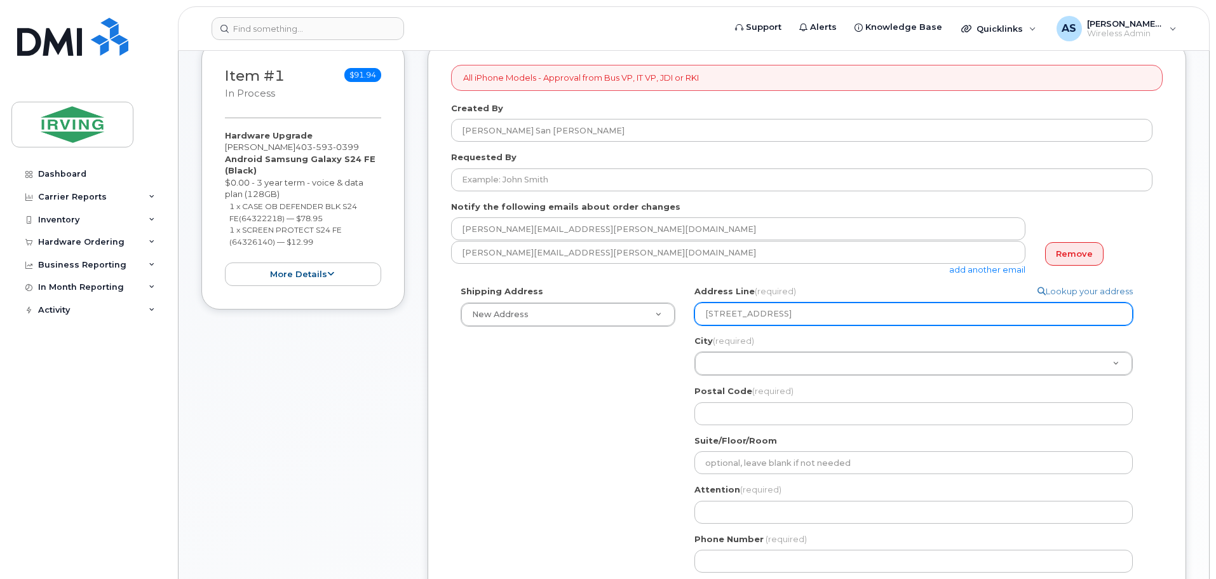
type input "4093 Cavendish Rd"
select select
type input "4093 Cavendish Rd N"
select select
type input "4093 Cavendish Rd No"
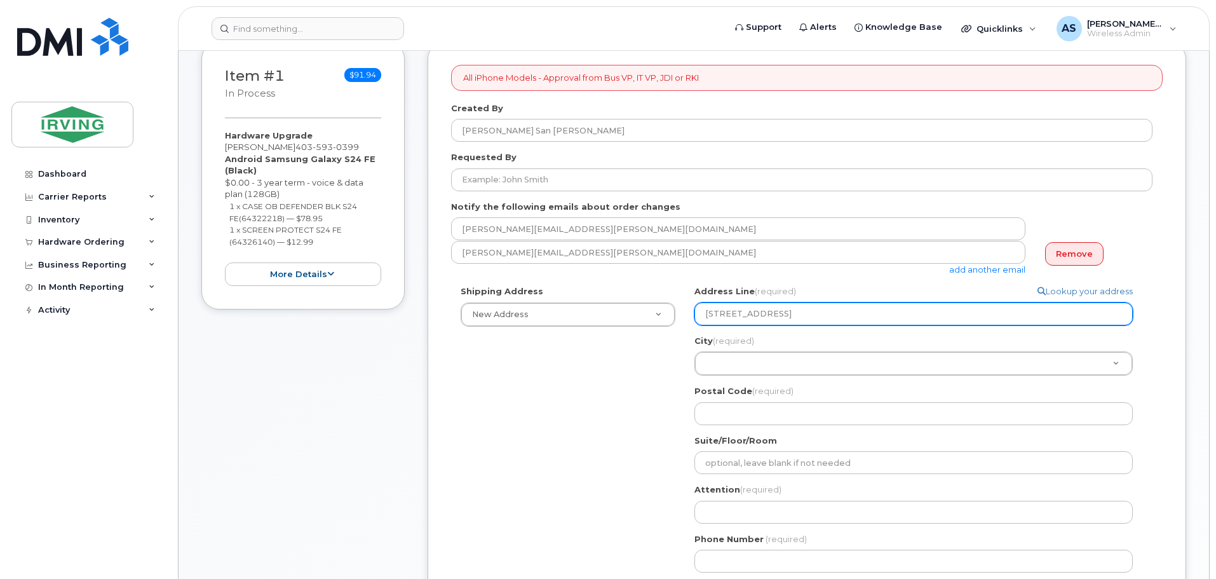
select select
type input "4093 Cavendish Rd Nor"
select select
type input "4093 Cavendish Rd Nort"
select select
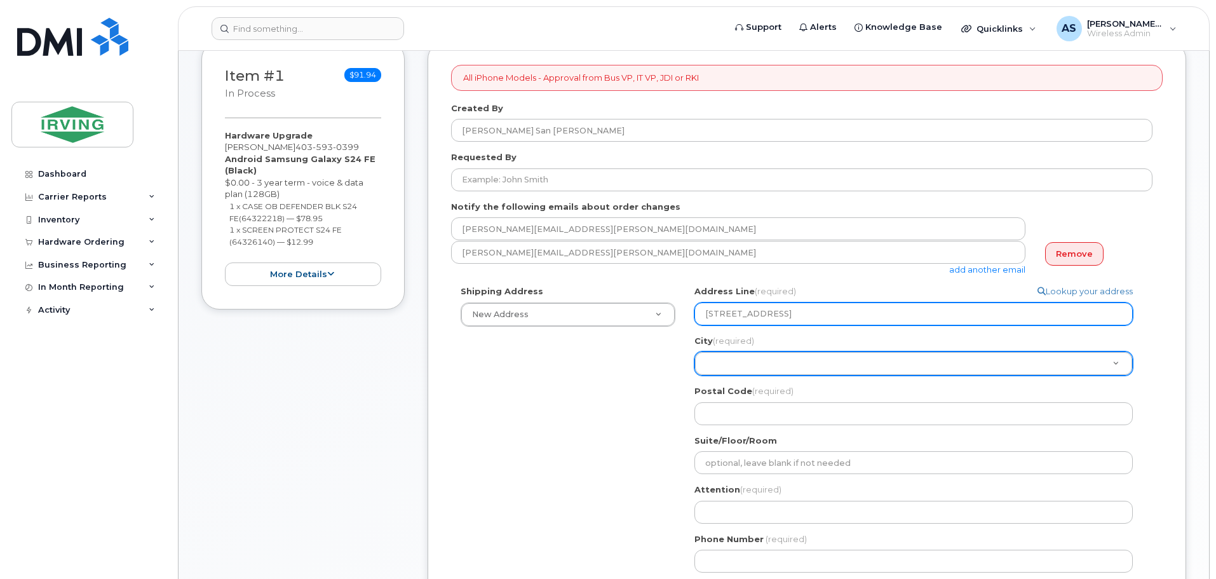
type input "4093 Cavendish Rd North"
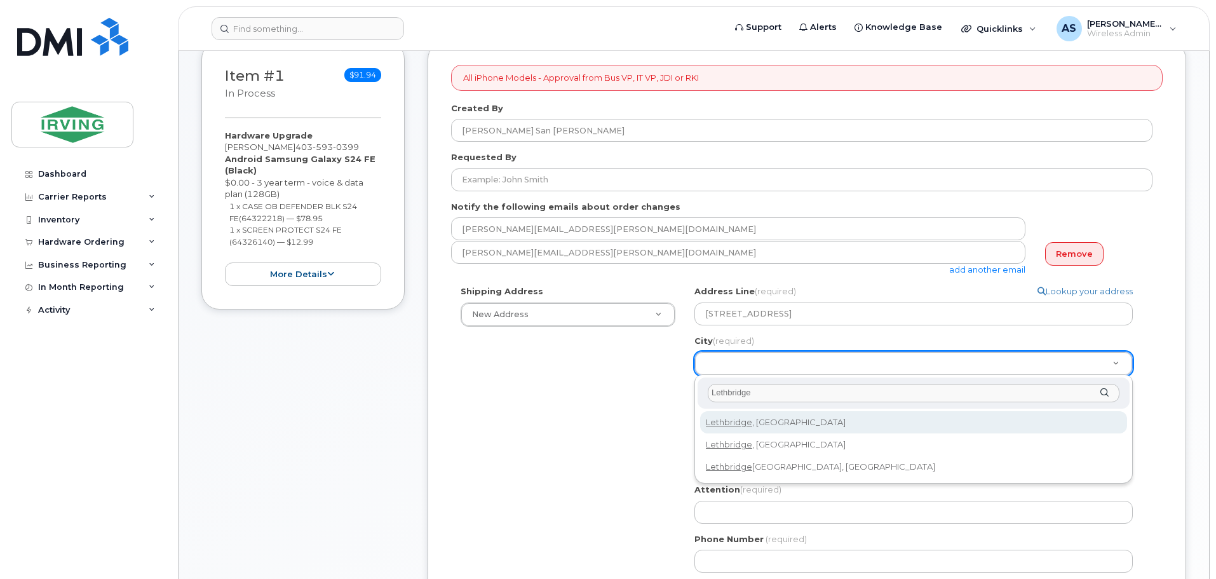
type input "Lethbridge"
select select
type input "327"
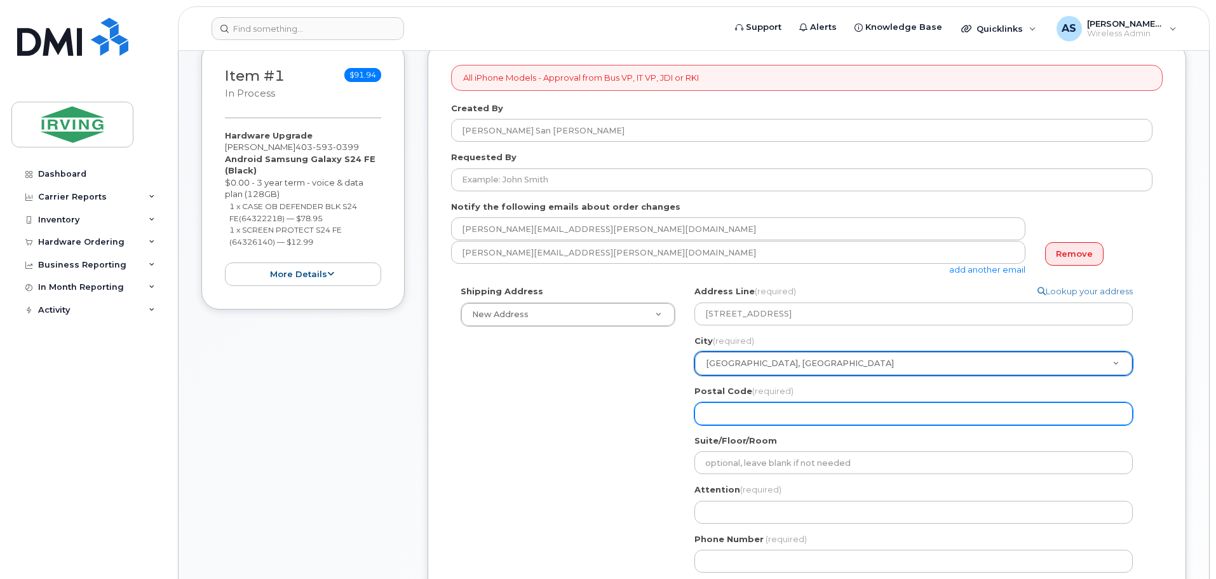
click at [765, 410] on input "Postal Code (required)" at bounding box center [913, 413] width 438 height 23
select select
type input "T"
select select
type input "T1"
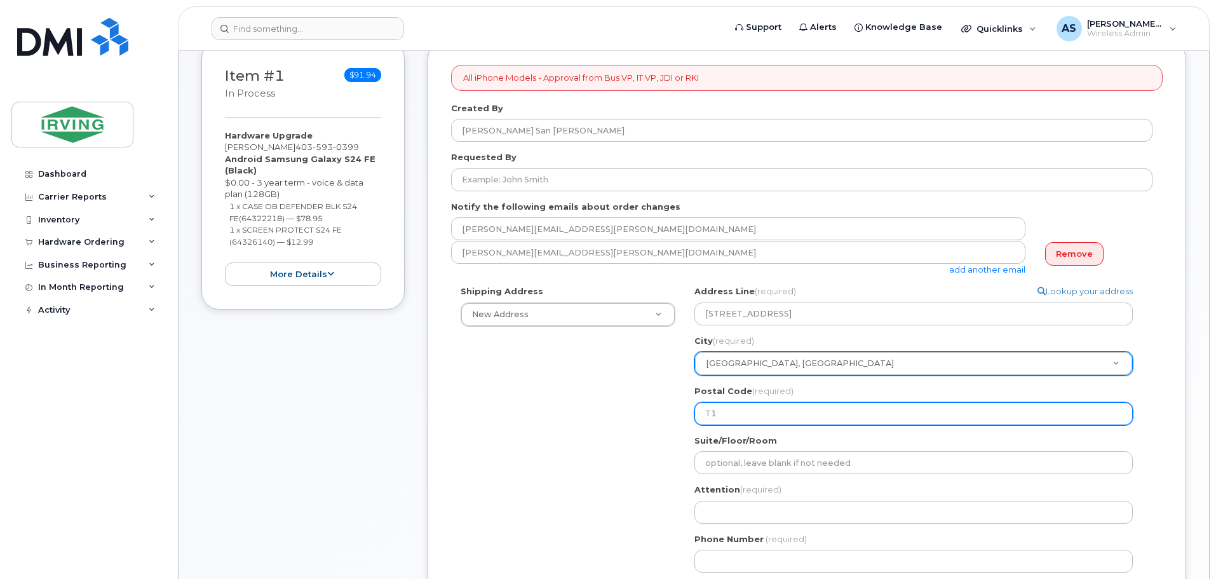
select select
type input "T1H"
select select
type input "T1H 6"
select select
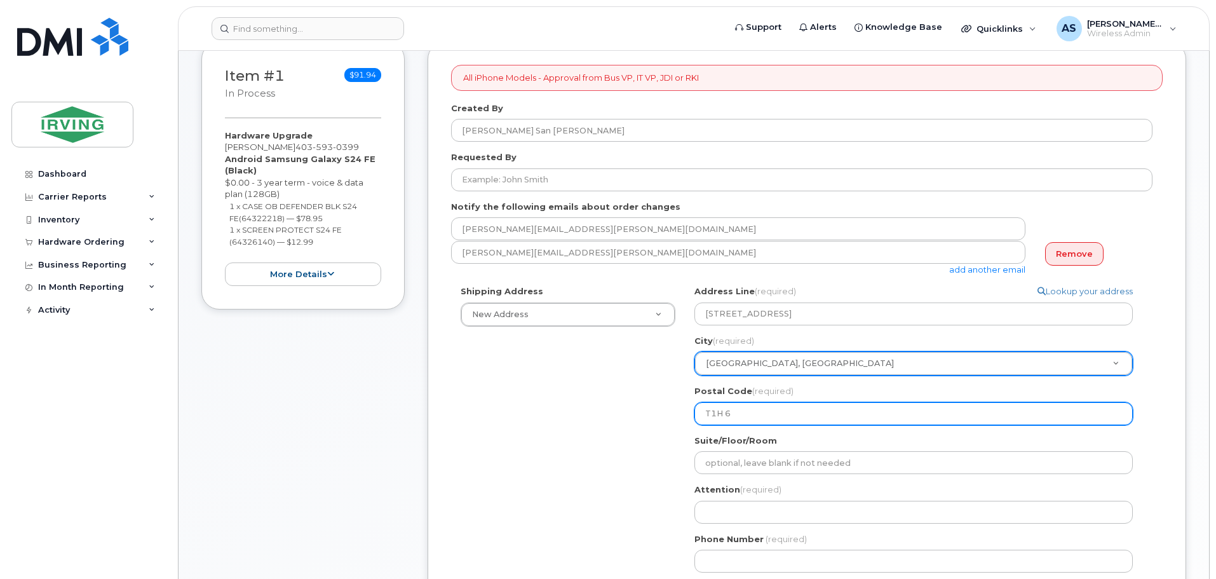
type input "T1H 6P"
select select
type input "T1H 6P3"
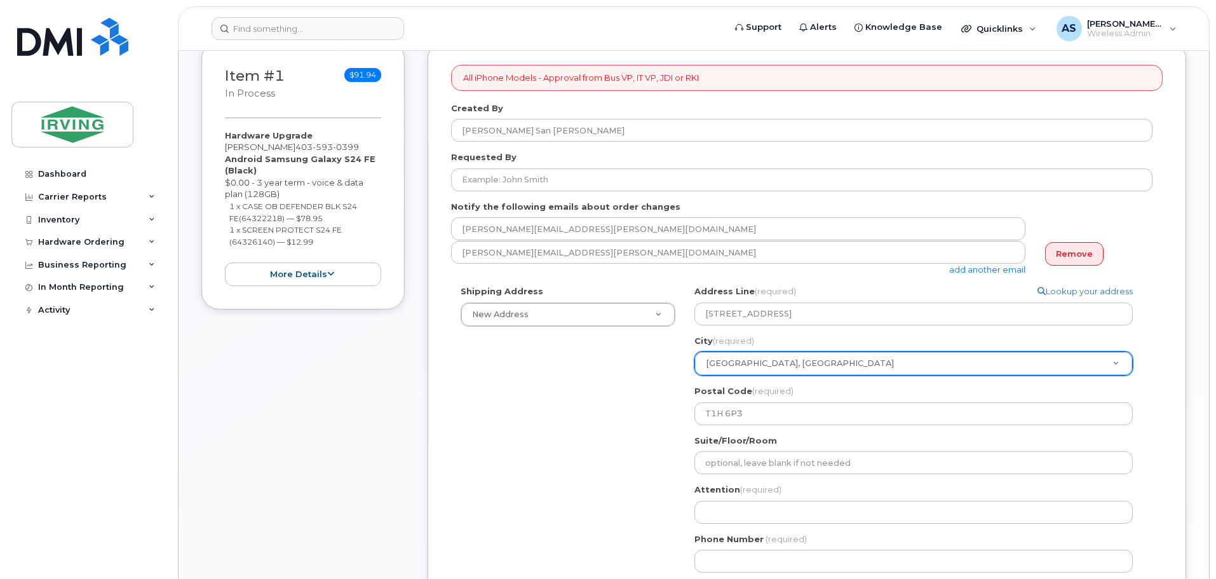
click at [591, 436] on div "Shipping Address New Address New Address CAV Farms Head Office Chandler Supplie…" at bounding box center [801, 433] width 701 height 297
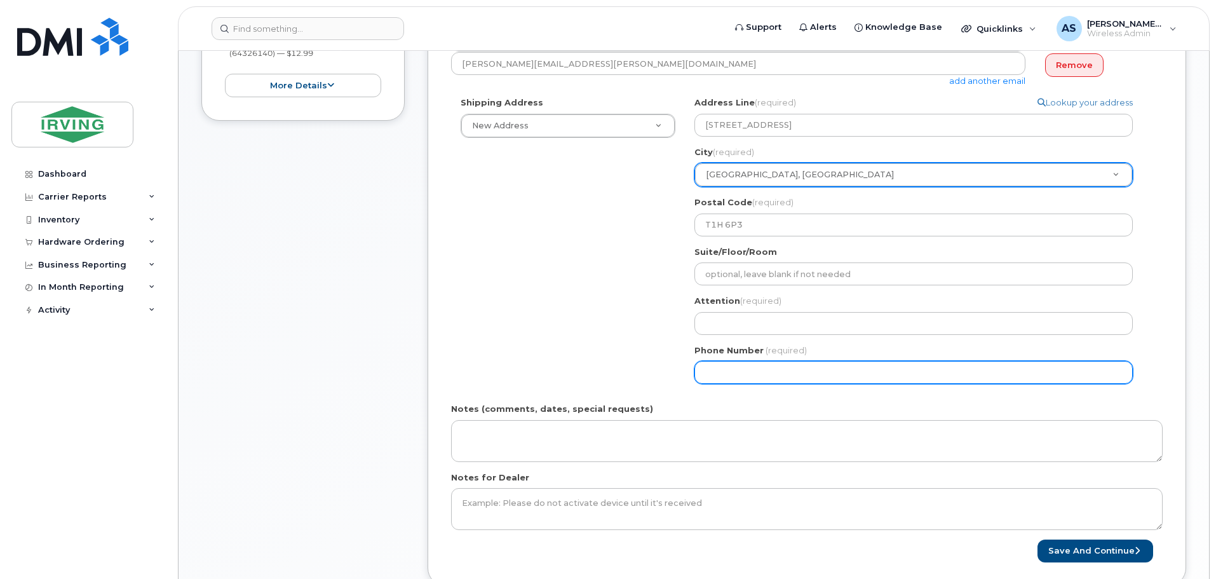
scroll to position [445, 0]
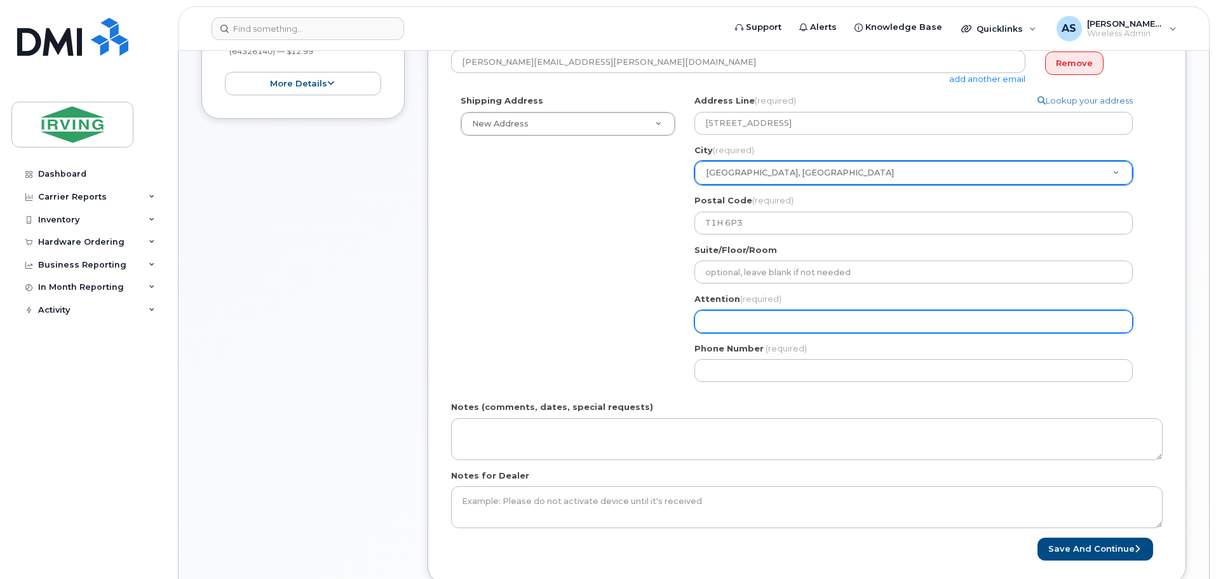
click at [771, 328] on input "Attention (required)" at bounding box center [913, 321] width 438 height 23
select select
type input "O"
select select
type input "Og"
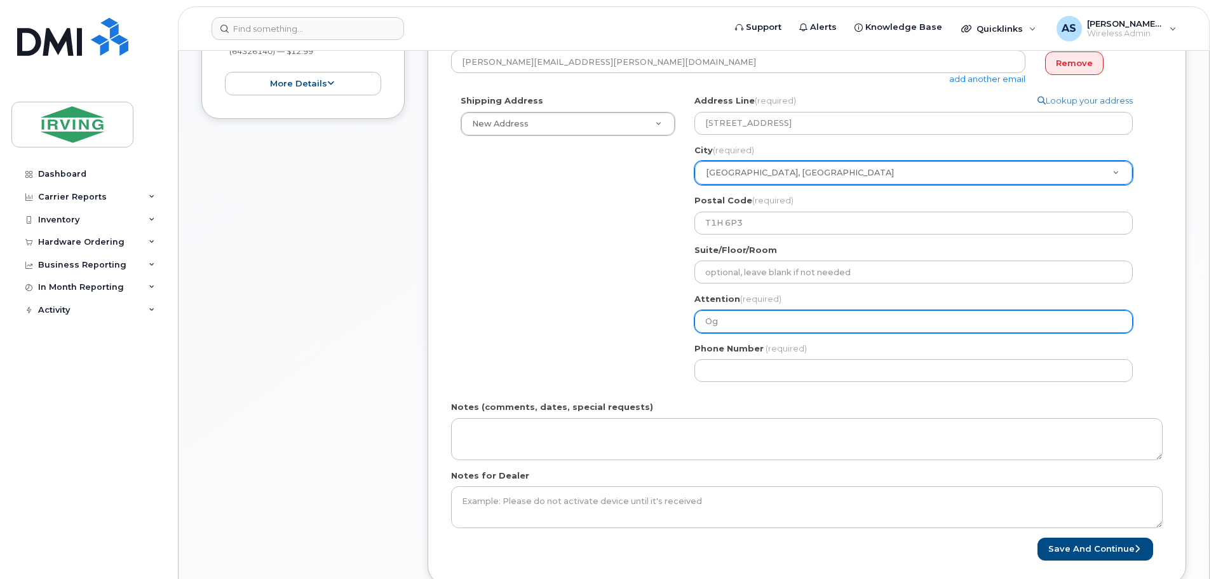
select select
type input "Ogi"
select select
type input "Ogie"
select select
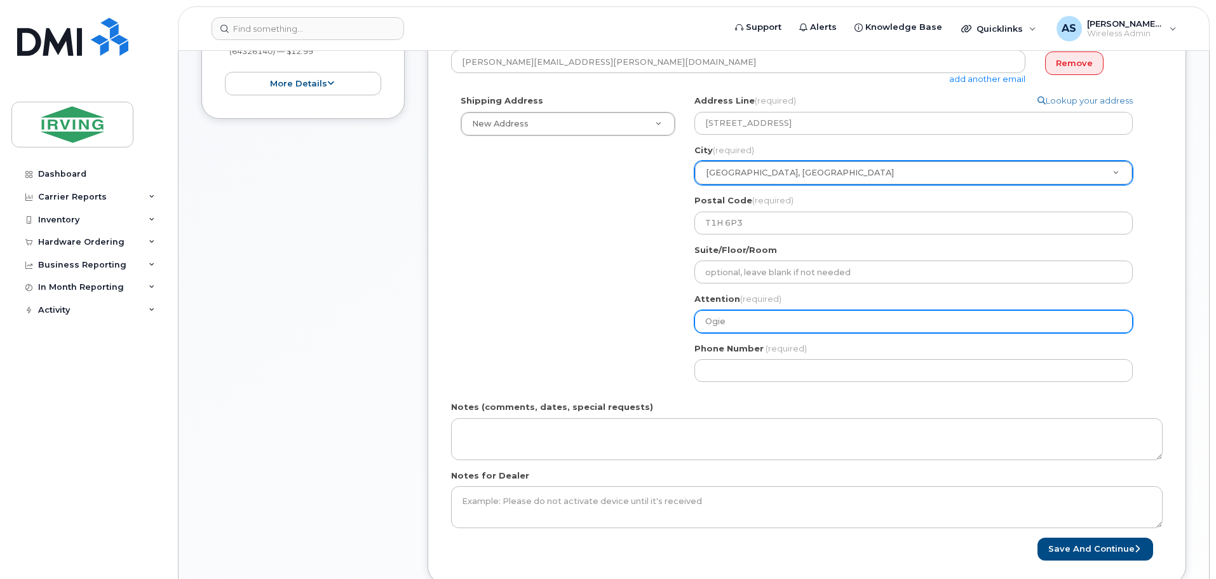
type input "Ogie S"
select select
type input "Ogie Sa"
select select
type input "Ogie San"
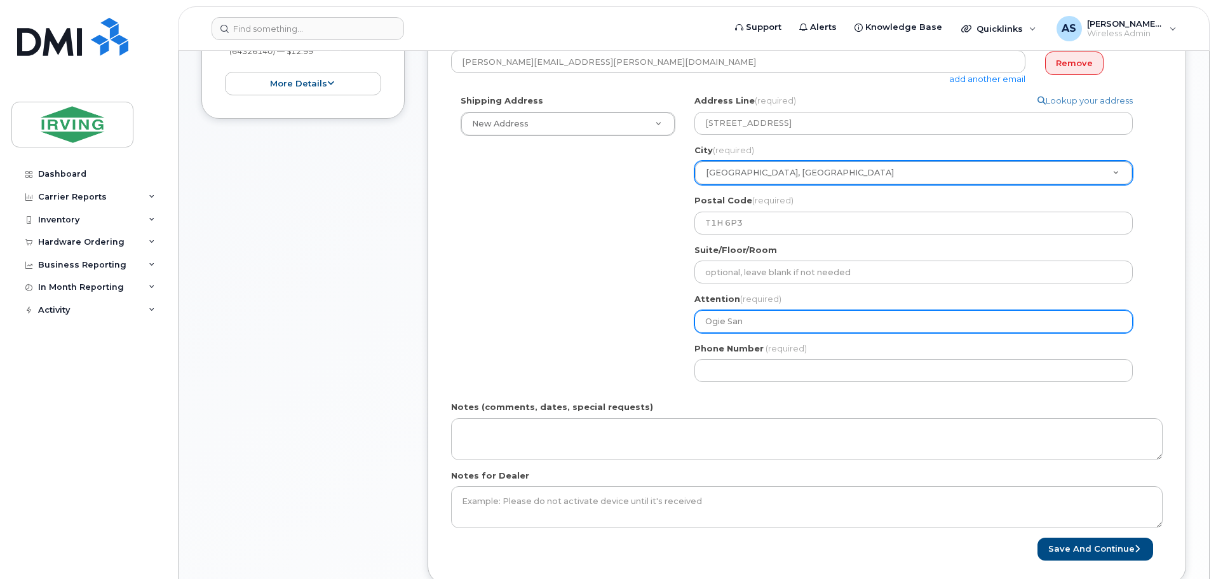
select select
type input "Ogie San J"
select select
type input "Ogie San Ju"
select select
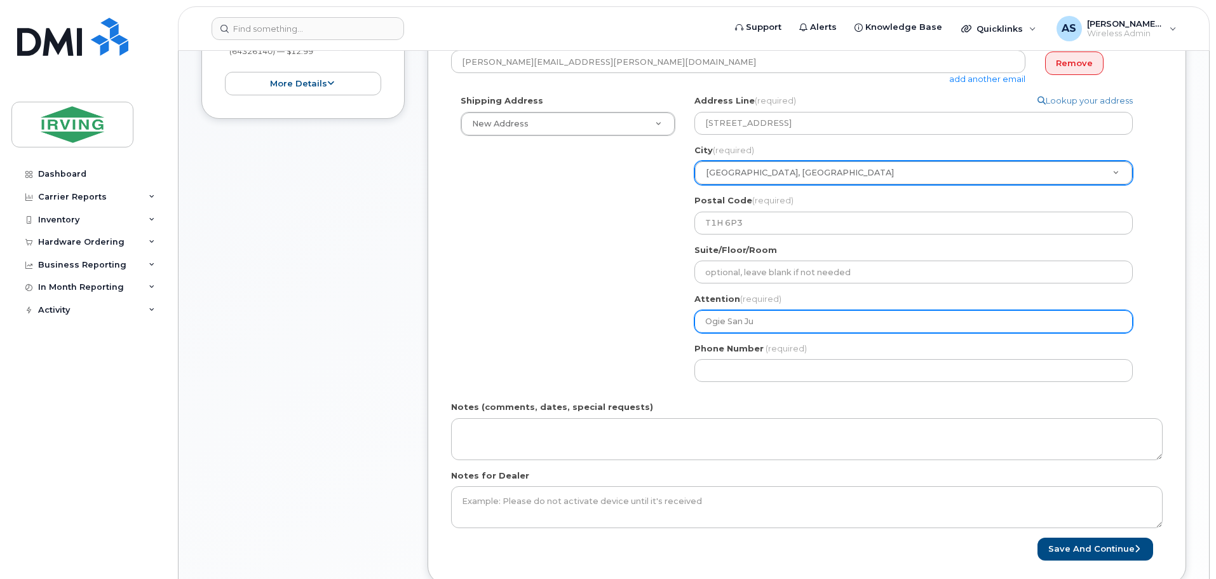
type input "Ogie San Jua"
select select
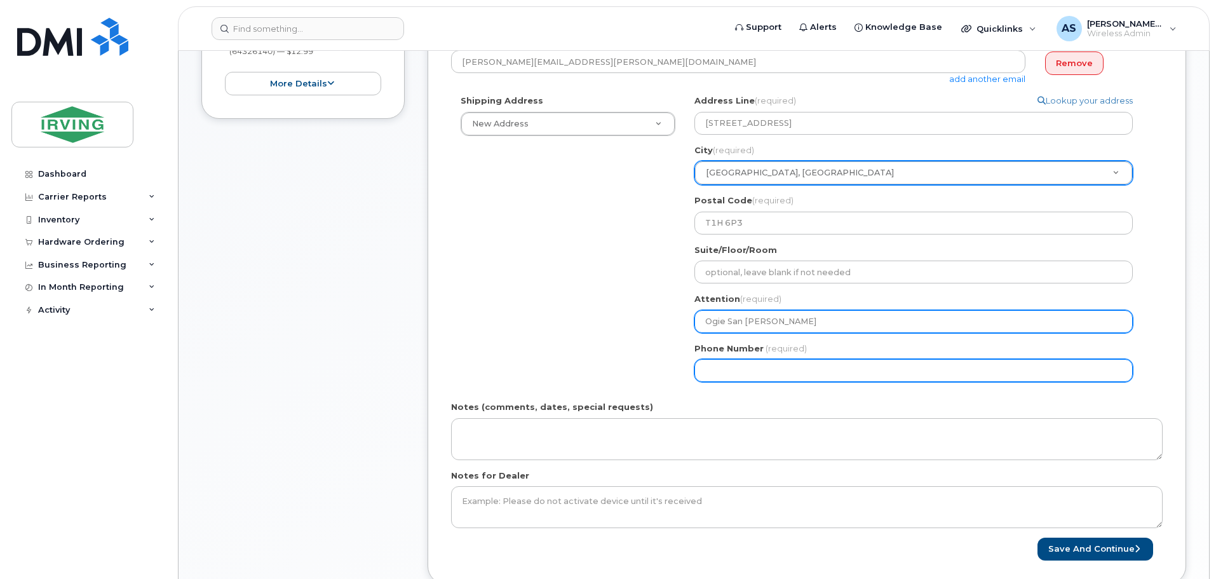
type input "Ogie San [PERSON_NAME]"
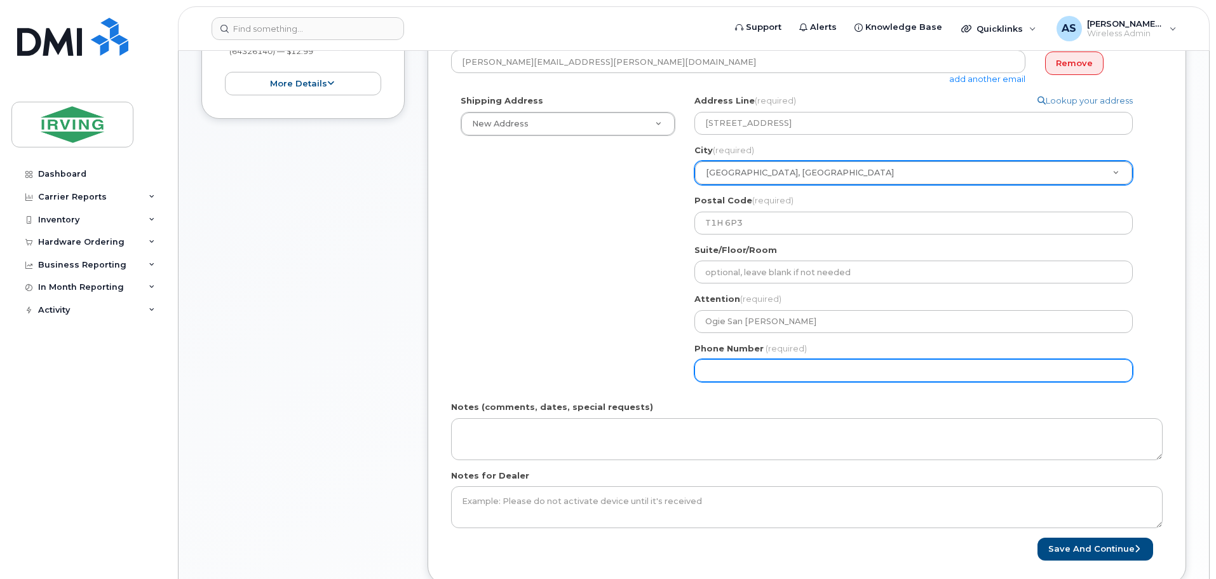
click at [745, 375] on input "Phone Number" at bounding box center [913, 370] width 438 height 23
type input "403795180"
select select
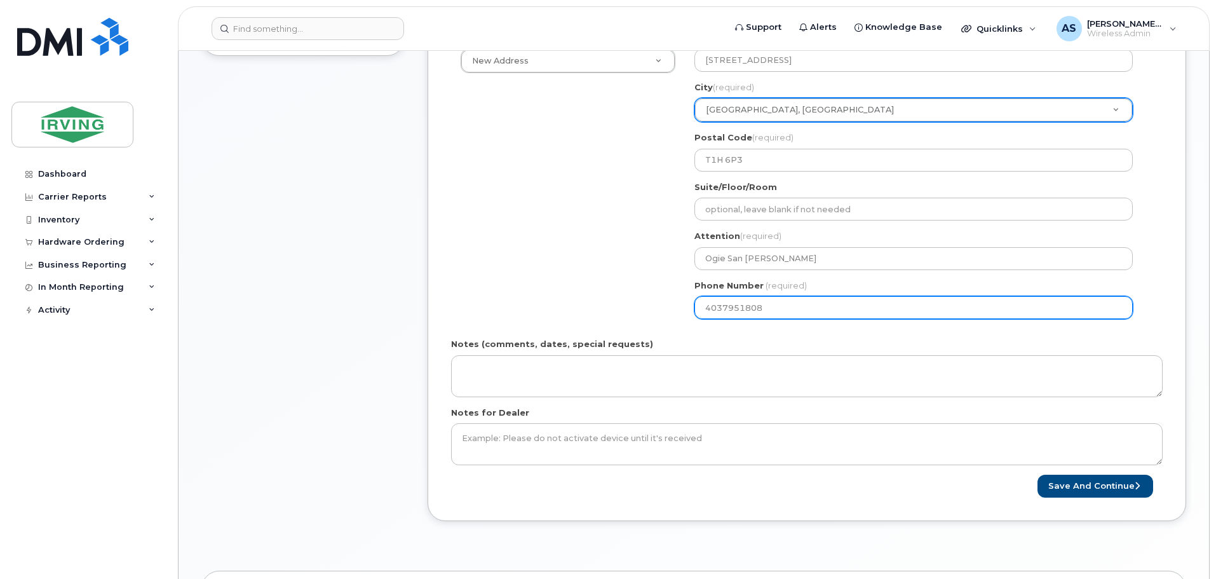
scroll to position [508, 0]
type input "4037951808"
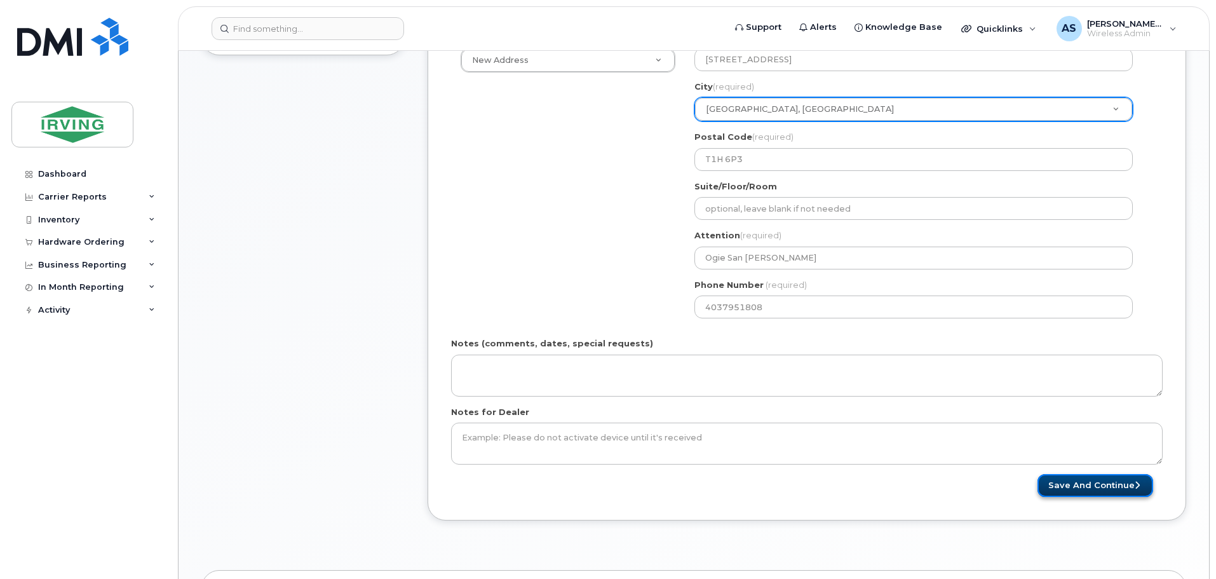
click at [1086, 491] on button "Save and Continue" at bounding box center [1095, 486] width 116 height 24
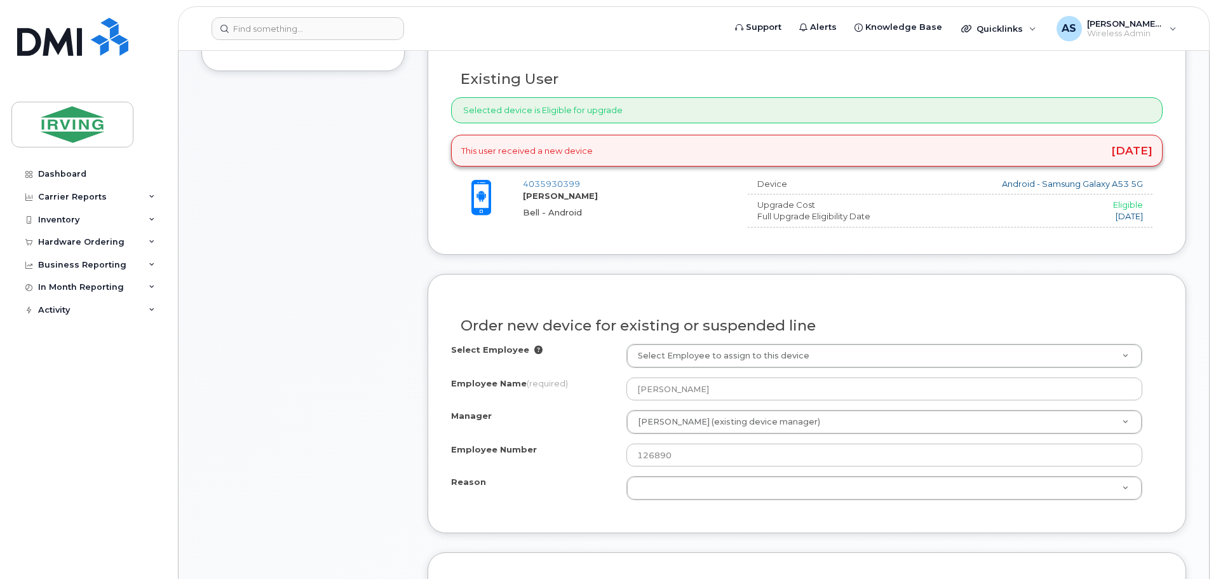
scroll to position [508, 0]
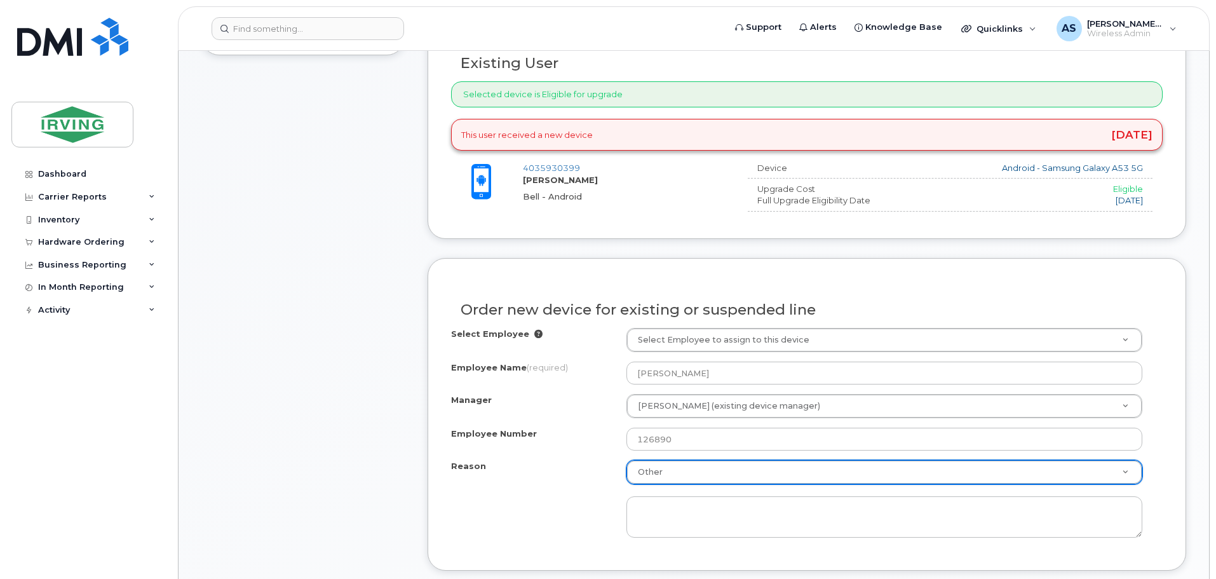
select select "other"
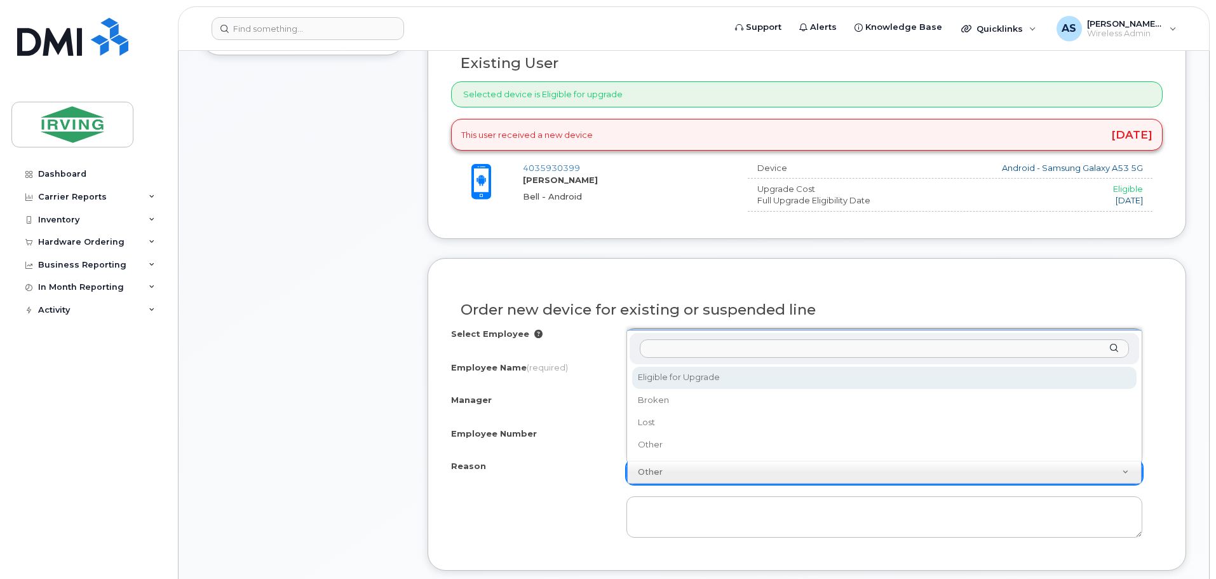
click at [694, 350] on input "Reason" at bounding box center [884, 348] width 489 height 18
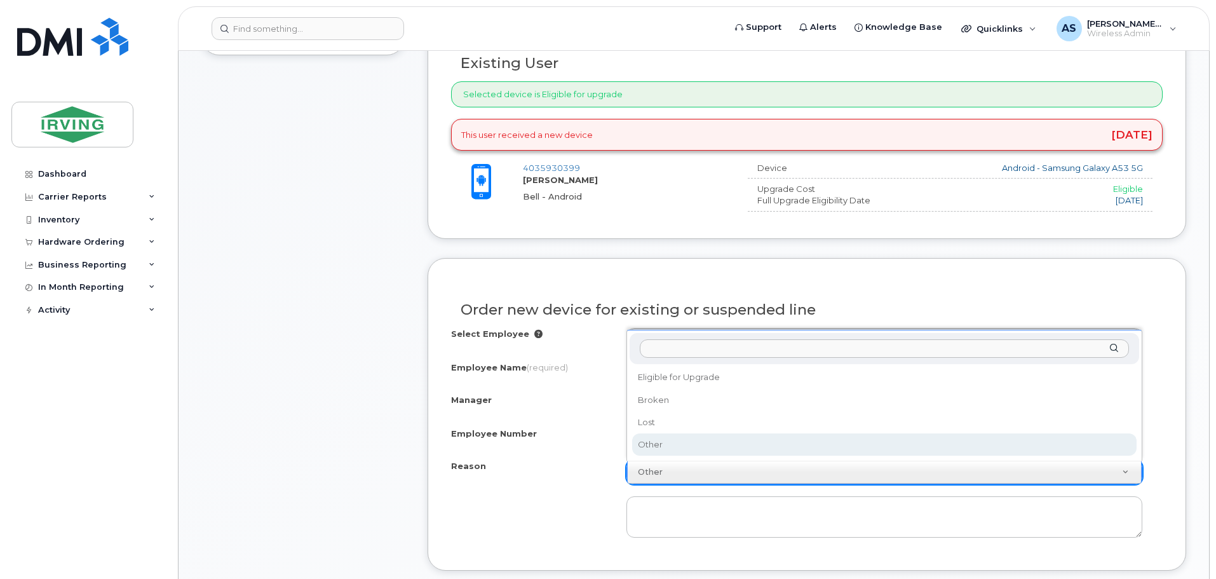
drag, startPoint x: 682, startPoint y: 469, endPoint x: 601, endPoint y: 476, distance: 81.0
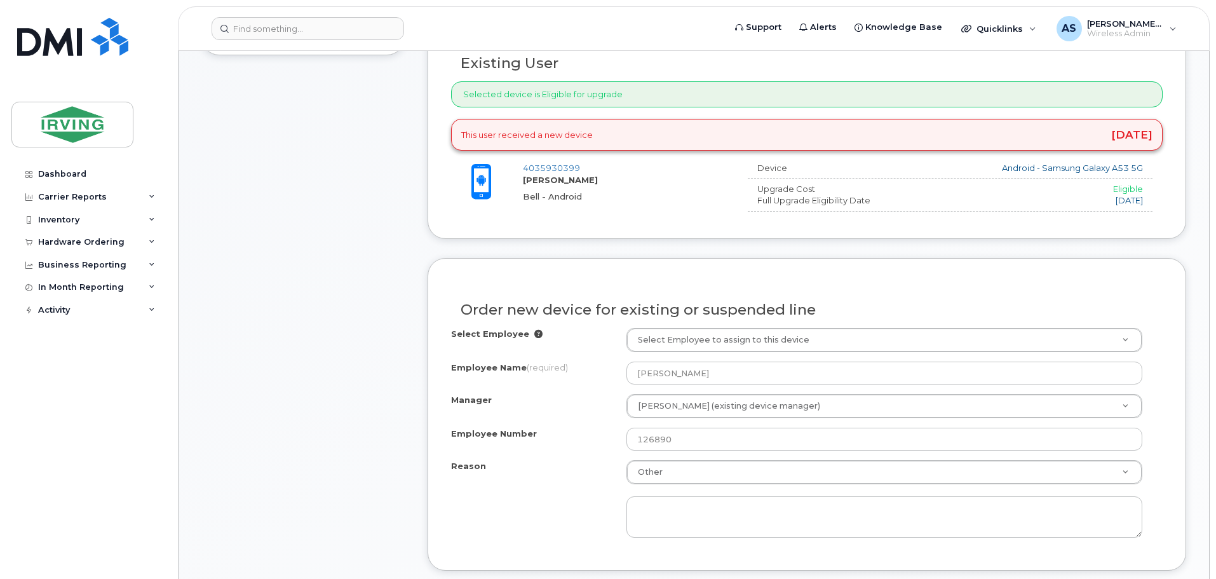
click at [558, 489] on div "Reason Other Reason Eligible for Upgrade Broken Lost Other" at bounding box center [807, 499] width 712 height 78
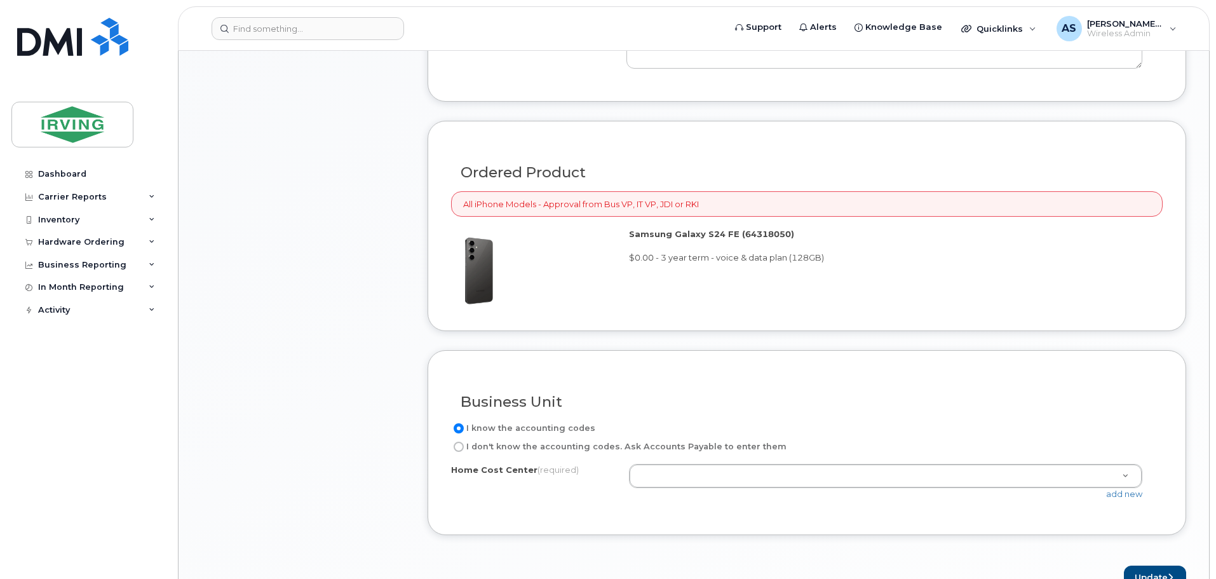
scroll to position [1144, 0]
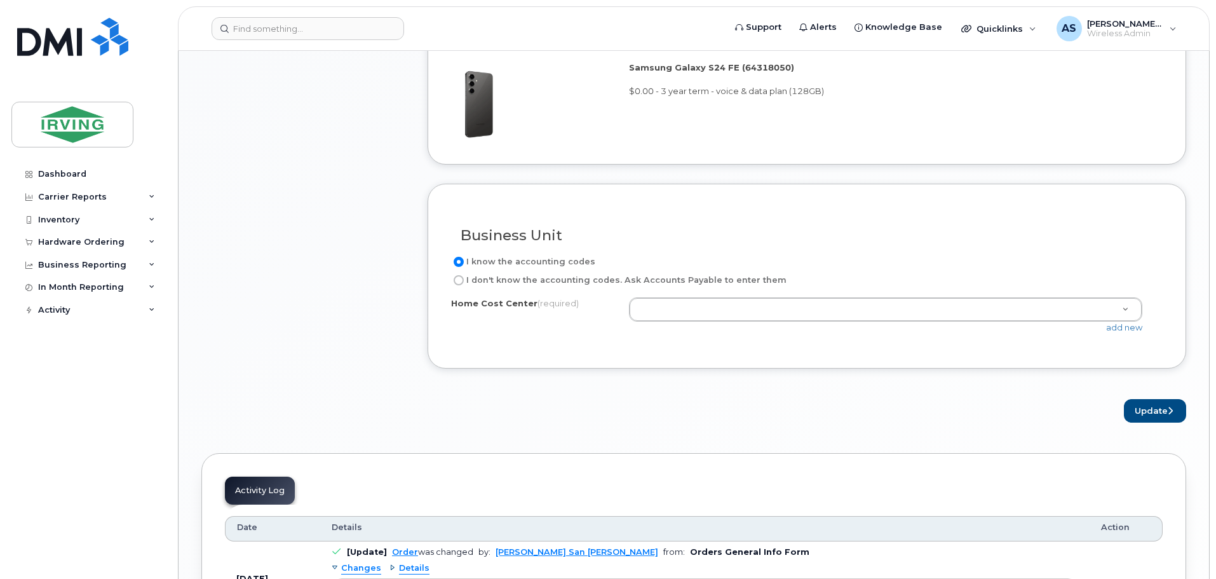
drag, startPoint x: 726, startPoint y: 298, endPoint x: 767, endPoint y: 315, distance: 44.7
paste input "238606176.46786"
type input "238606176.46786"
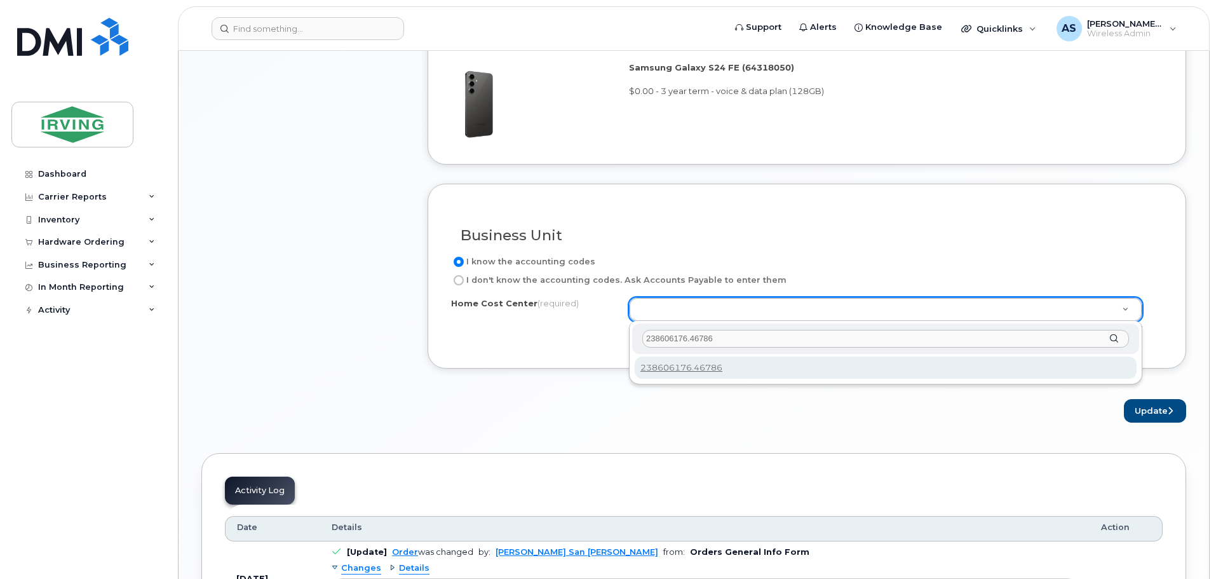
type input "238606176.46786"
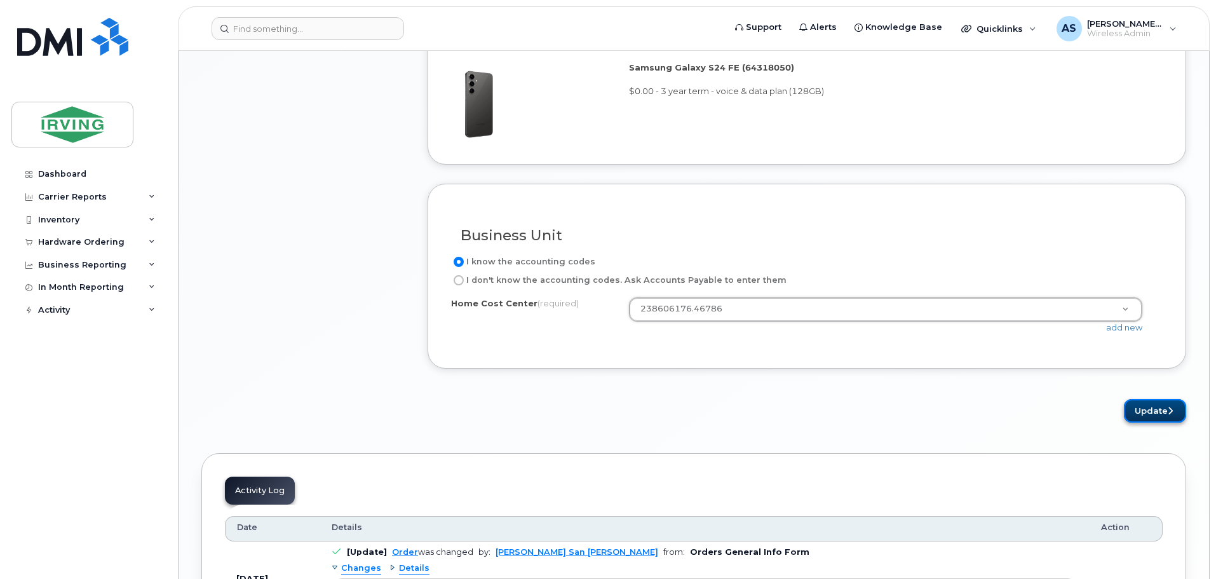
click at [1151, 410] on button "Update" at bounding box center [1155, 411] width 62 height 24
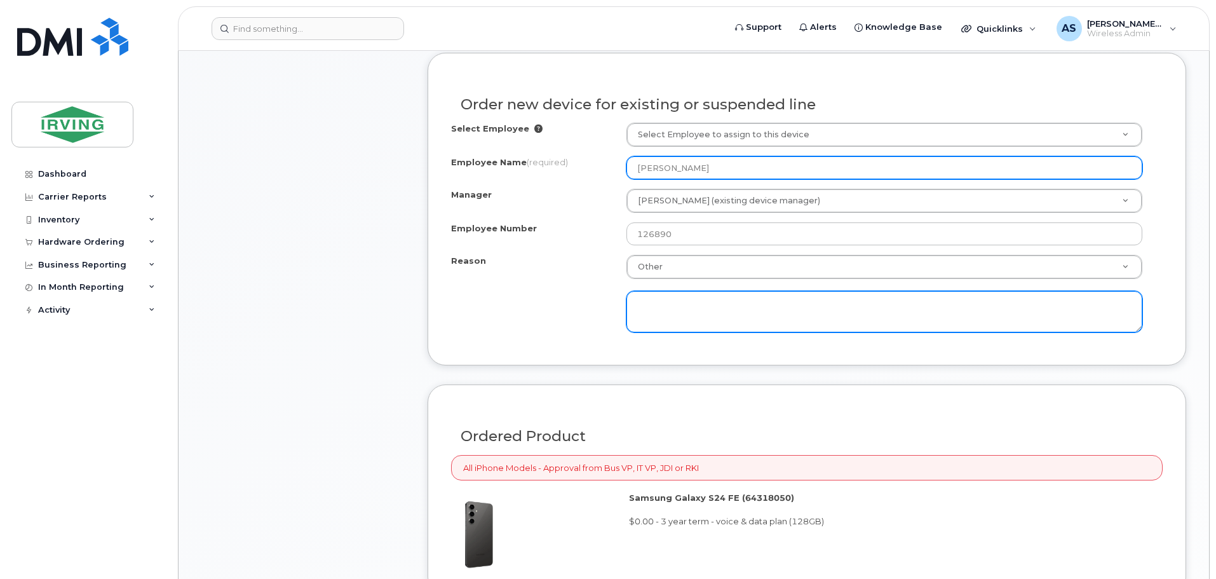
scroll to position [687, 0]
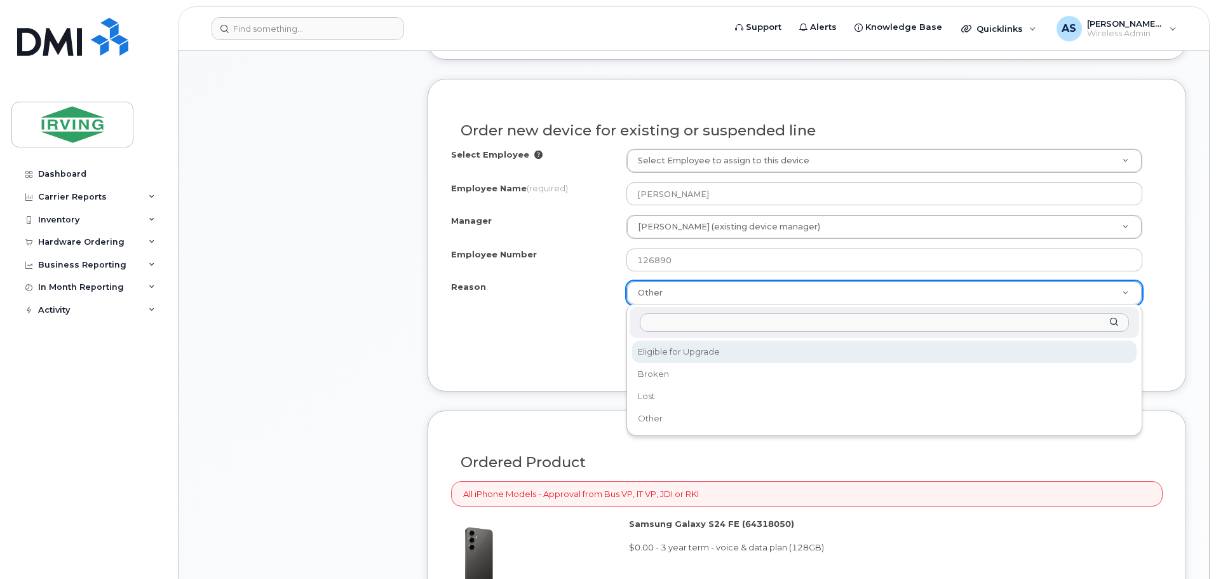
select select "eligible_for_upgrade"
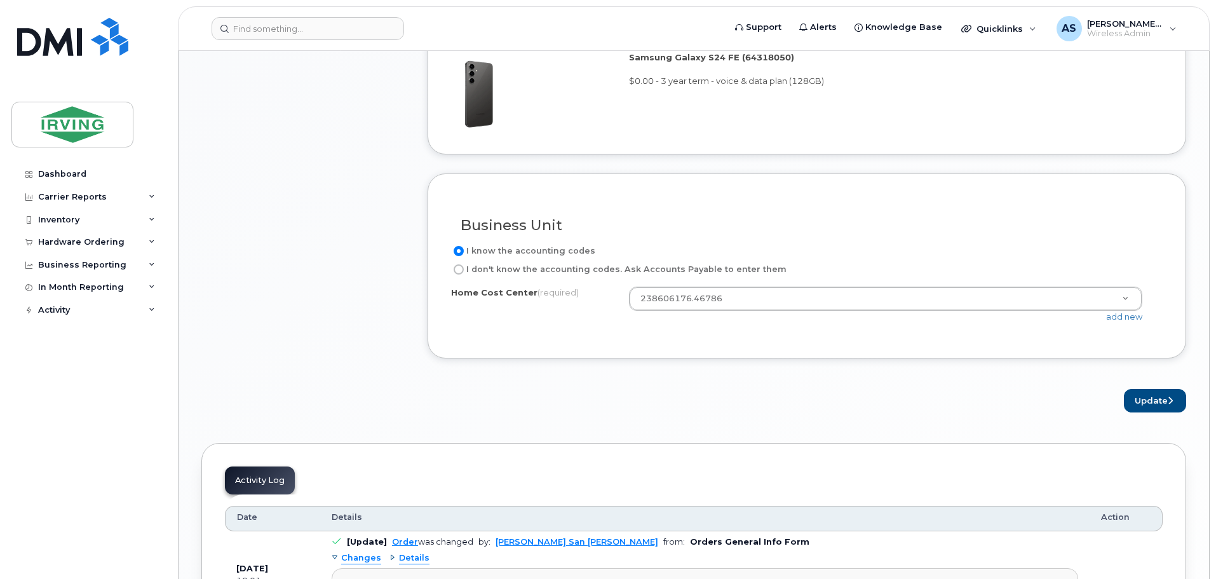
scroll to position [1196, 0]
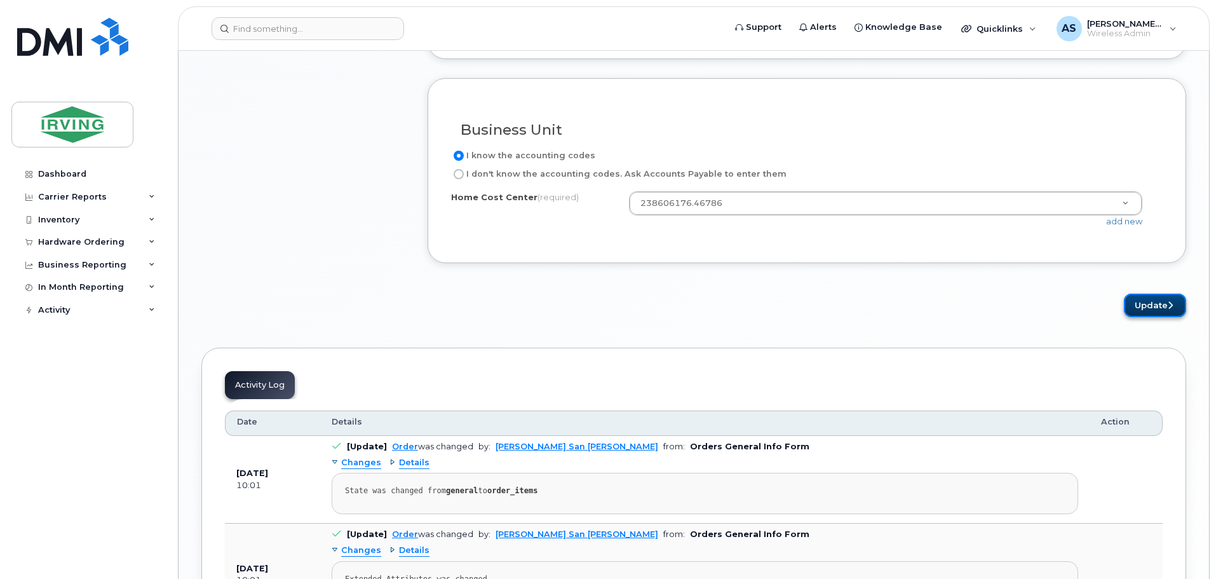
click at [1145, 307] on button "Update" at bounding box center [1155, 306] width 62 height 24
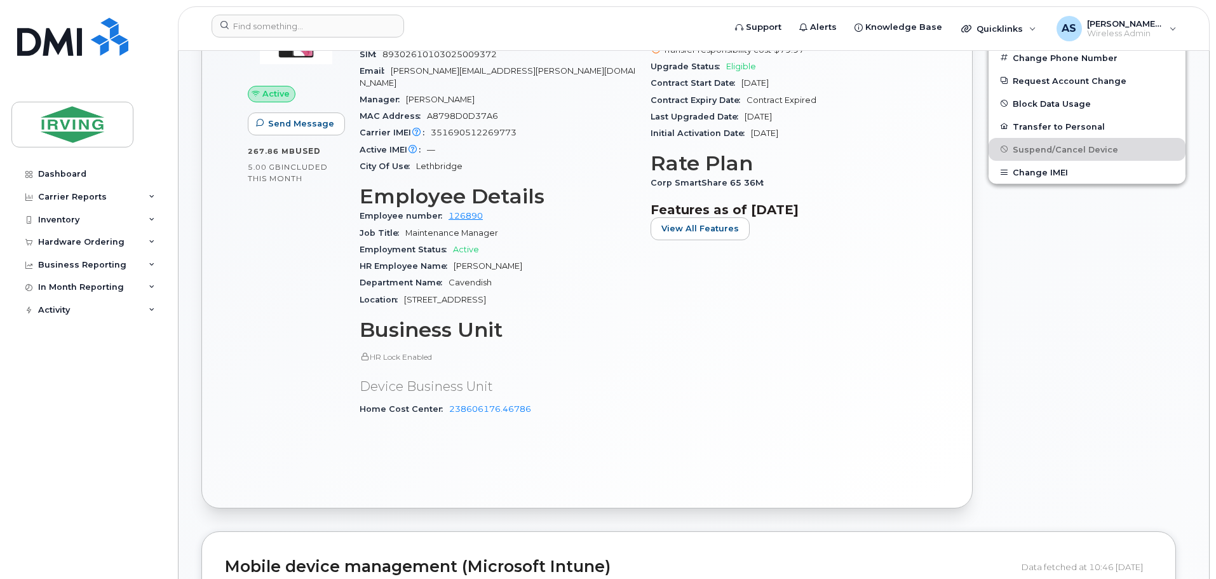
scroll to position [424, 0]
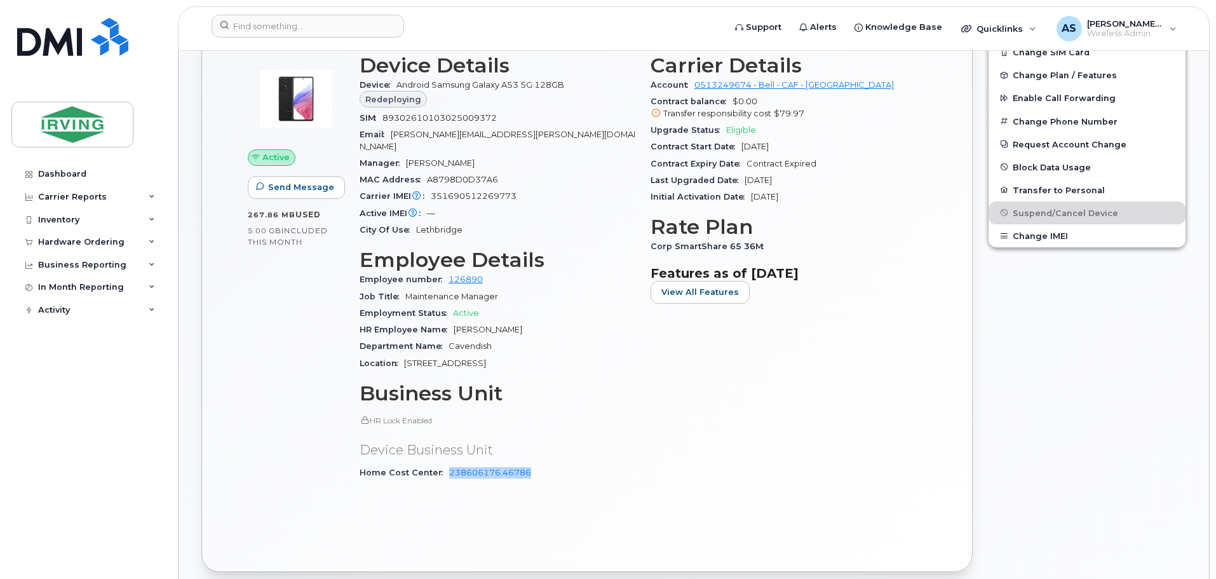
drag, startPoint x: 544, startPoint y: 448, endPoint x: 441, endPoint y: 456, distance: 103.9
click at [441, 464] on div "Home Cost Center 238606176.46786" at bounding box center [498, 472] width 276 height 17
copy link "238606176.46786"
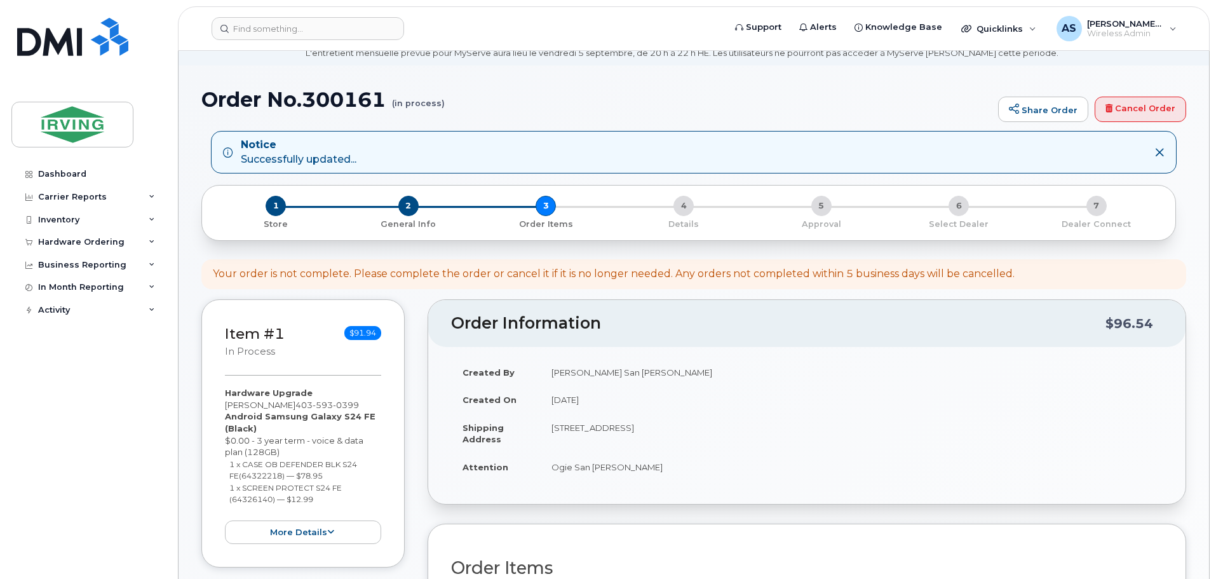
scroll to position [127, 0]
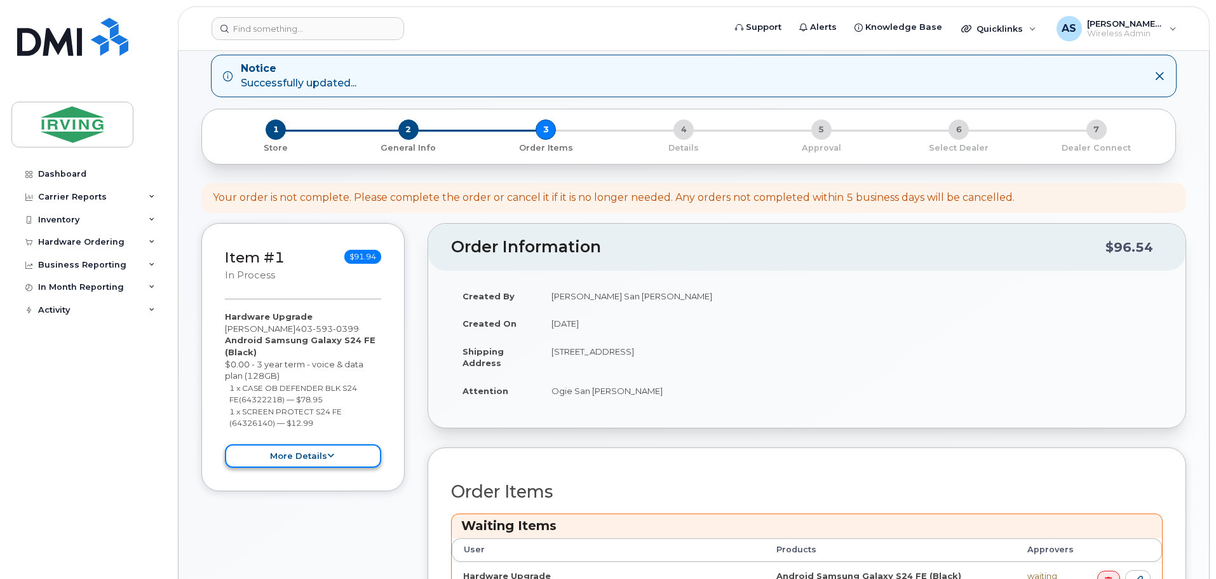
click at [309, 451] on button "more details" at bounding box center [303, 456] width 156 height 24
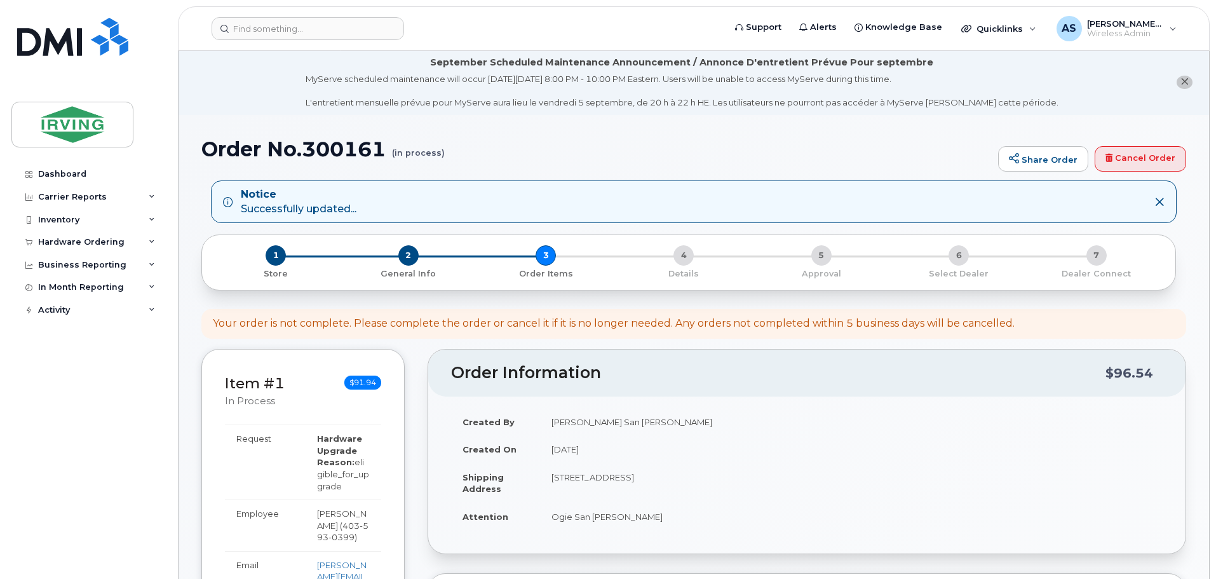
scroll to position [0, 0]
